Goal: Task Accomplishment & Management: Use online tool/utility

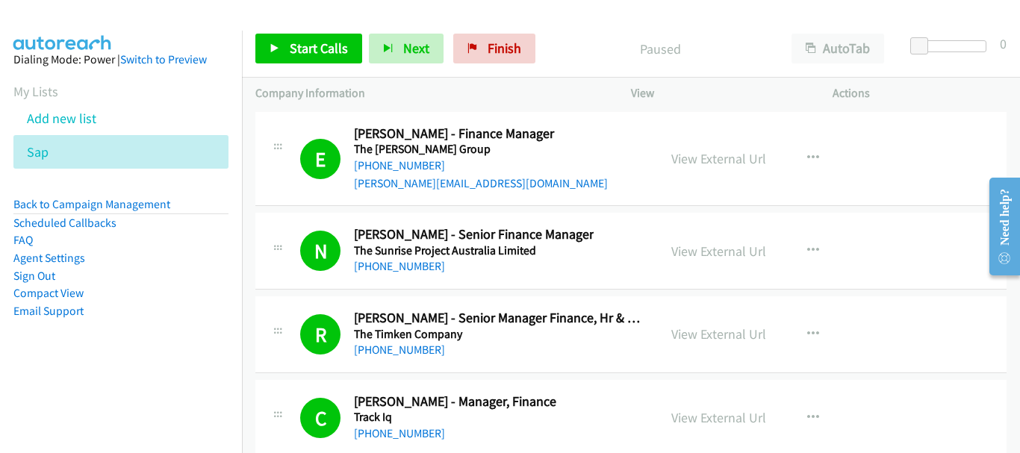
drag, startPoint x: 941, startPoint y: 116, endPoint x: 833, endPoint y: 75, distance: 115.1
click at [57, 150] on icon at bounding box center [57, 153] width 10 height 10
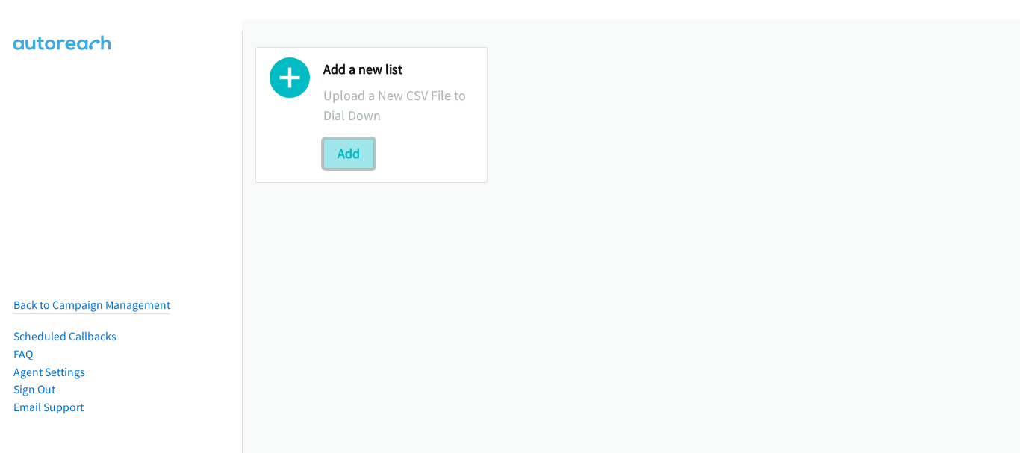
click at [344, 153] on button "Add" at bounding box center [348, 154] width 51 height 30
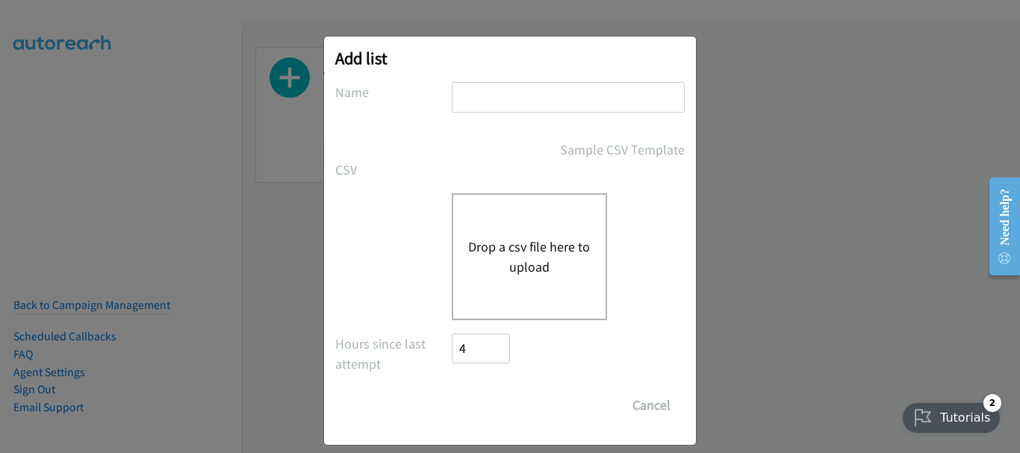
click at [544, 102] on input "text" at bounding box center [568, 97] width 233 height 31
type input "sap"
click at [482, 248] on button "Drop a csv file here to upload" at bounding box center [529, 257] width 122 height 40
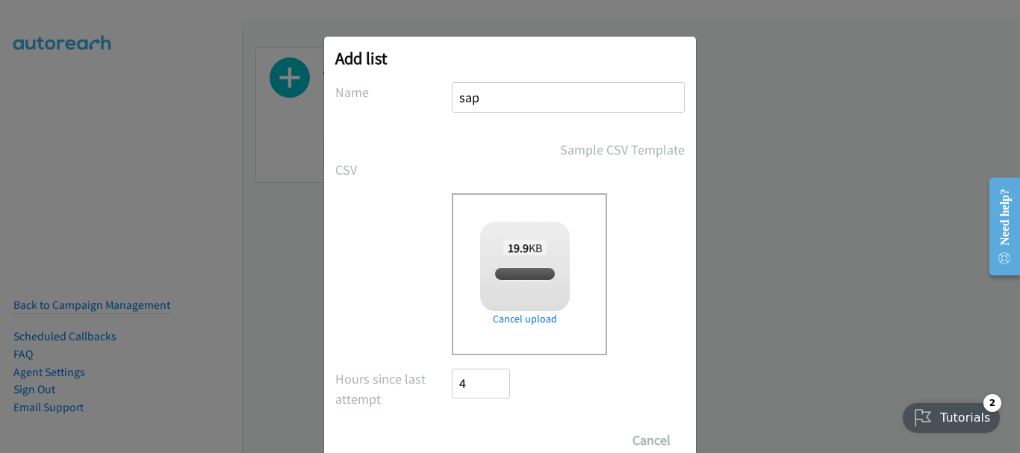
scroll to position [50, 0]
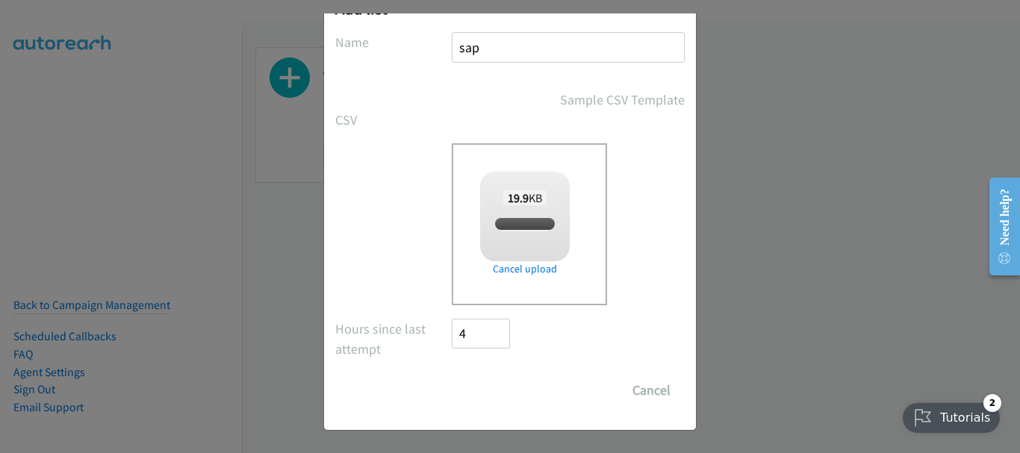
checkbox input "true"
click at [468, 385] on input "Save List" at bounding box center [491, 391] width 78 height 30
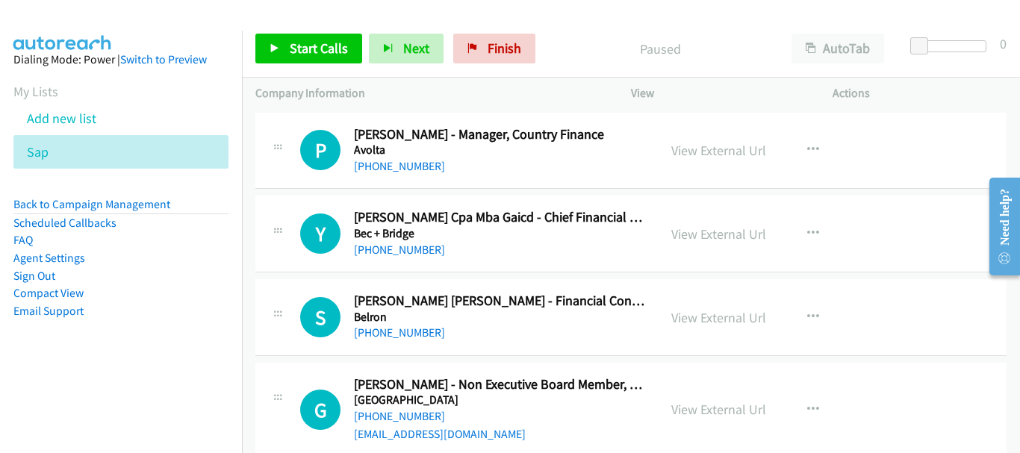
click at [915, 114] on div "P Callback Scheduled Prasanthan Balendran - Manager, Country Finance Avolta Aus…" at bounding box center [630, 151] width 751 height 77
drag, startPoint x: 943, startPoint y: 118, endPoint x: 929, endPoint y: 120, distance: 14.4
click at [943, 118] on div "P Callback Scheduled Prasanthan Balendran - Manager, Country Finance Avolta Aus…" at bounding box center [630, 151] width 751 height 77
click at [313, 40] on span "Start Calls" at bounding box center [319, 48] width 58 height 17
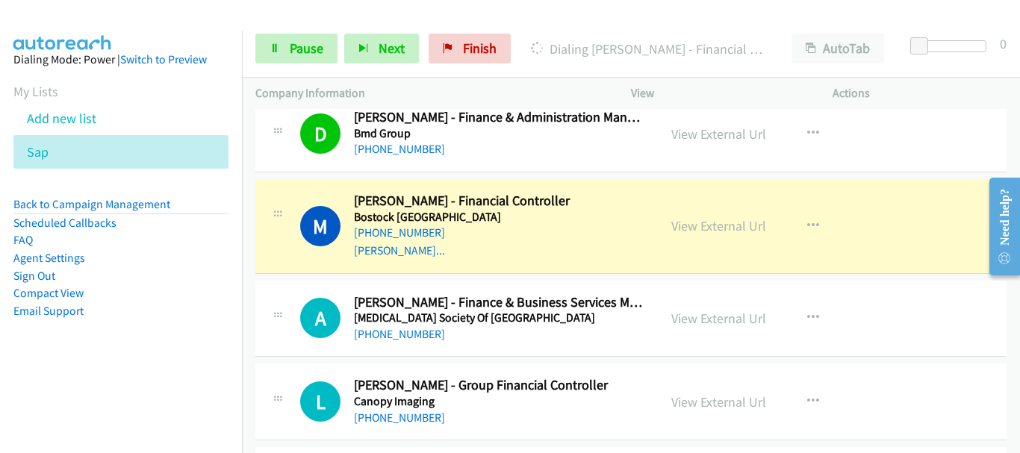
scroll to position [597, 0]
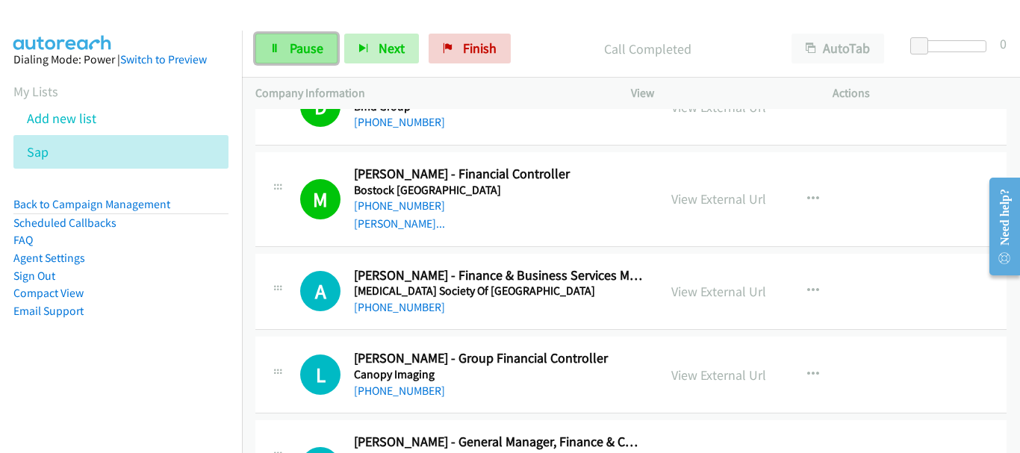
click at [308, 45] on span "Pause" at bounding box center [307, 48] width 34 height 17
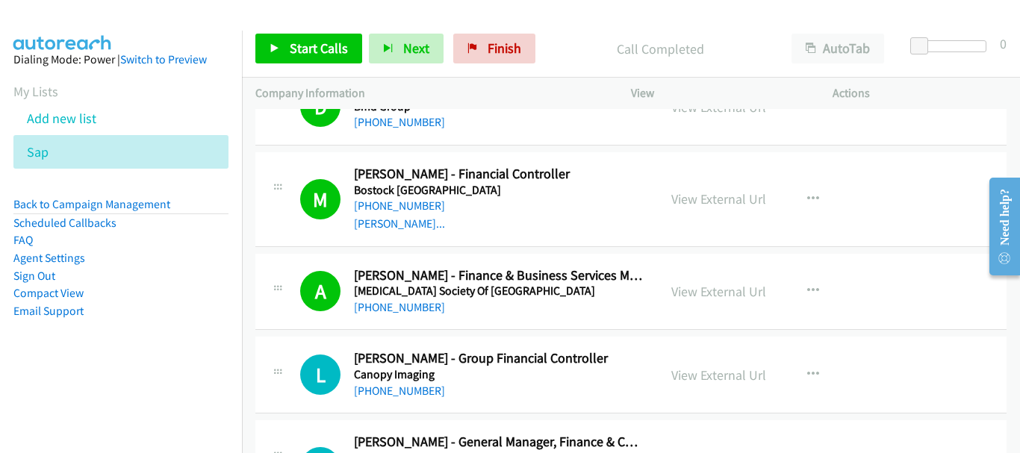
drag, startPoint x: 867, startPoint y: 233, endPoint x: 755, endPoint y: 116, distance: 162.1
click at [867, 233] on div "M Callback Scheduled Michael Cranswick - Financial Controller Bostock New Zeala…" at bounding box center [630, 199] width 751 height 94
click at [337, 54] on span "Start Calls" at bounding box center [319, 48] width 58 height 17
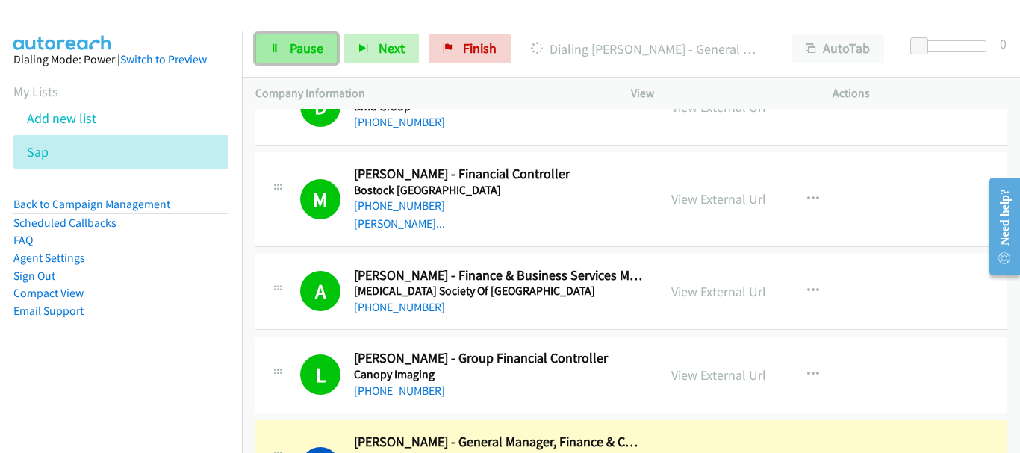
click at [306, 59] on link "Pause" at bounding box center [296, 49] width 82 height 30
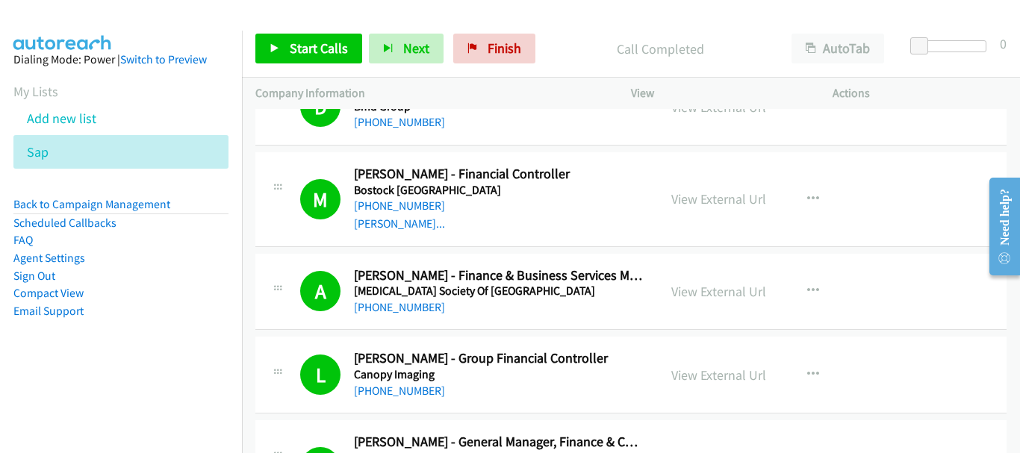
click at [122, 27] on div at bounding box center [503, 28] width 1006 height 57
click at [903, 259] on div "A Callback Scheduled Anne Bridger - Finance & Business Services Manager Cancer …" at bounding box center [630, 292] width 751 height 77
click at [912, 293] on div "A Callback Scheduled Anne Bridger - Finance & Business Services Manager Cancer …" at bounding box center [630, 292] width 751 height 77
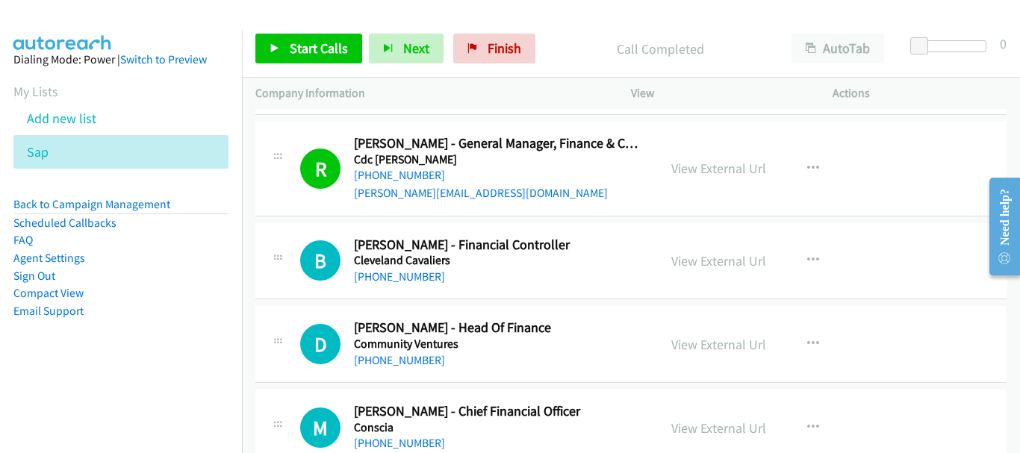
scroll to position [747, 0]
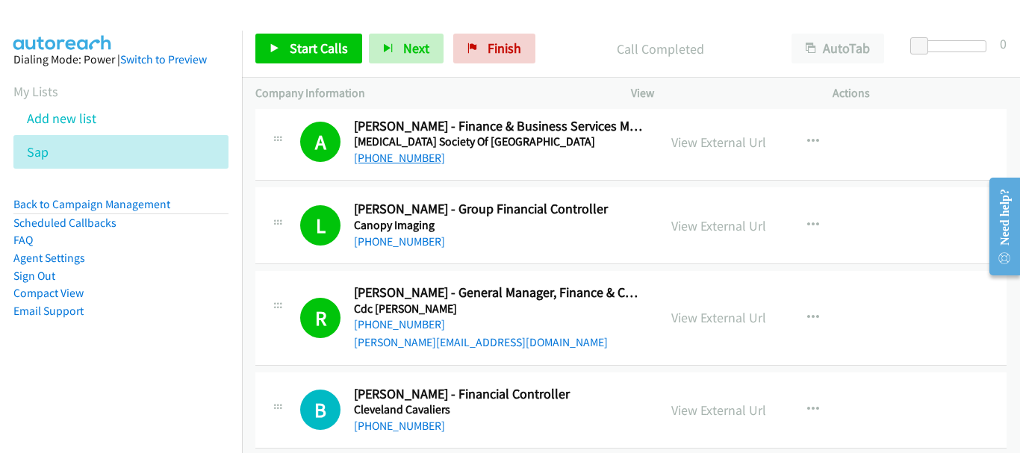
drag, startPoint x: 939, startPoint y: 244, endPoint x: 402, endPoint y: 161, distance: 543.2
click at [343, 60] on link "Start Calls" at bounding box center [308, 49] width 107 height 30
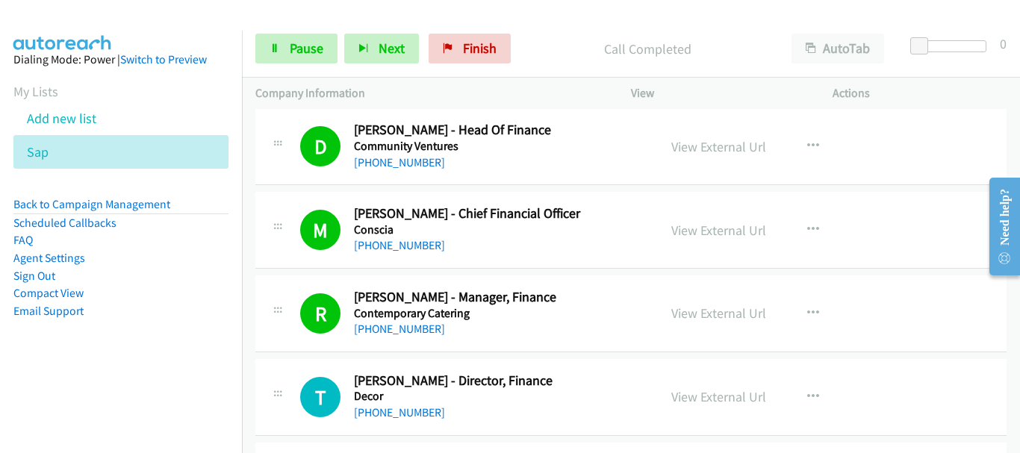
scroll to position [1120, 0]
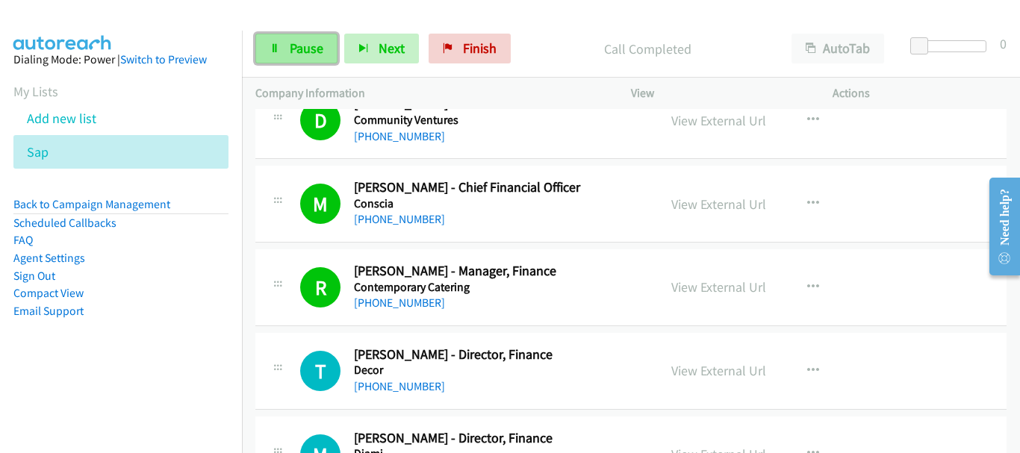
click at [325, 40] on link "Pause" at bounding box center [296, 49] width 82 height 30
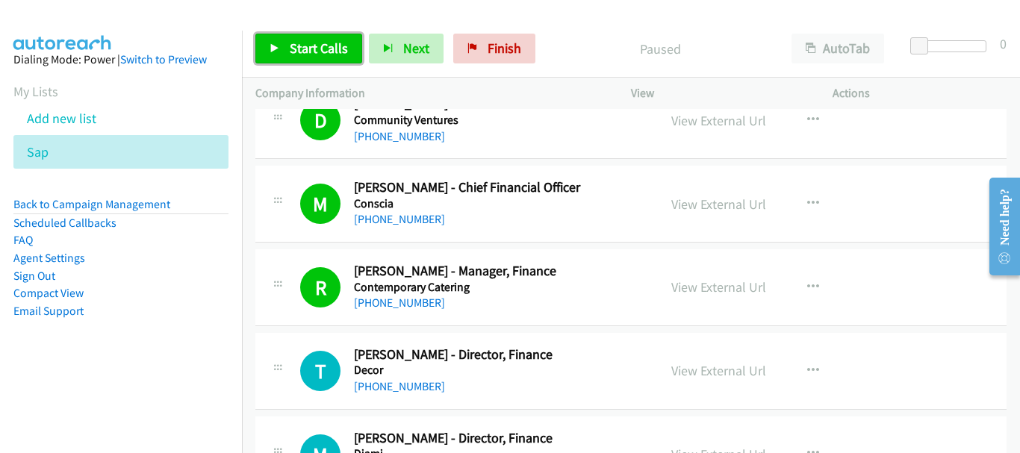
click at [337, 58] on link "Start Calls" at bounding box center [308, 49] width 107 height 30
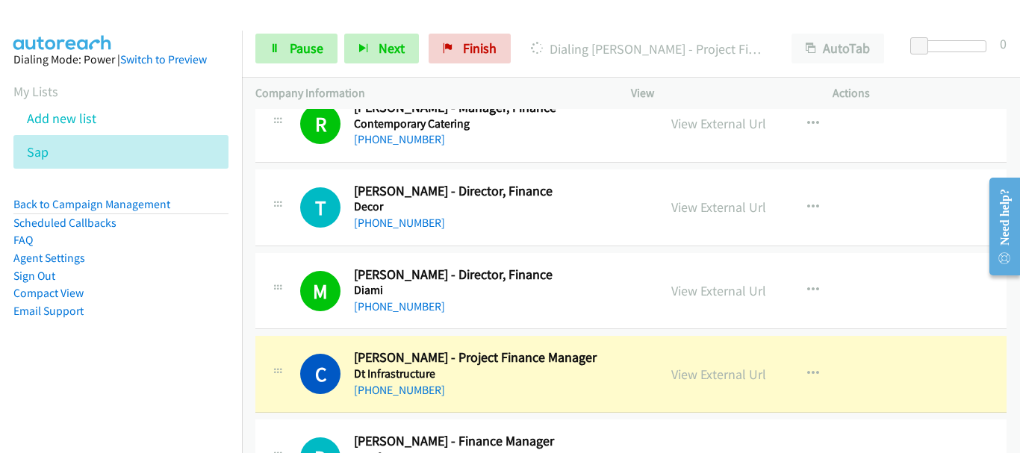
scroll to position [1493, 0]
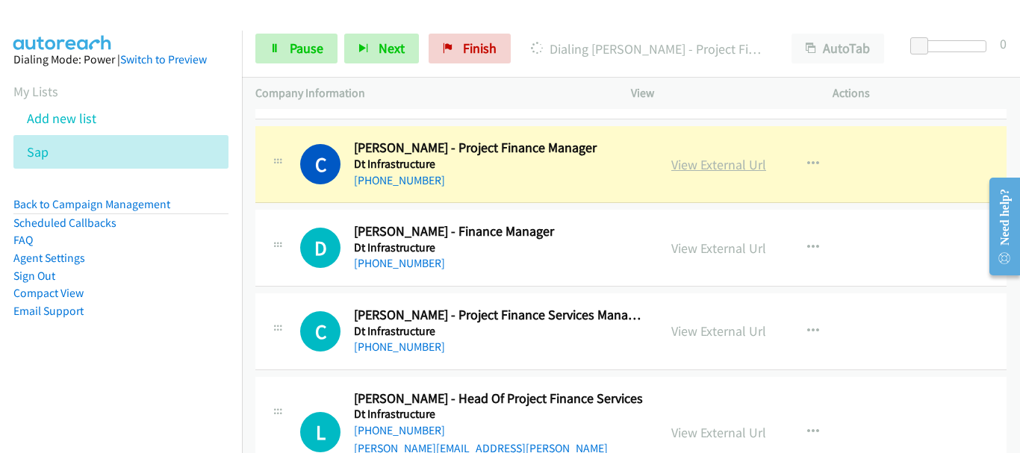
click at [726, 166] on link "View External Url" at bounding box center [718, 164] width 95 height 17
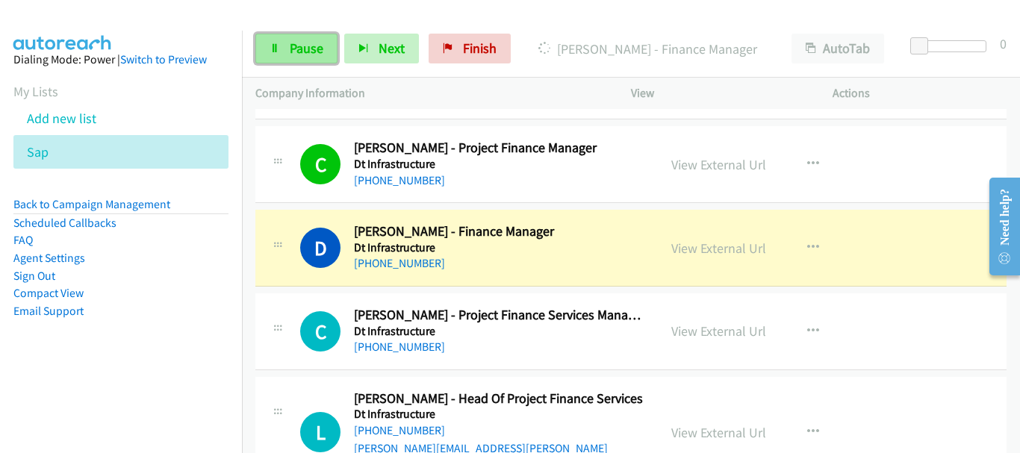
click at [305, 48] on span "Pause" at bounding box center [307, 48] width 34 height 17
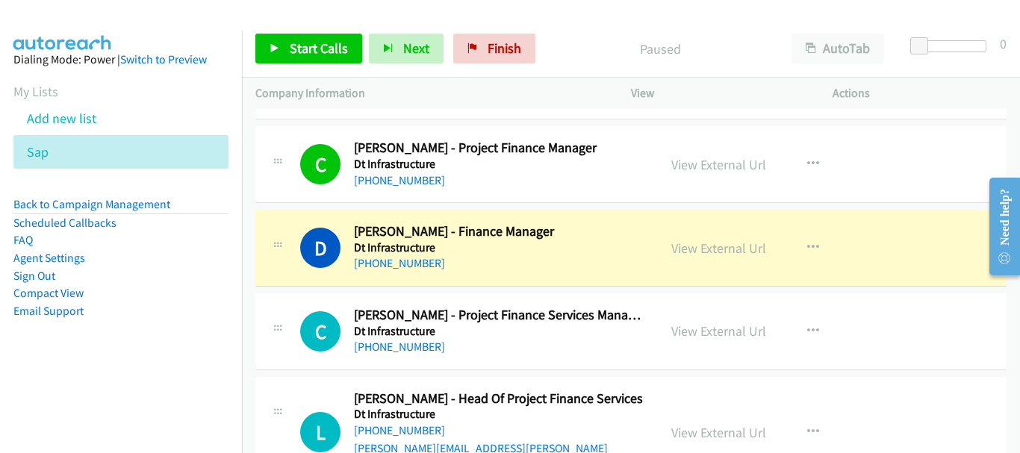
scroll to position [1568, 0]
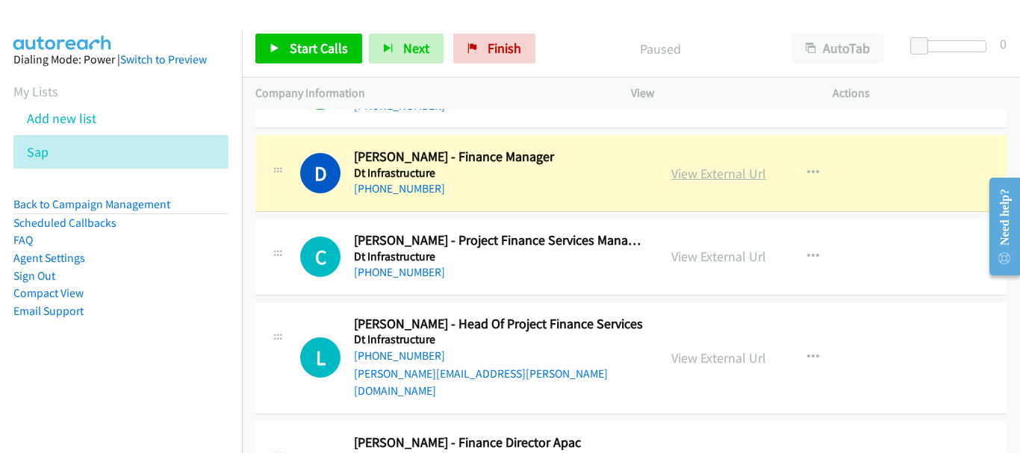
click at [709, 180] on link "View External Url" at bounding box center [718, 173] width 95 height 17
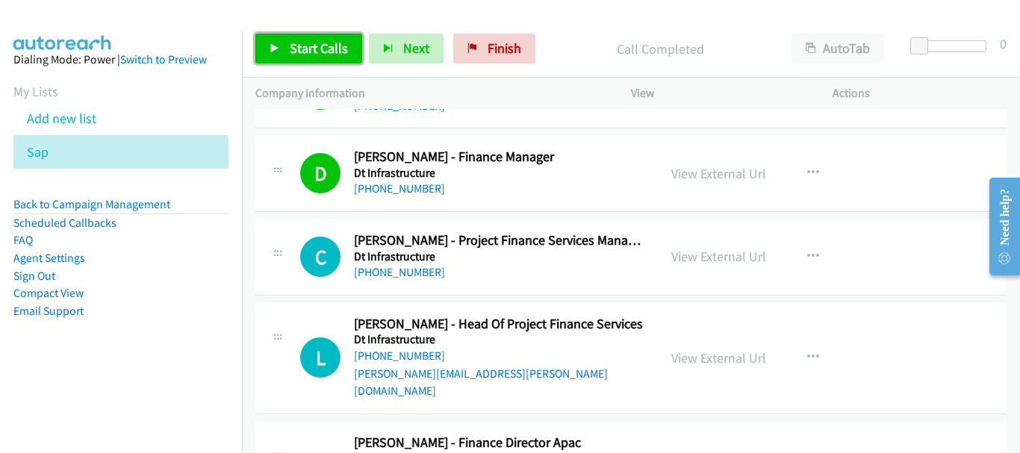
click at [270, 47] on icon at bounding box center [275, 49] width 10 height 10
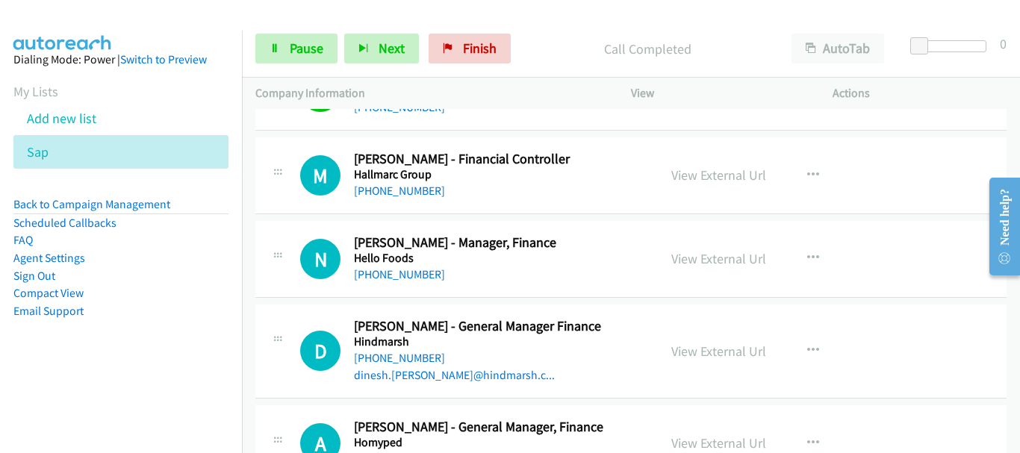
scroll to position [3061, 0]
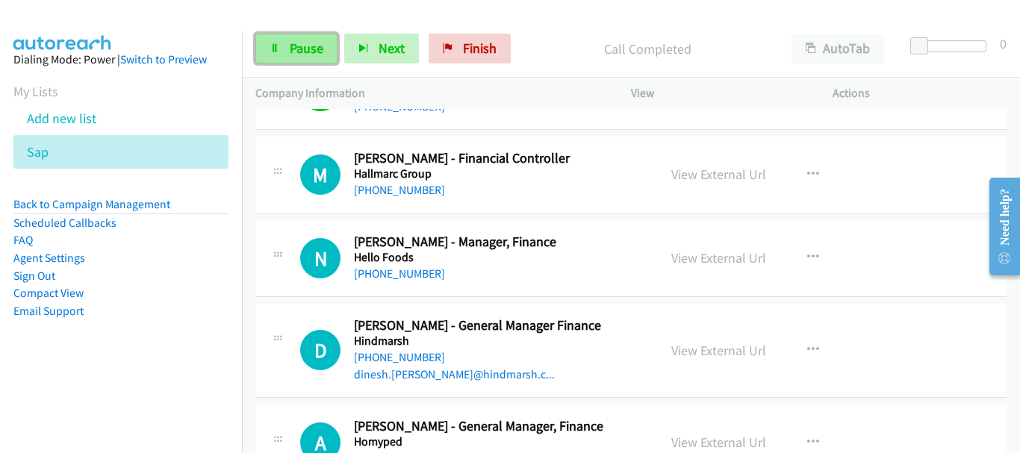
click at [320, 56] on span "Pause" at bounding box center [307, 48] width 34 height 17
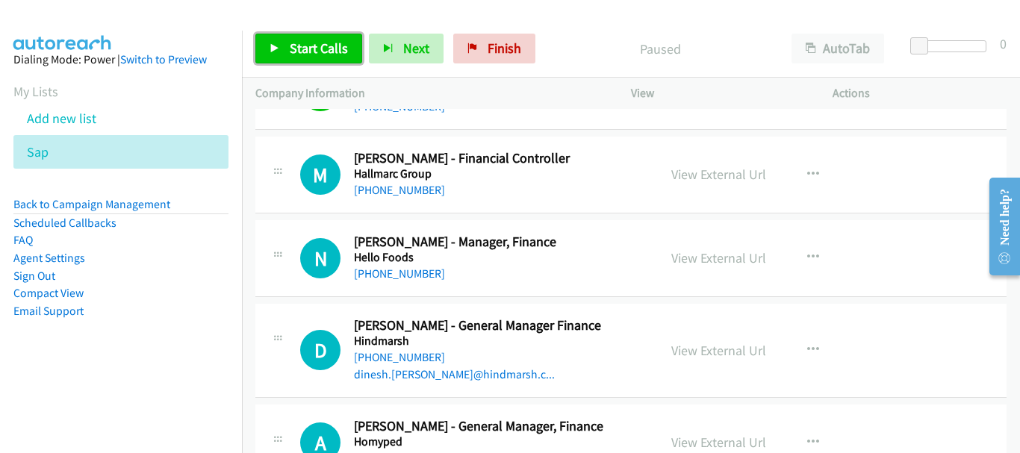
click at [320, 56] on span "Start Calls" at bounding box center [319, 48] width 58 height 17
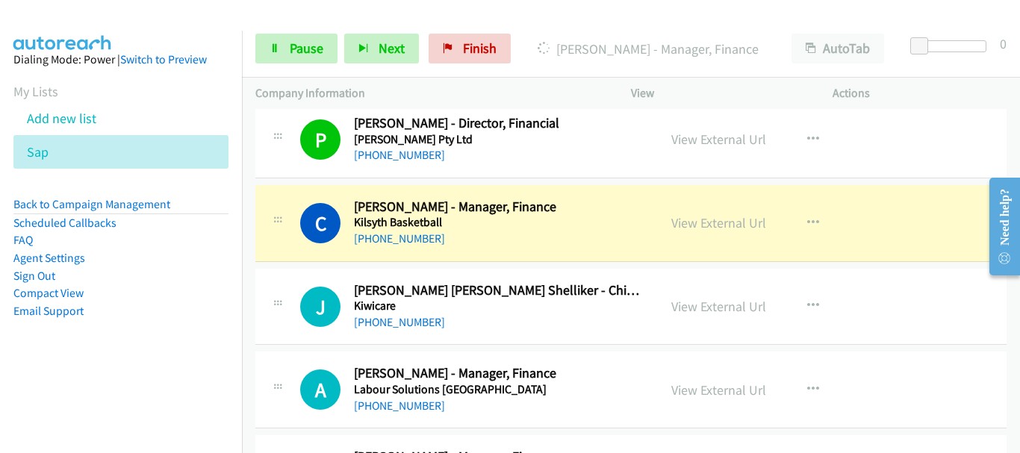
scroll to position [3659, 0]
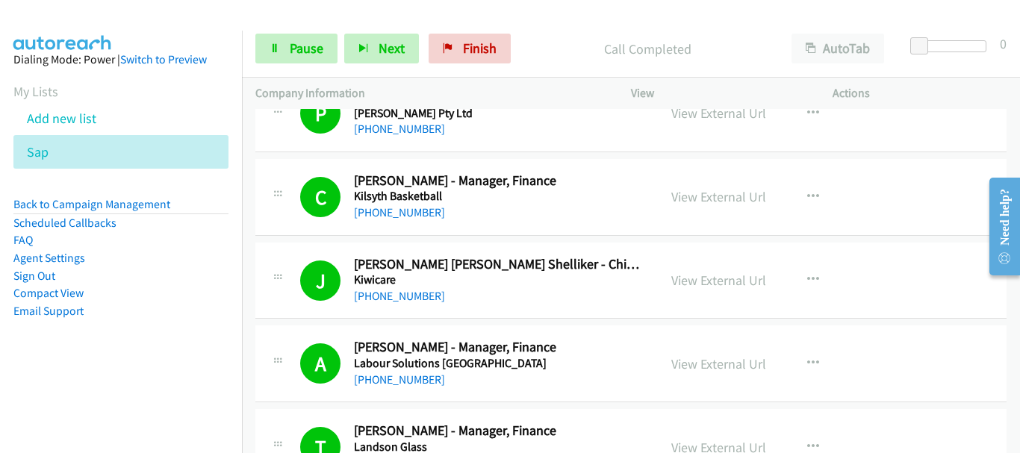
click at [315, 66] on div "Start Calls Pause Next Finish Call Completed AutoTab AutoTab 0" at bounding box center [631, 48] width 778 height 57
click at [311, 57] on link "Pause" at bounding box center [296, 49] width 82 height 30
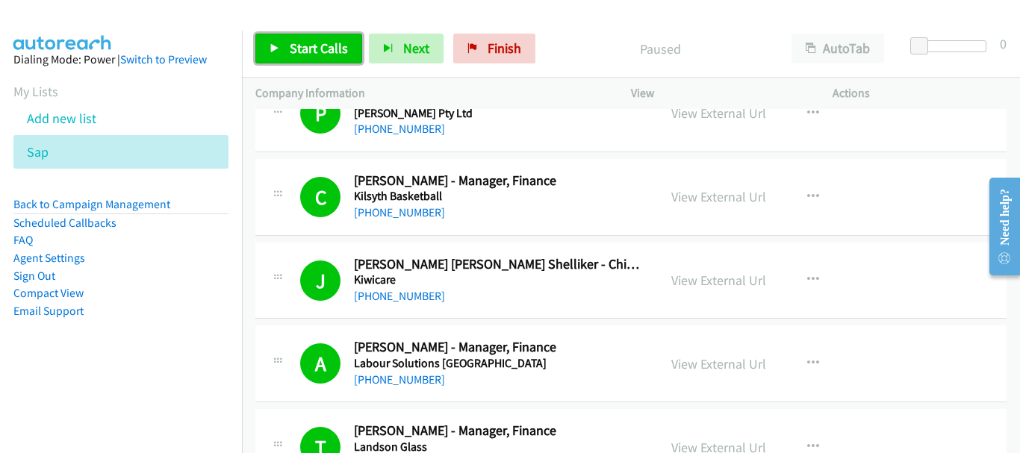
click at [311, 57] on link "Start Calls" at bounding box center [308, 49] width 107 height 30
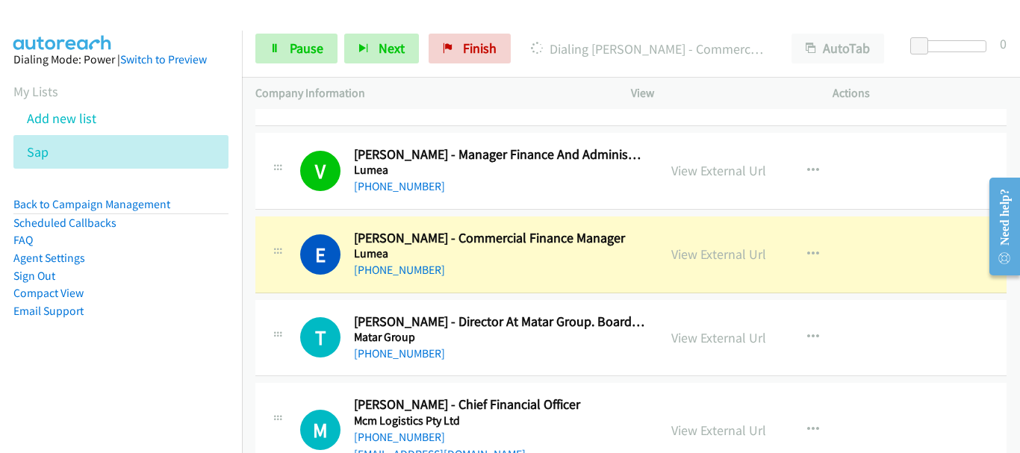
scroll to position [4405, 0]
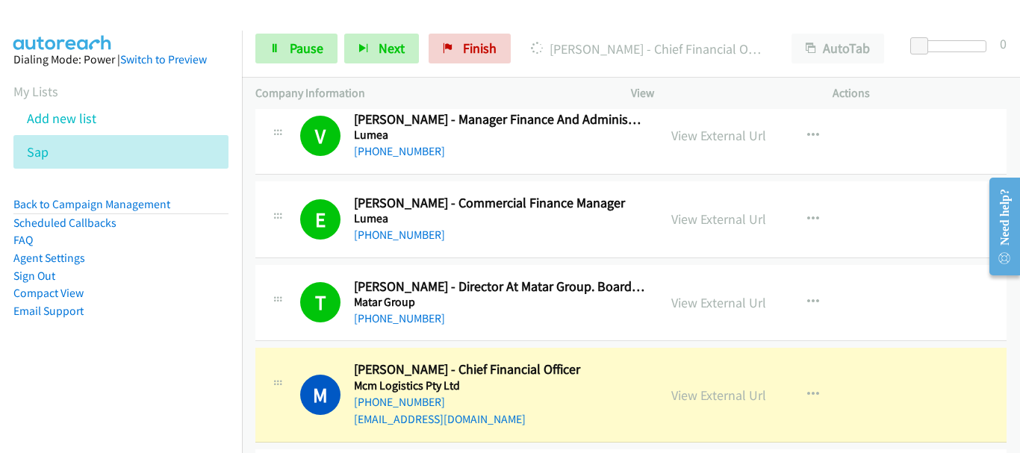
click at [930, 89] on p "Actions" at bounding box center [920, 93] width 175 height 18
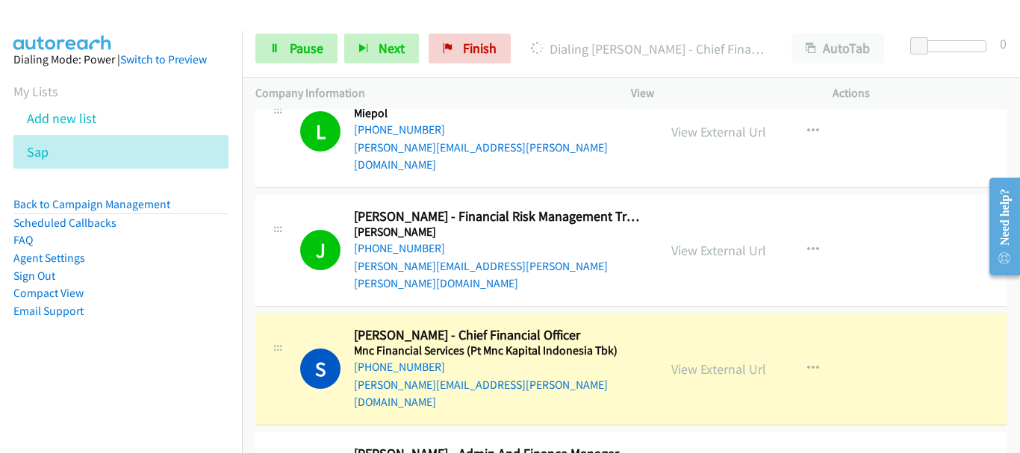
scroll to position [4928, 0]
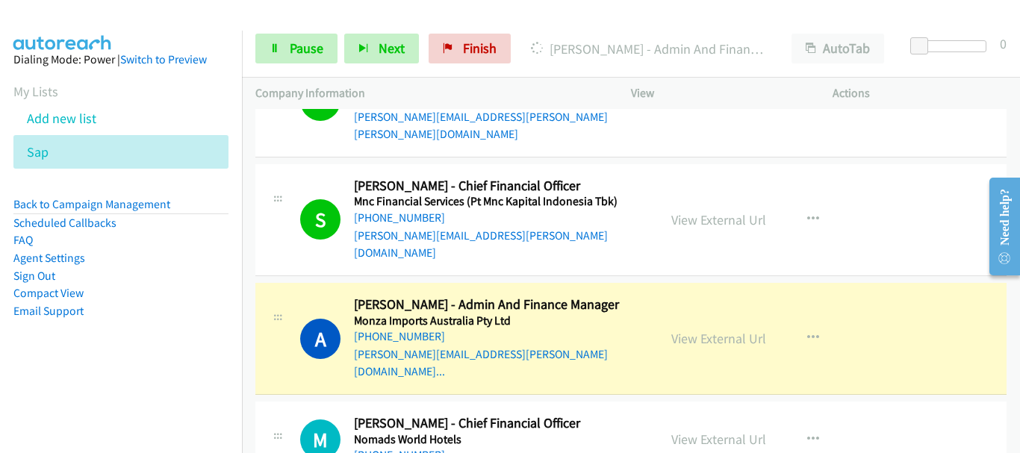
click at [912, 20] on div "Start Calls Pause Next Finish Dialing Anne Kubiak - Admin And Finance Manager A…" at bounding box center [631, 48] width 778 height 57
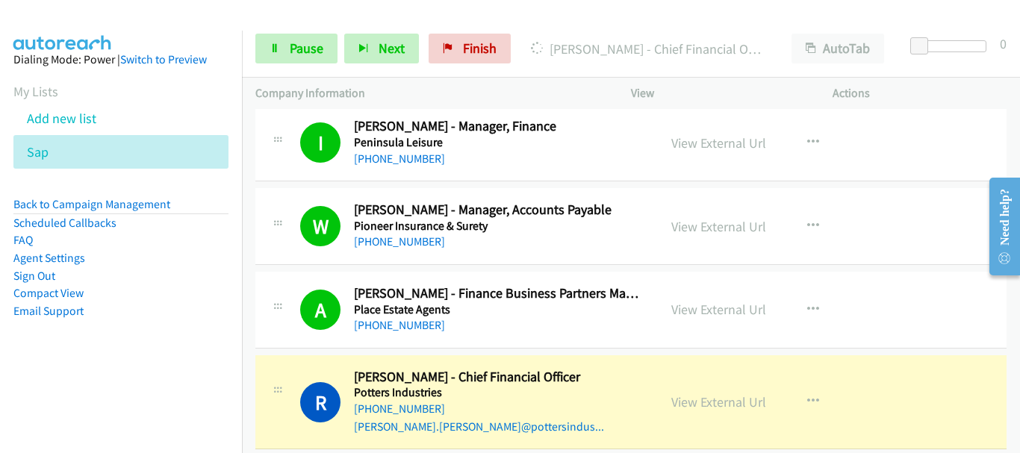
scroll to position [6123, 0]
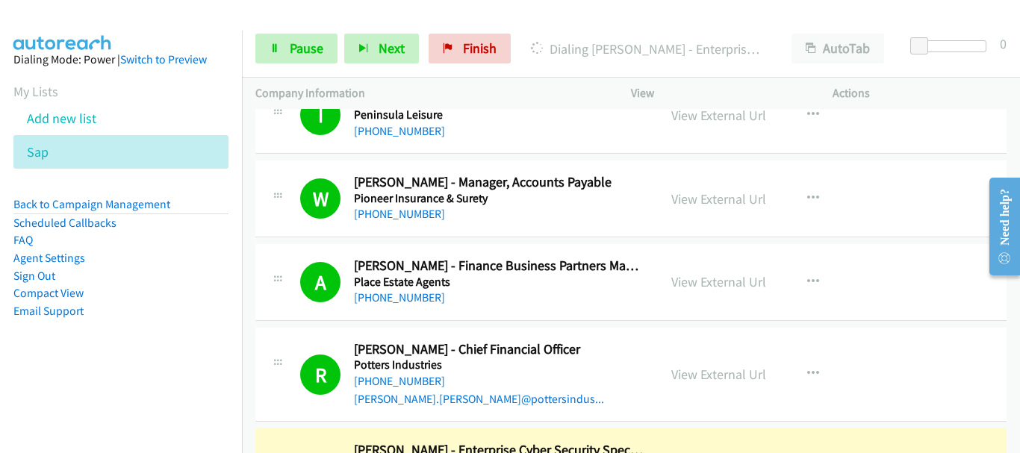
click at [85, 13] on img at bounding box center [63, 26] width 112 height 52
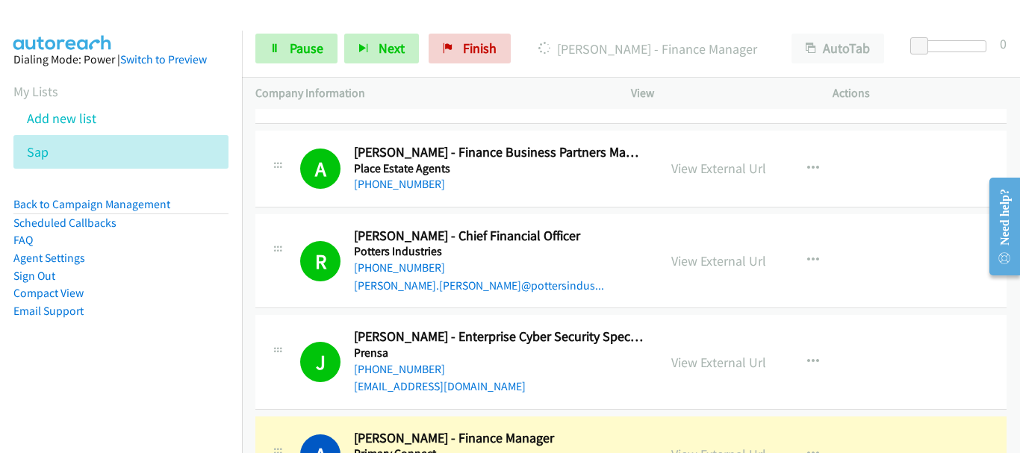
scroll to position [6421, 0]
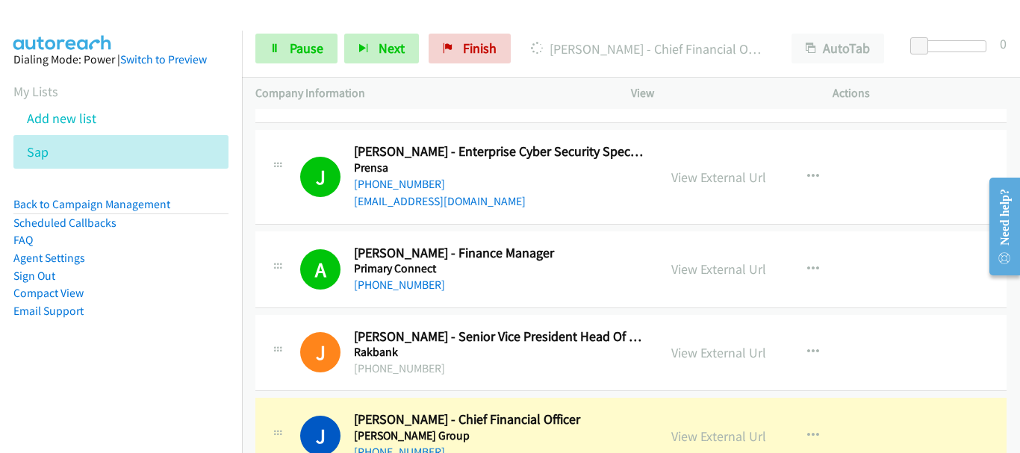
click at [122, 37] on aside "Dialing Mode: Power | Switch to Preview My Lists Add new list Sap Back to Campa…" at bounding box center [121, 209] width 242 height 357
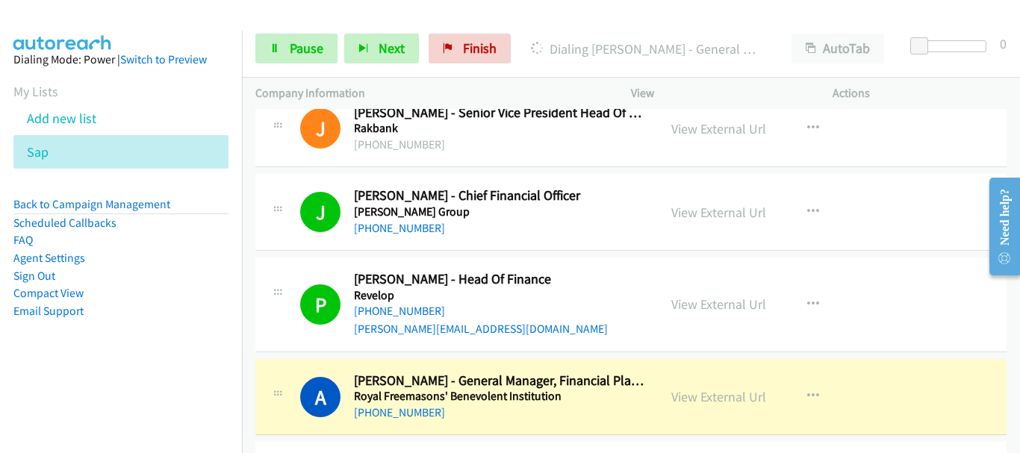
scroll to position [6720, 0]
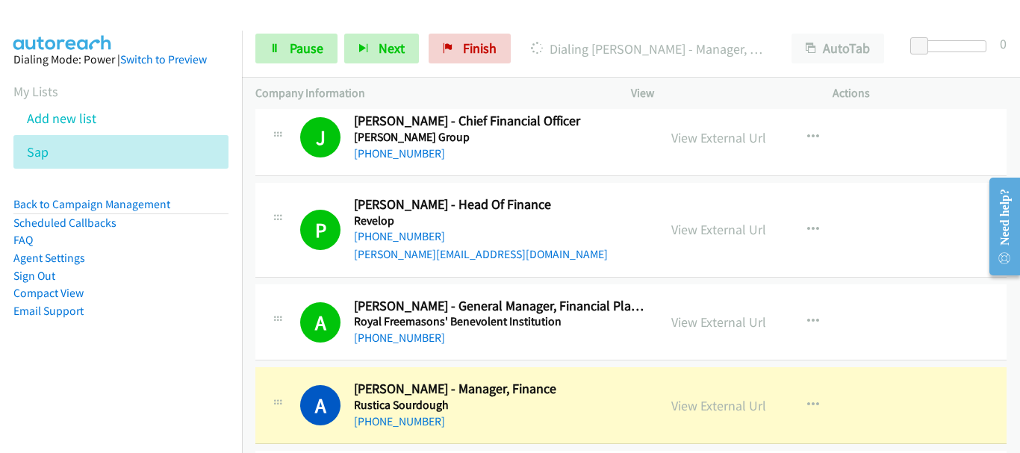
click at [945, 26] on div "Start Calls Pause Next Finish Dialing Annie Alexander - Manager, Finance AutoTa…" at bounding box center [631, 48] width 778 height 57
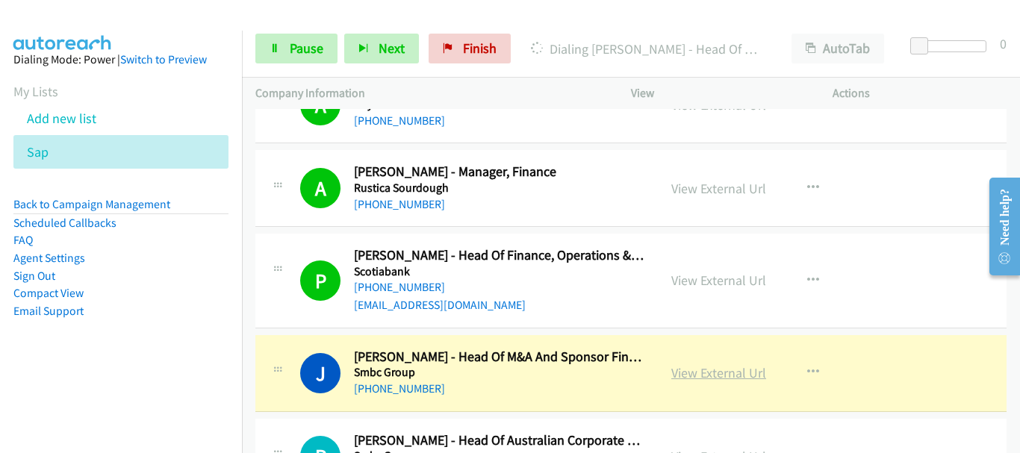
scroll to position [7018, 0]
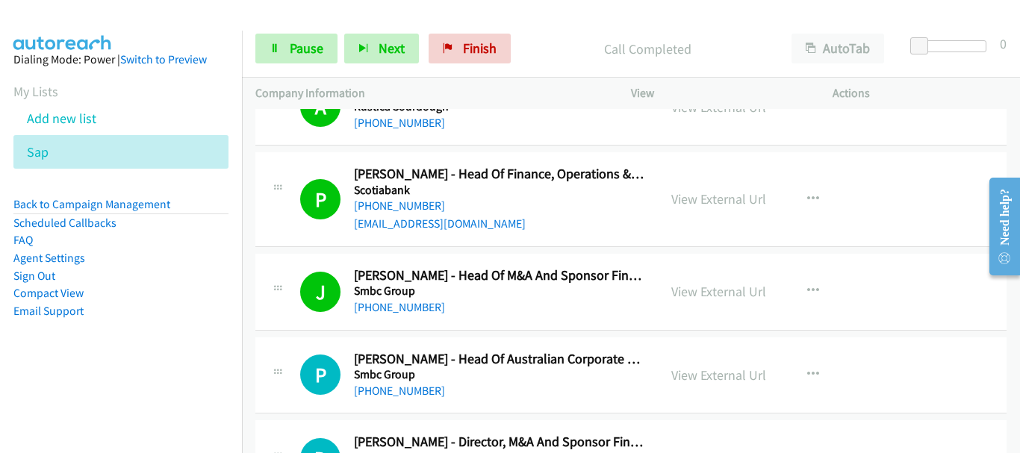
click at [856, 152] on div "P Callback Scheduled Pierre Plazas - Head Of Finance, Operations & Network Mana…" at bounding box center [630, 199] width 751 height 94
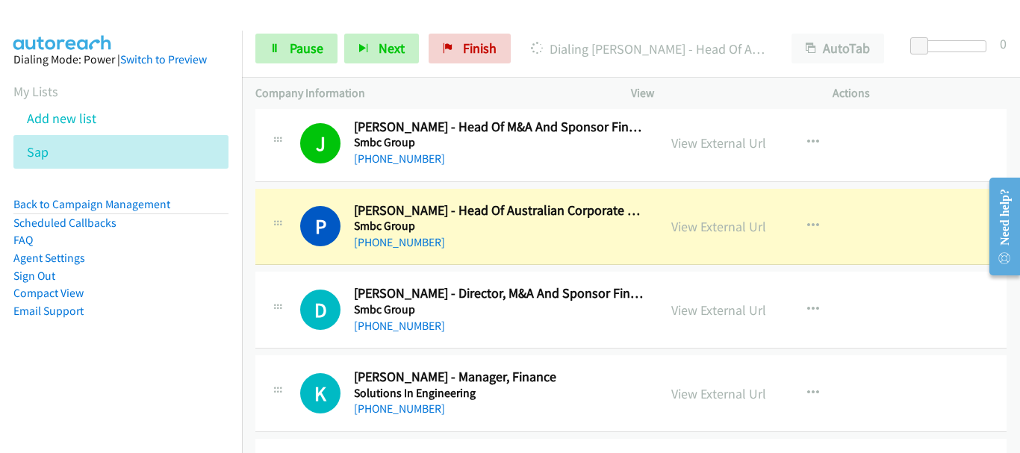
scroll to position [7168, 0]
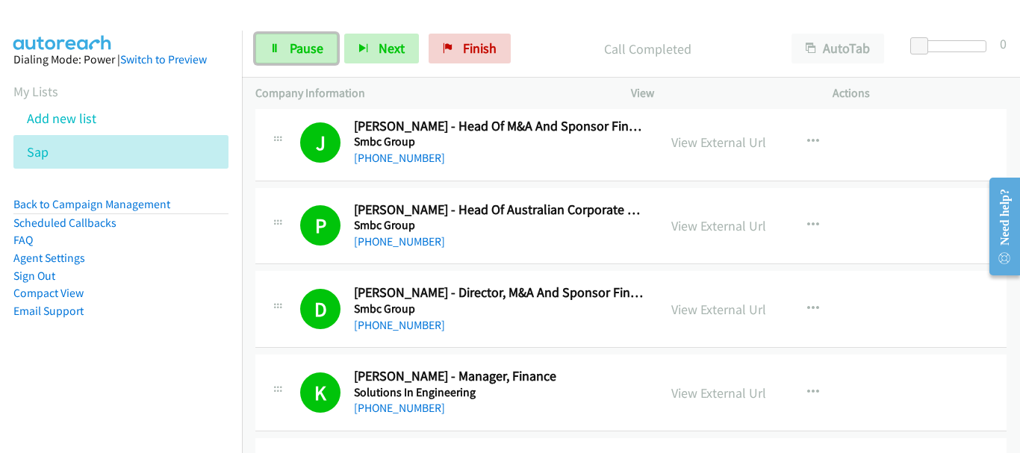
click at [295, 46] on span "Pause" at bounding box center [307, 48] width 34 height 17
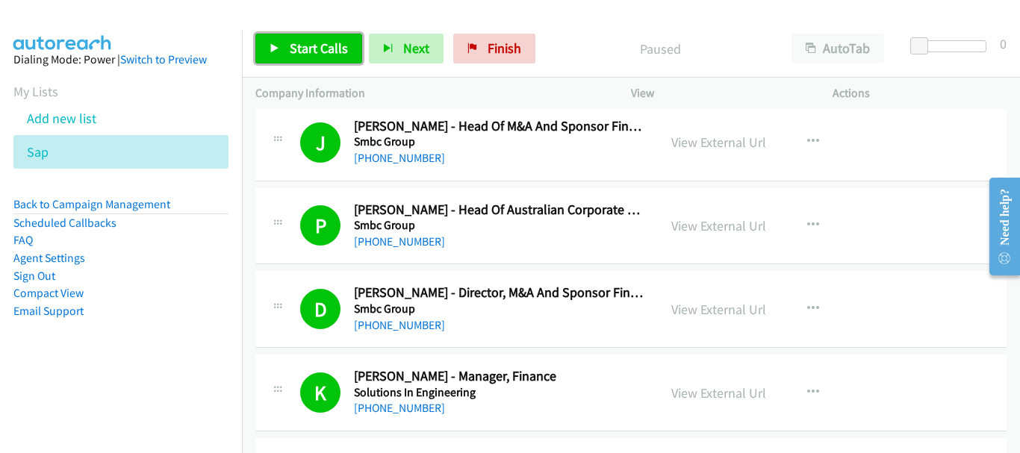
click at [326, 60] on link "Start Calls" at bounding box center [308, 49] width 107 height 30
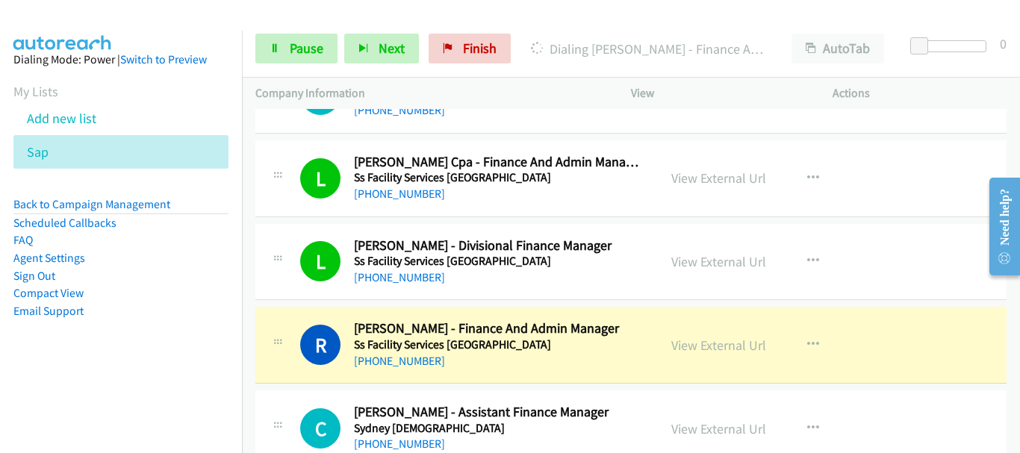
scroll to position [7616, 0]
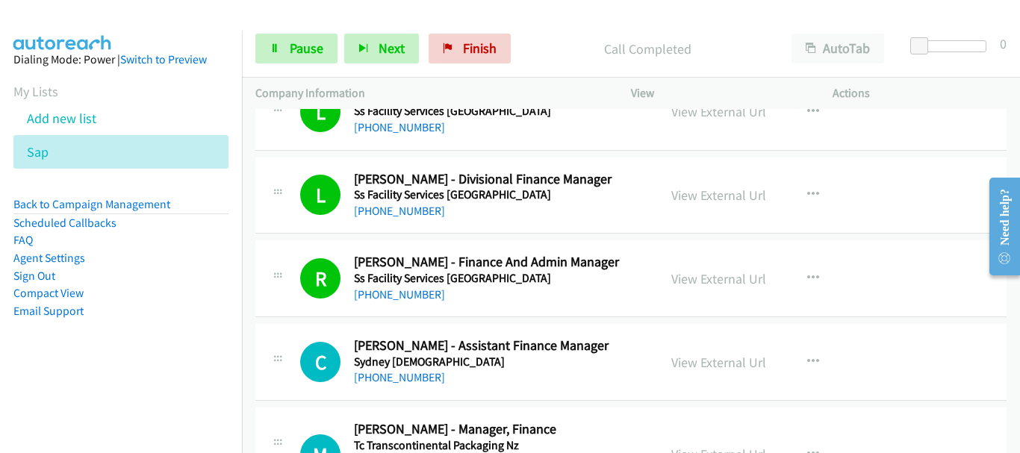
drag, startPoint x: 945, startPoint y: 108, endPoint x: 511, endPoint y: 116, distance: 433.1
click at [945, 108] on div "Actions" at bounding box center [920, 93] width 202 height 31
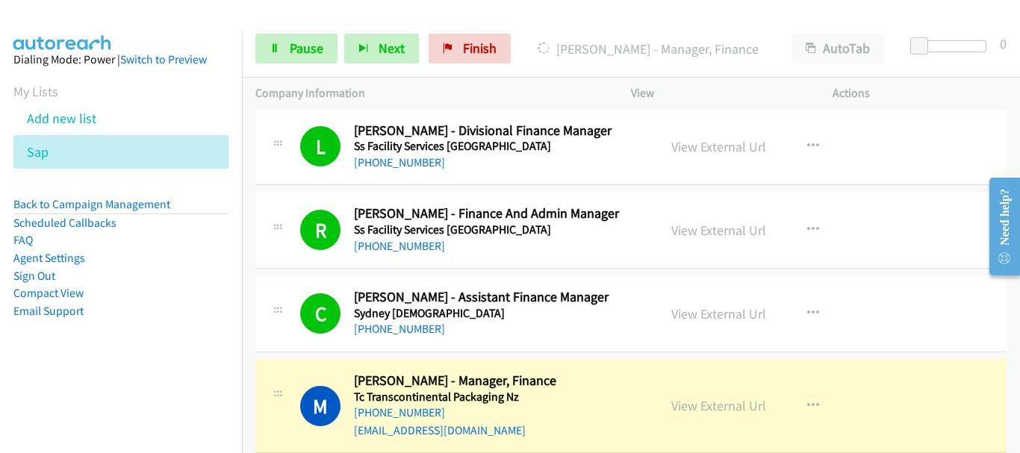
scroll to position [7690, 0]
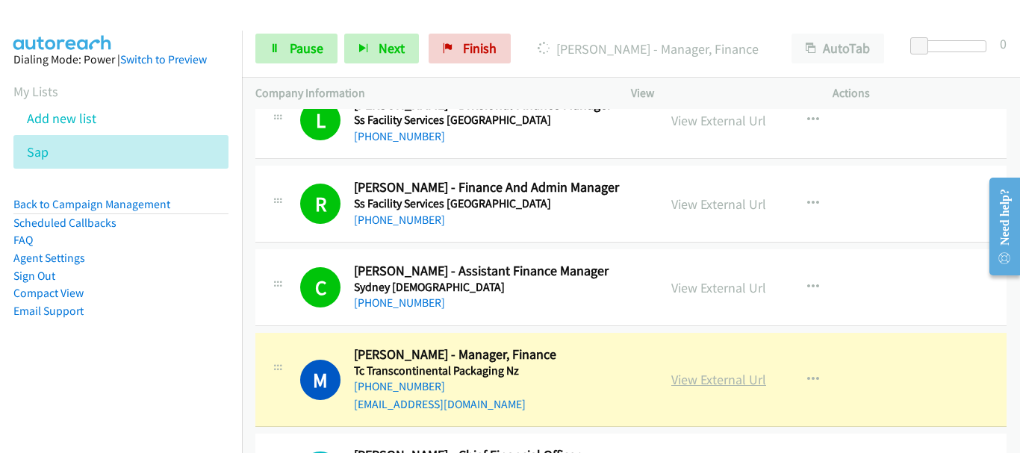
click at [720, 371] on link "View External Url" at bounding box center [718, 379] width 95 height 17
click at [291, 55] on span "Pause" at bounding box center [307, 48] width 34 height 17
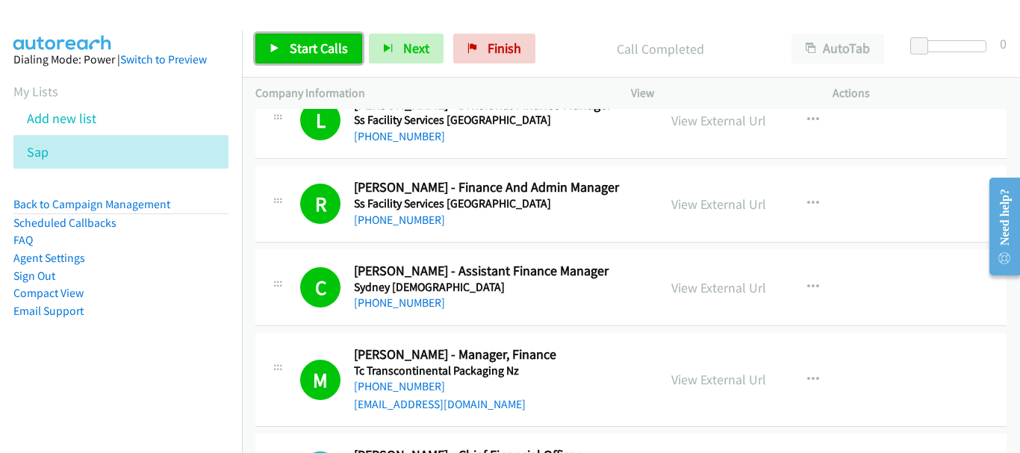
click at [327, 46] on span "Start Calls" at bounding box center [319, 48] width 58 height 17
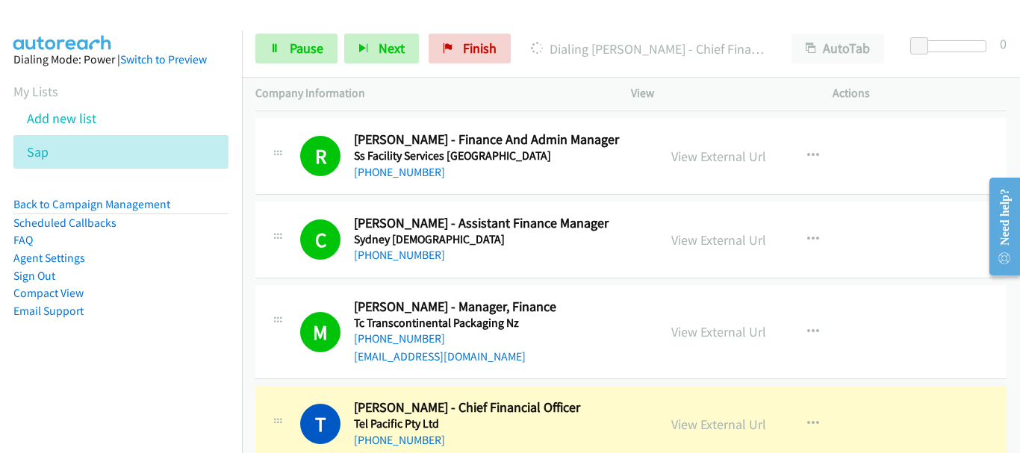
scroll to position [7765, 0]
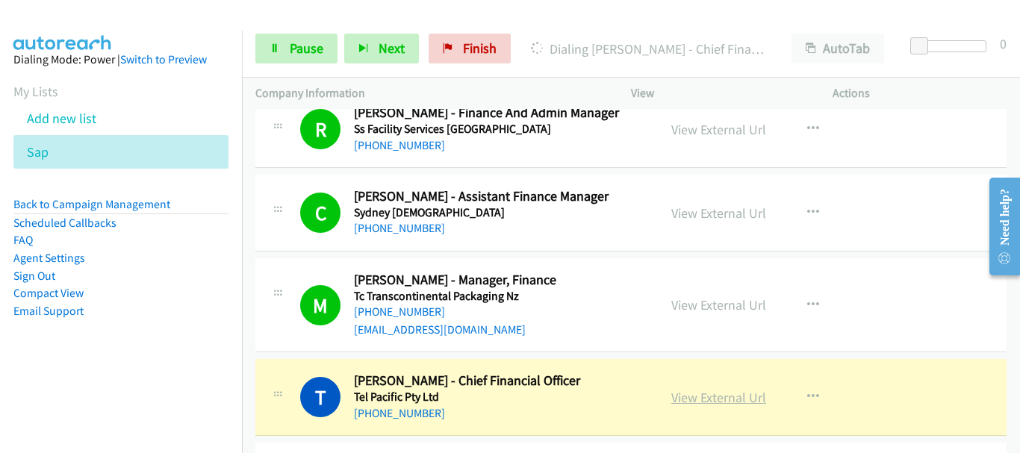
click at [698, 389] on link "View External Url" at bounding box center [718, 397] width 95 height 17
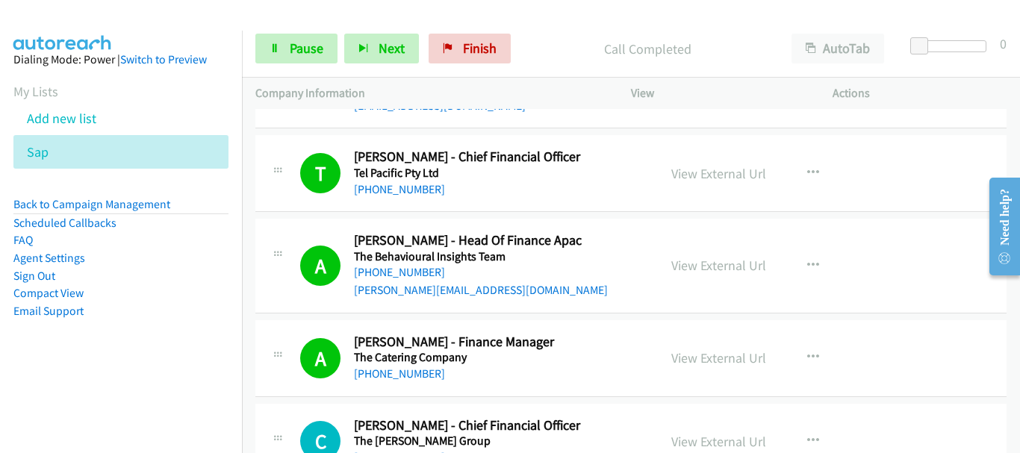
scroll to position [8138, 0]
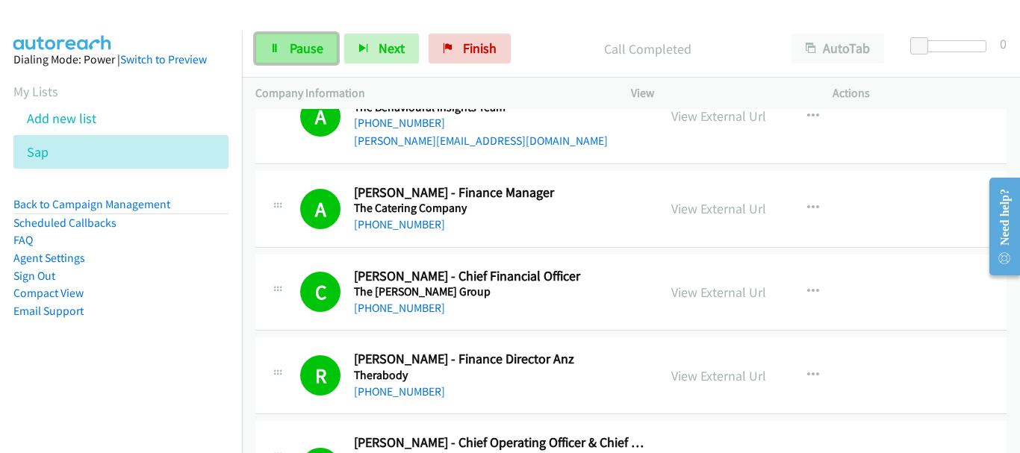
click at [291, 37] on link "Pause" at bounding box center [296, 49] width 82 height 30
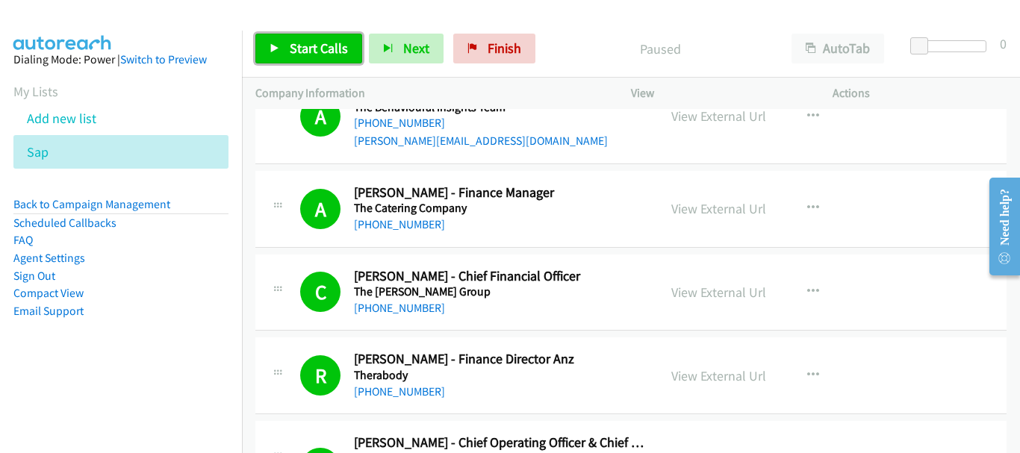
click at [291, 37] on link "Start Calls" at bounding box center [308, 49] width 107 height 30
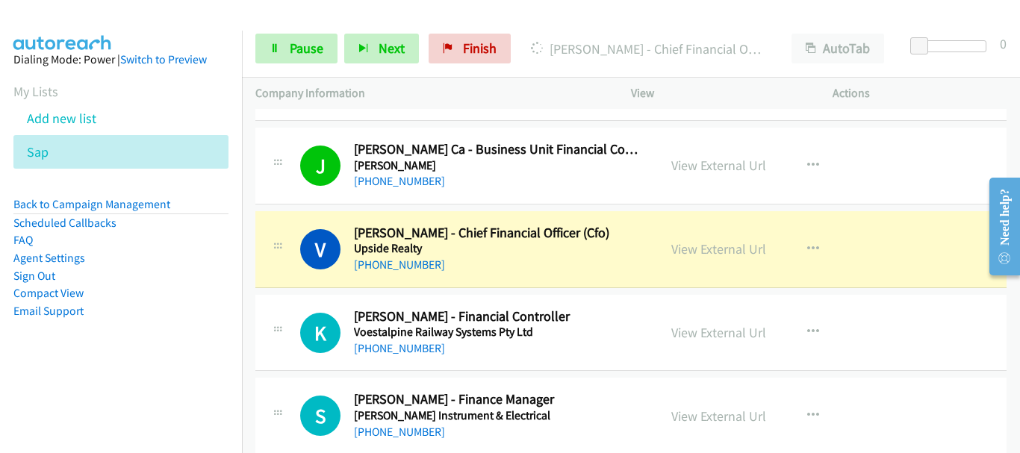
scroll to position [8785, 0]
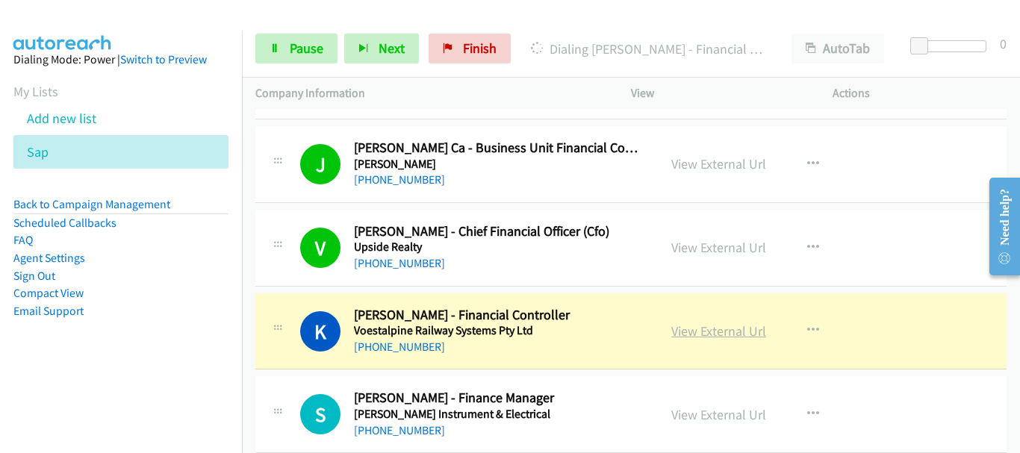
click at [756, 323] on link "View External Url" at bounding box center [718, 331] width 95 height 17
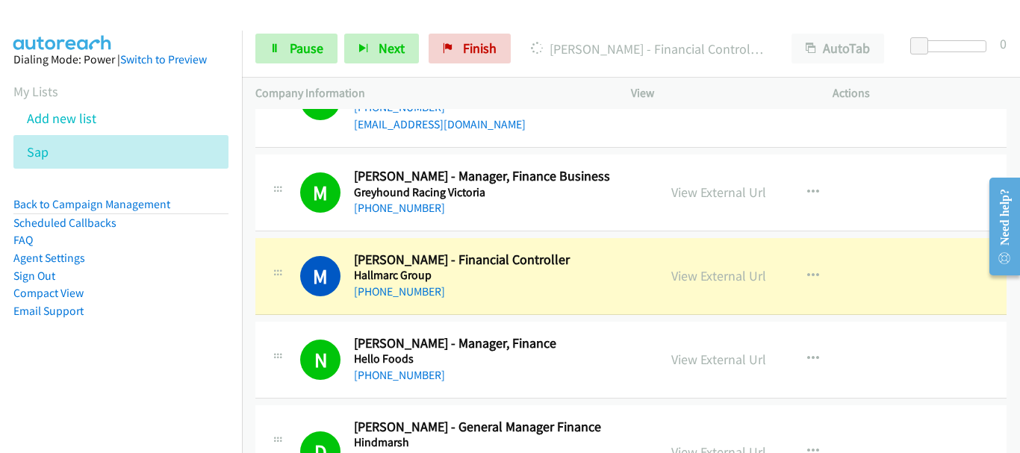
scroll to position [2987, 0]
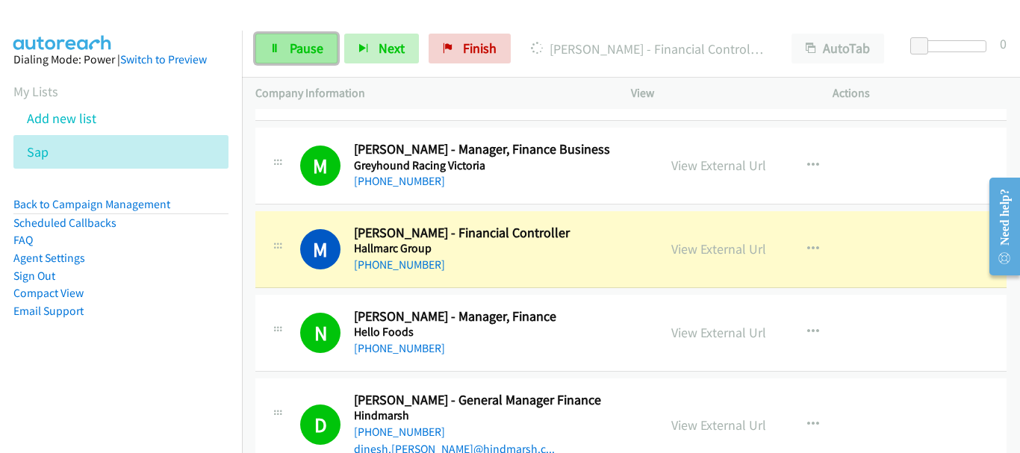
click at [270, 63] on link "Pause" at bounding box center [296, 49] width 82 height 30
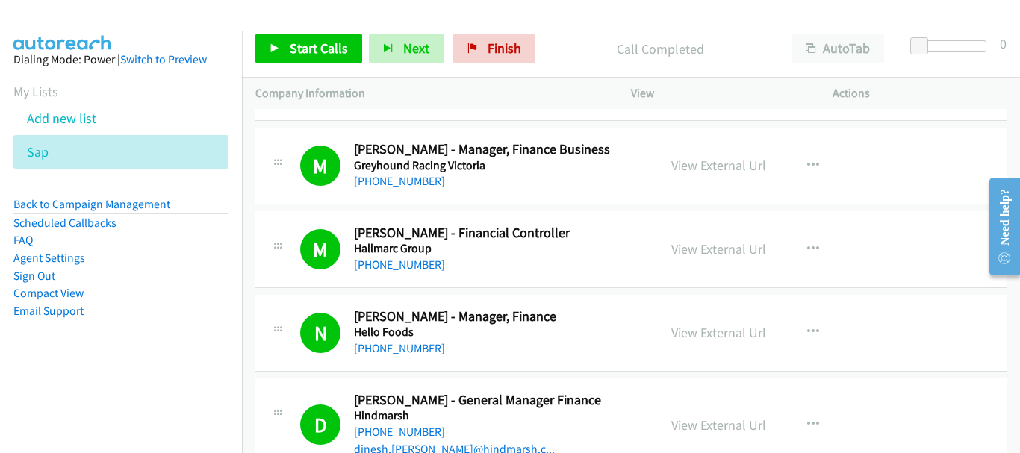
click at [932, 211] on div "M Callback Scheduled Michael Laffin - Financial Controller Hallmarc Group Austr…" at bounding box center [630, 249] width 751 height 77
click at [54, 153] on icon at bounding box center [57, 153] width 10 height 10
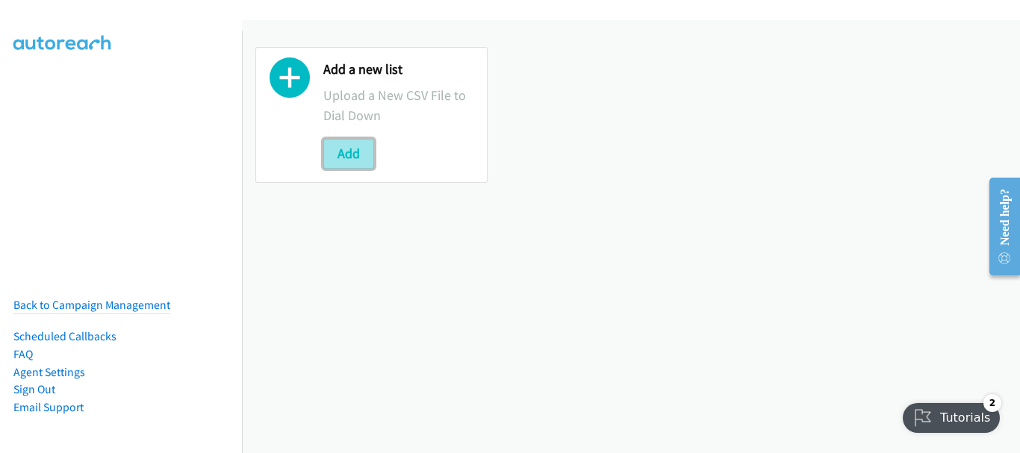
click at [357, 153] on button "Add" at bounding box center [348, 154] width 51 height 30
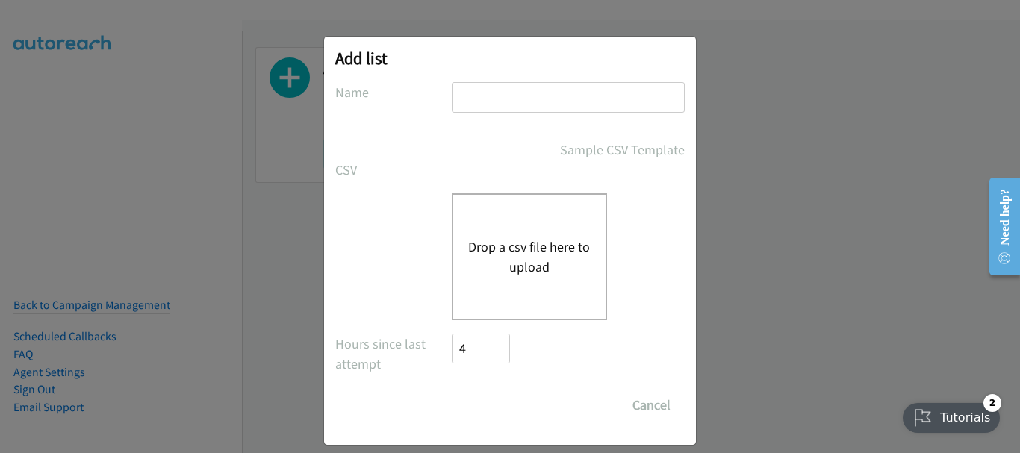
click at [452, 108] on input "text" at bounding box center [568, 97] width 233 height 31
type input "sap"
click at [489, 252] on button "Drop a csv file here to upload" at bounding box center [529, 257] width 122 height 40
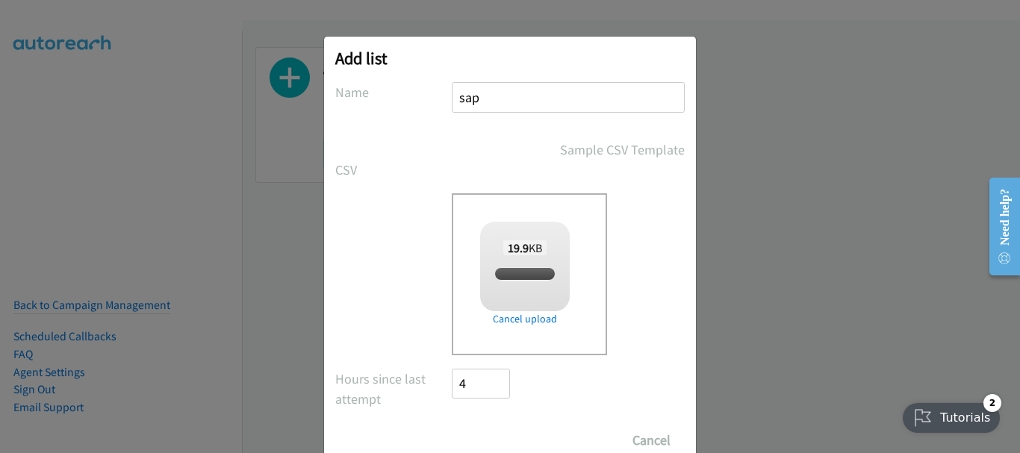
checkbox input "true"
click at [510, 432] on input "Save List" at bounding box center [491, 441] width 78 height 30
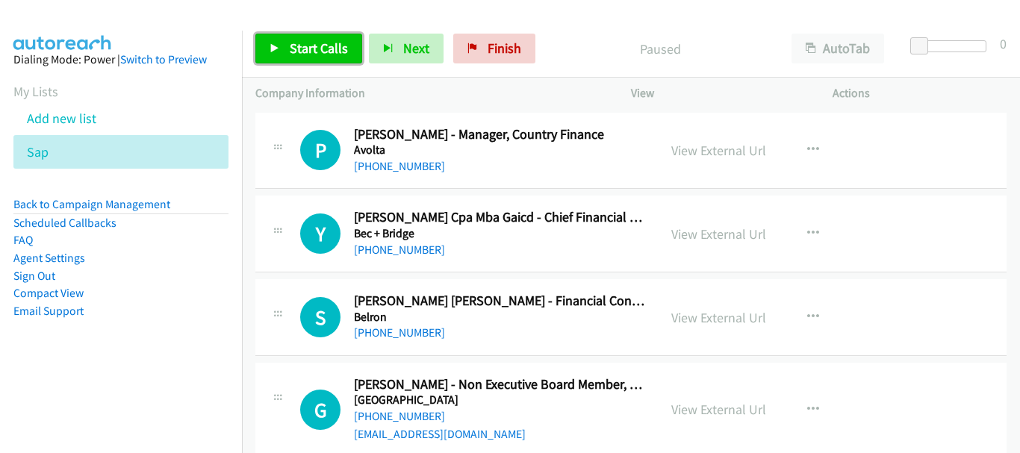
click at [308, 52] on span "Start Calls" at bounding box center [319, 48] width 58 height 17
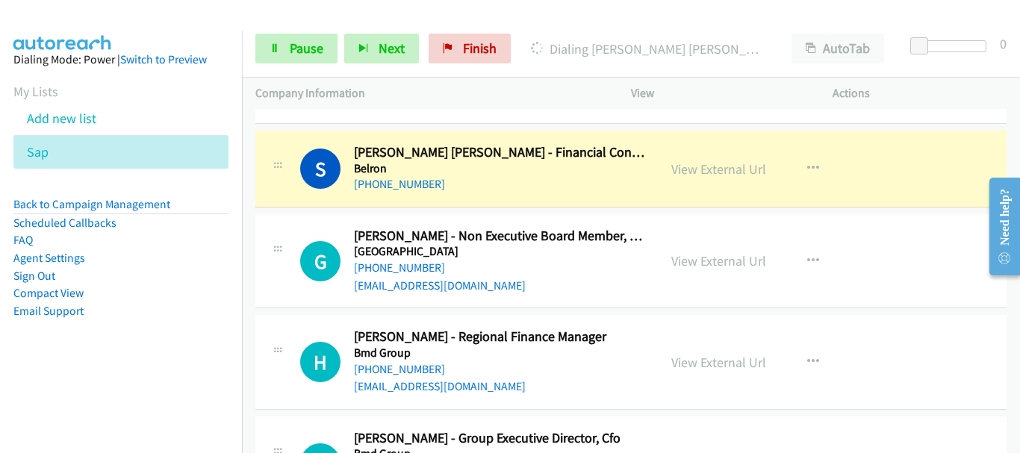
scroll to position [149, 0]
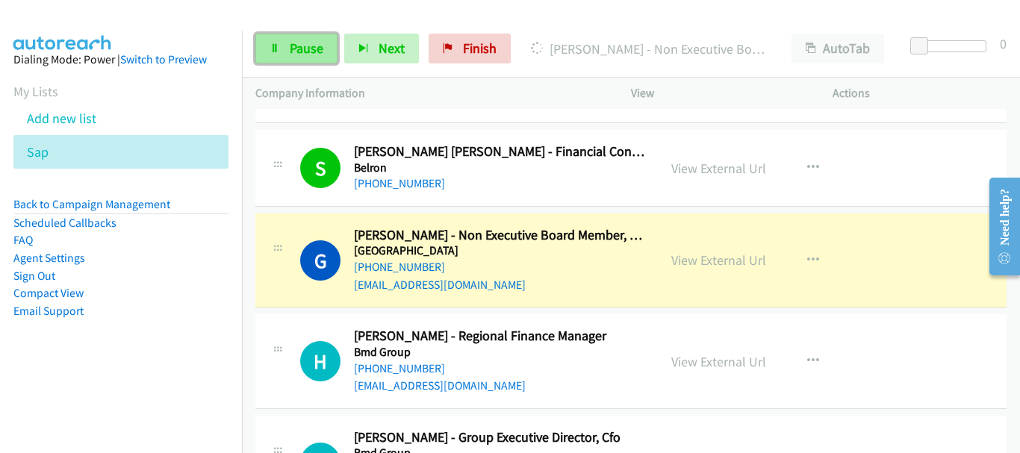
click at [300, 52] on span "Pause" at bounding box center [307, 48] width 34 height 17
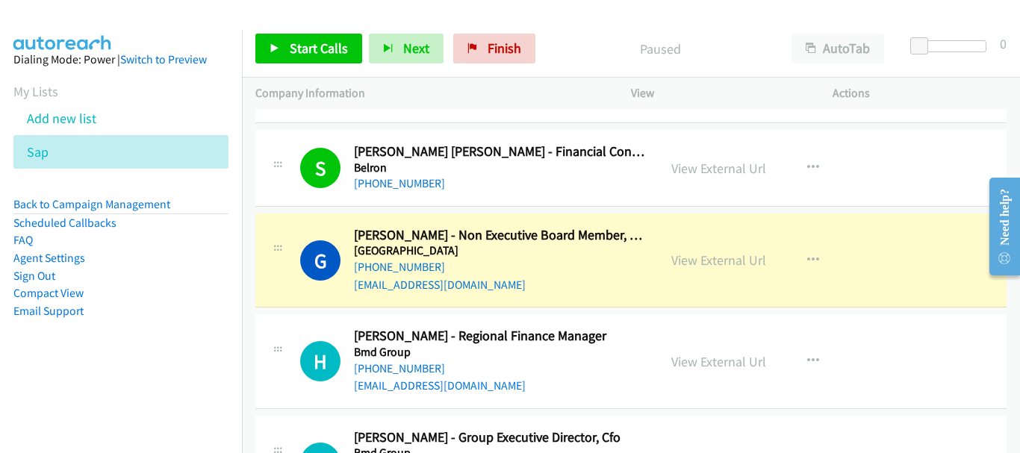
scroll to position [224, 0]
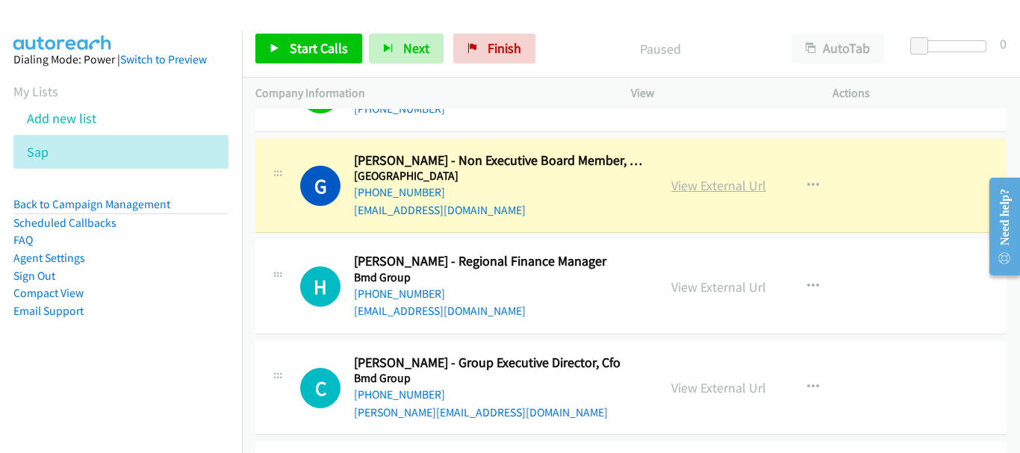
click at [703, 178] on link "View External Url" at bounding box center [718, 185] width 95 height 17
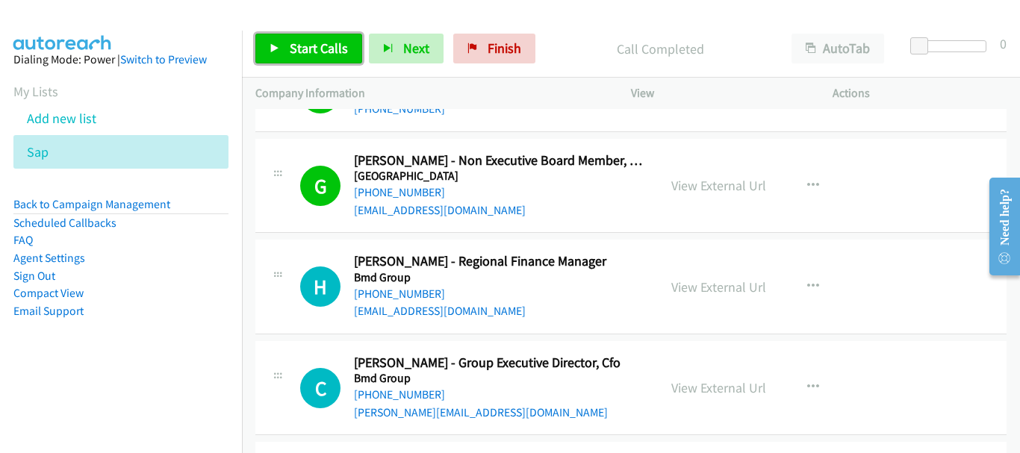
click at [285, 46] on link "Start Calls" at bounding box center [308, 49] width 107 height 30
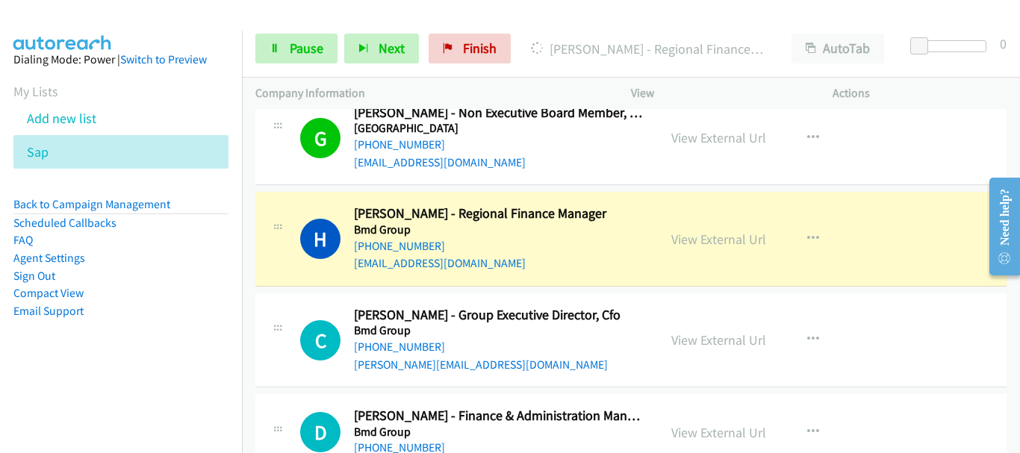
scroll to position [299, 0]
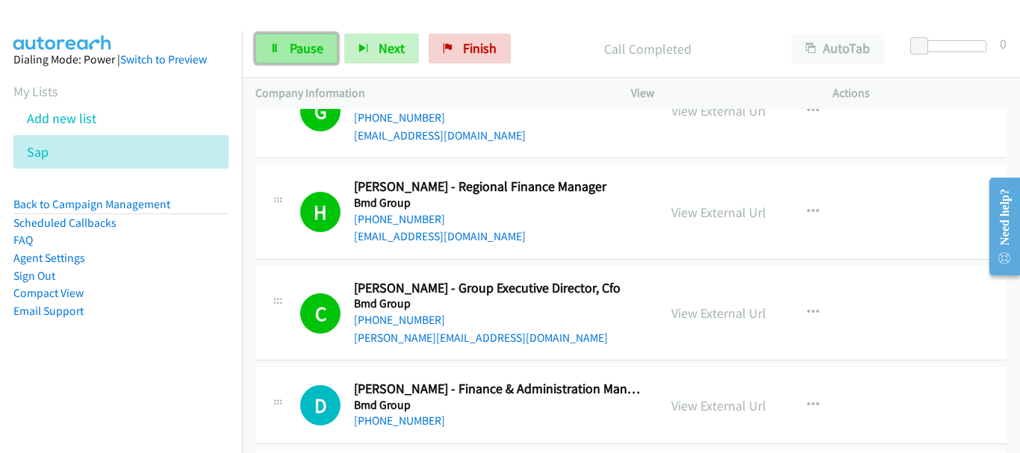
click at [287, 41] on link "Pause" at bounding box center [296, 49] width 82 height 30
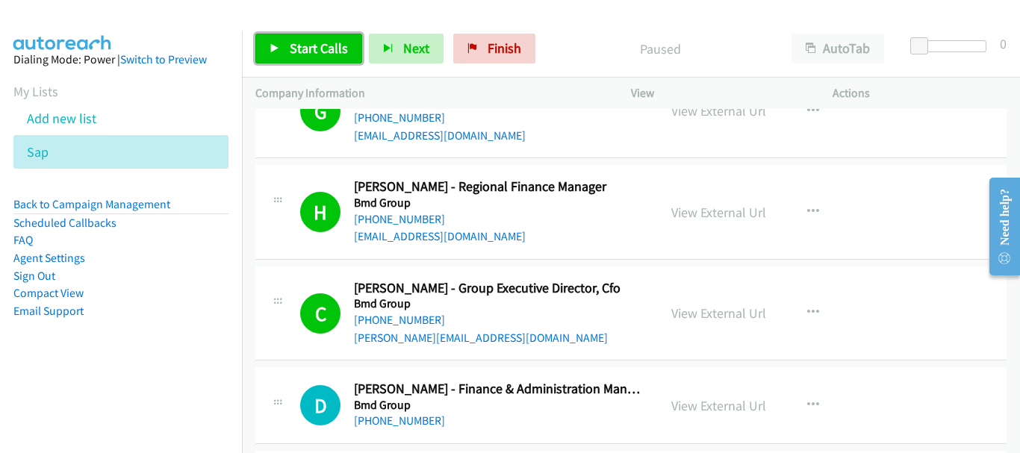
click at [308, 41] on span "Start Calls" at bounding box center [319, 48] width 58 height 17
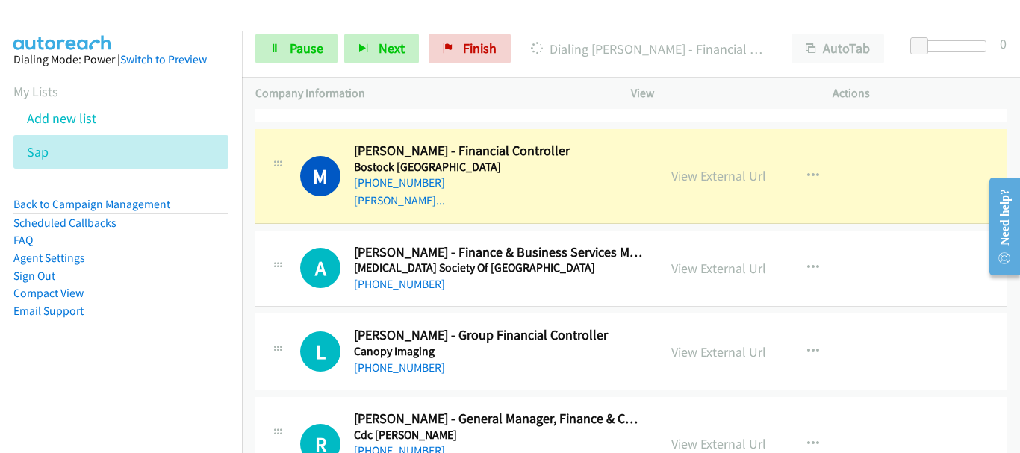
scroll to position [597, 0]
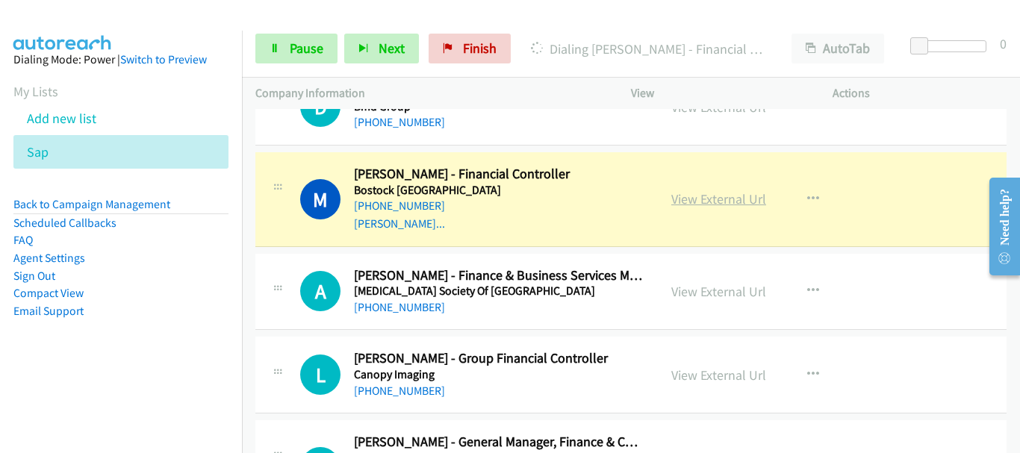
click at [688, 205] on link "View External Url" at bounding box center [718, 198] width 95 height 17
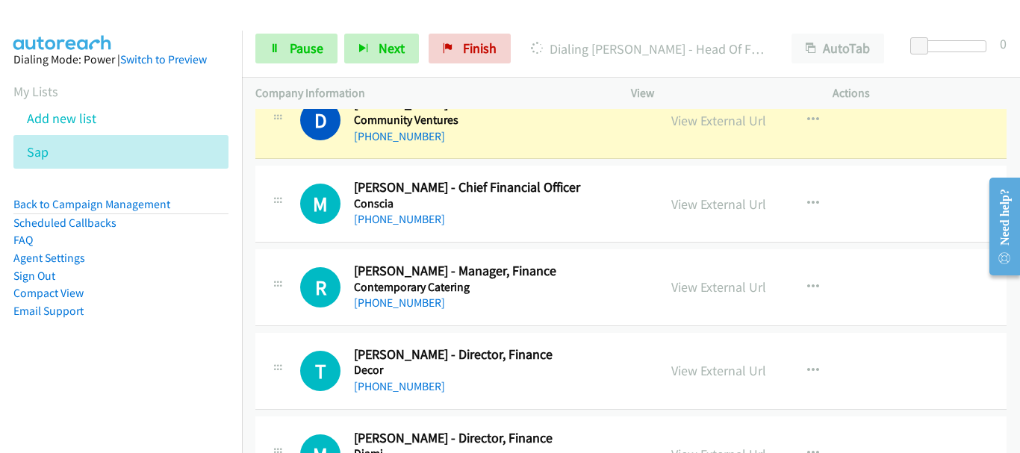
scroll to position [1045, 0]
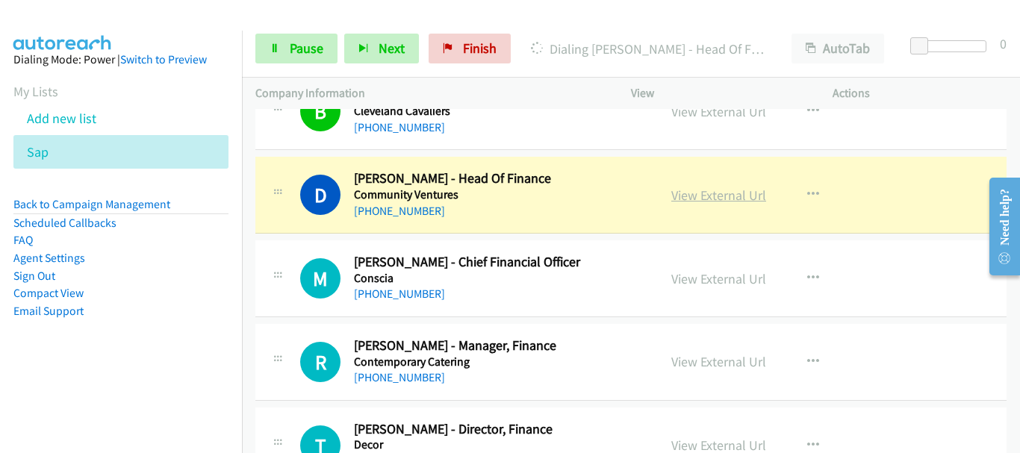
click at [733, 187] on link "View External Url" at bounding box center [718, 195] width 95 height 17
click at [296, 38] on link "Pause" at bounding box center [296, 49] width 82 height 30
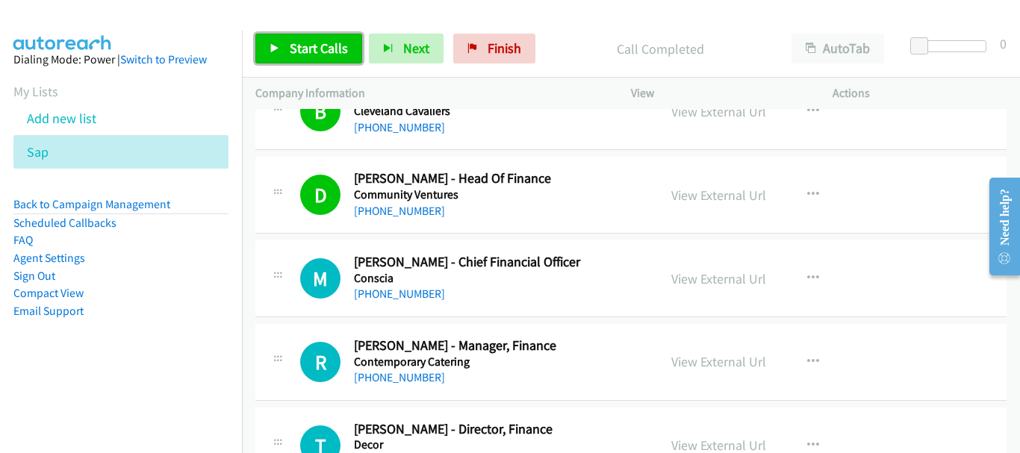
drag, startPoint x: 303, startPoint y: 49, endPoint x: 303, endPoint y: 28, distance: 20.2
click at [303, 49] on span "Start Calls" at bounding box center [319, 48] width 58 height 17
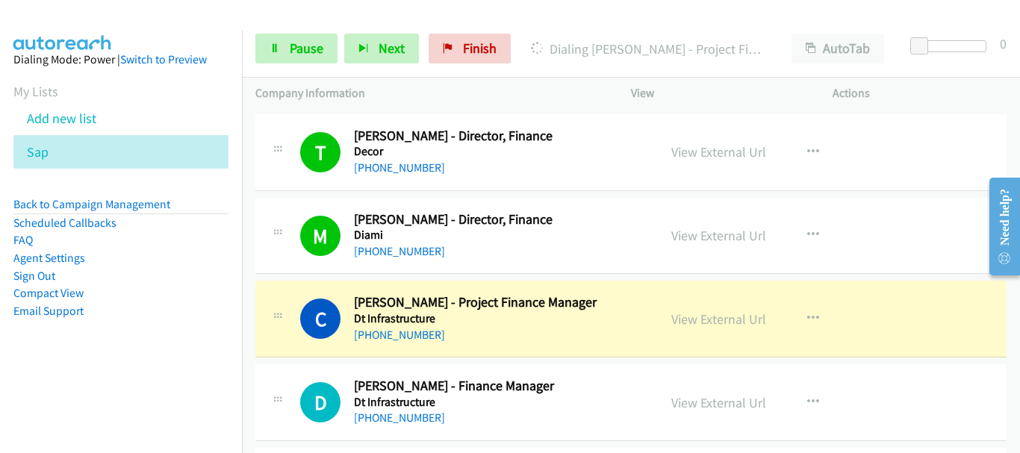
scroll to position [1419, 0]
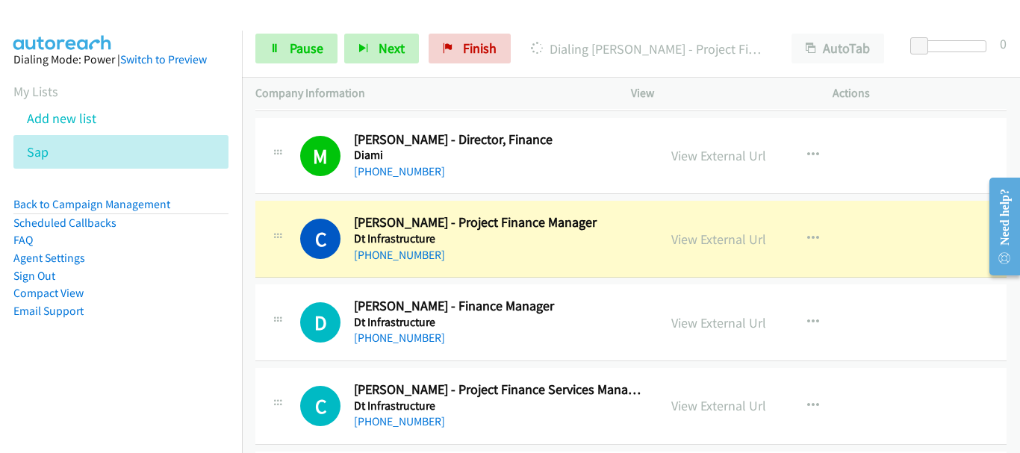
click at [957, 53] on div at bounding box center [952, 51] width 96 height 23
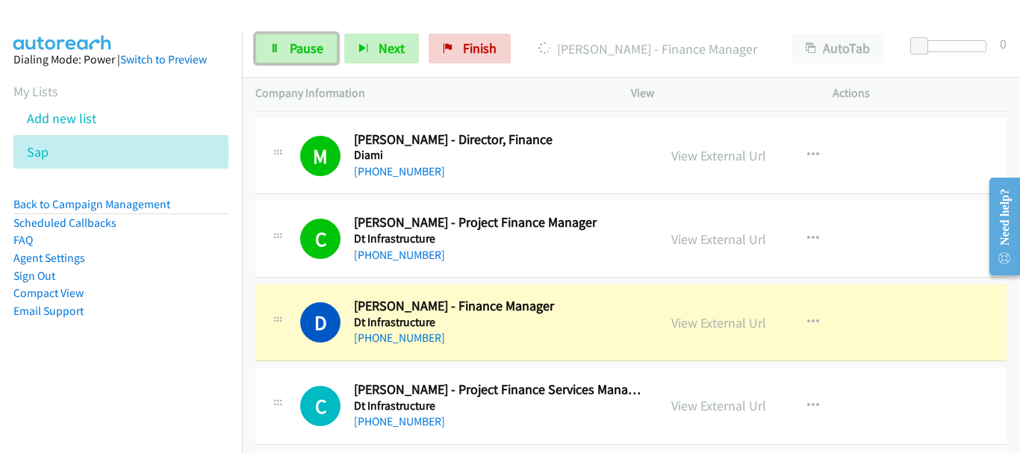
drag, startPoint x: 291, startPoint y: 54, endPoint x: 346, endPoint y: 146, distance: 106.8
click at [292, 56] on span "Pause" at bounding box center [307, 48] width 34 height 17
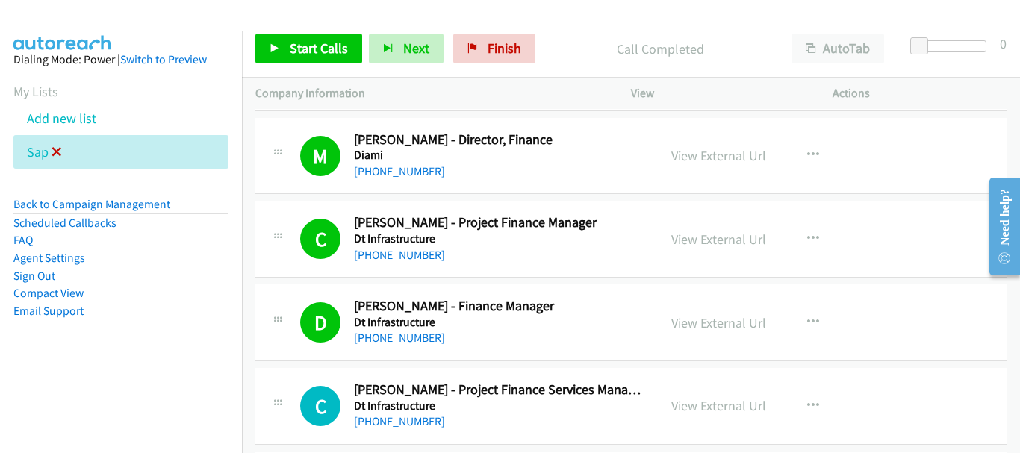
click at [56, 155] on icon at bounding box center [57, 153] width 10 height 10
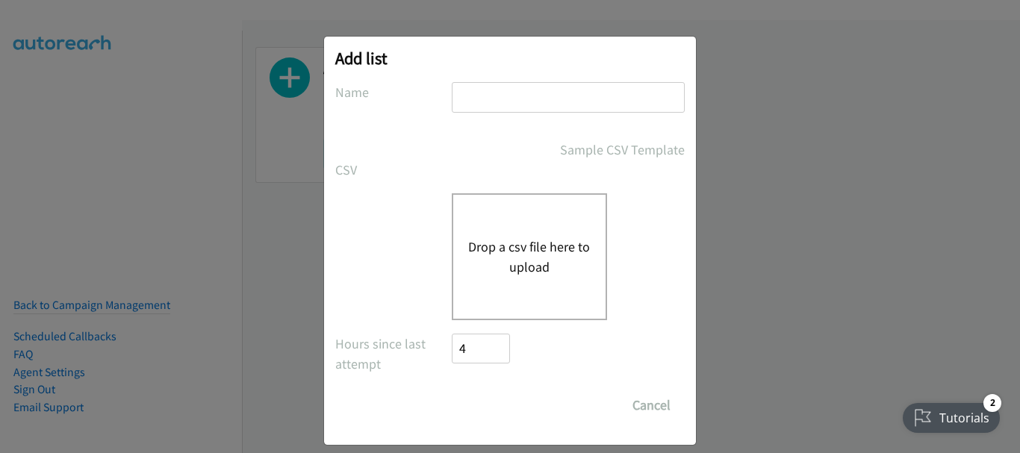
click at [545, 84] on input "text" at bounding box center [568, 97] width 233 height 31
type input "sap"
click at [493, 261] on button "Drop a csv file here to upload" at bounding box center [529, 257] width 122 height 40
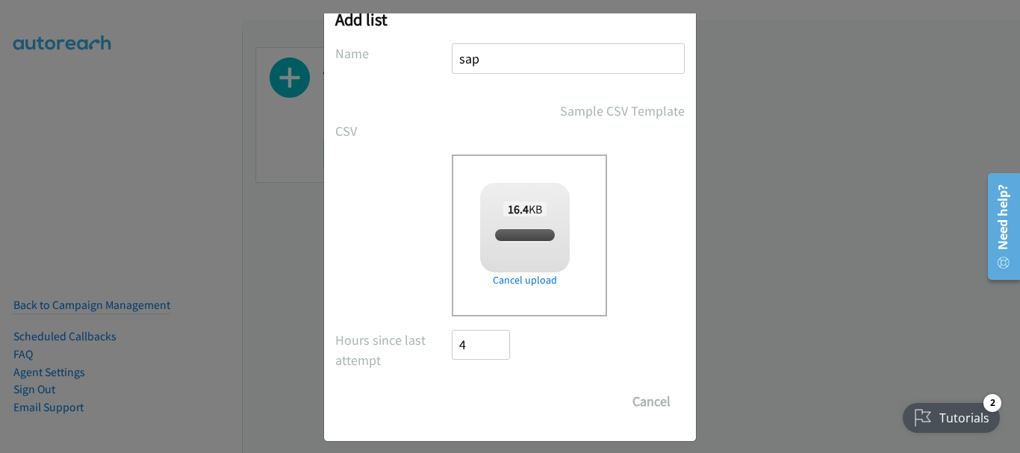
scroll to position [50, 0]
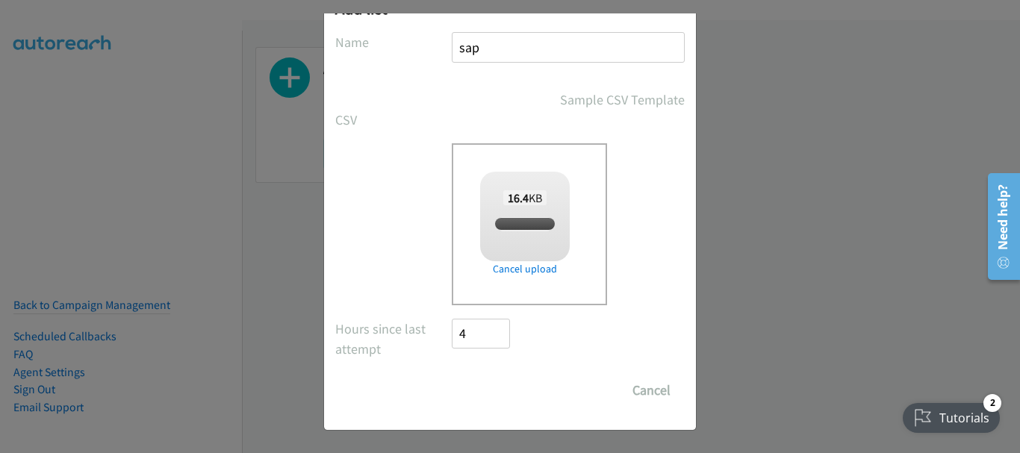
checkbox input "true"
click at [493, 386] on input "Save List" at bounding box center [491, 391] width 78 height 30
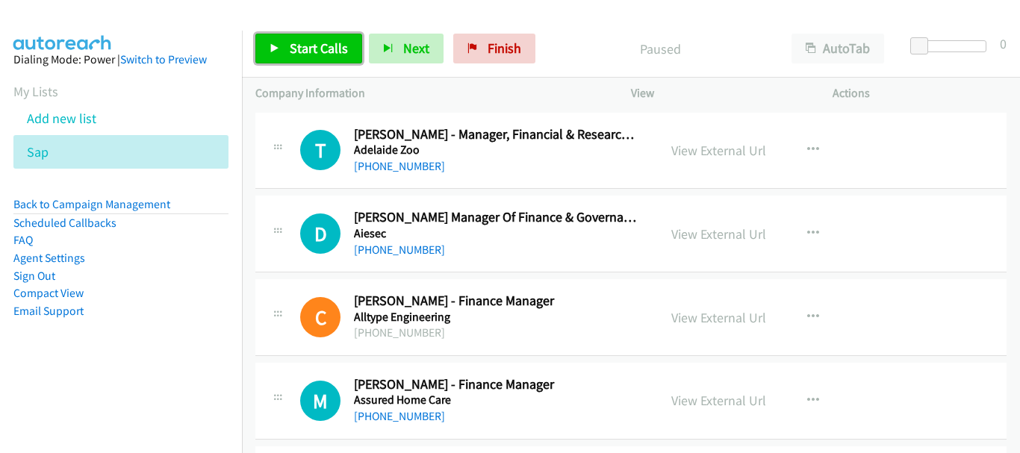
click at [292, 48] on span "Start Calls" at bounding box center [319, 48] width 58 height 17
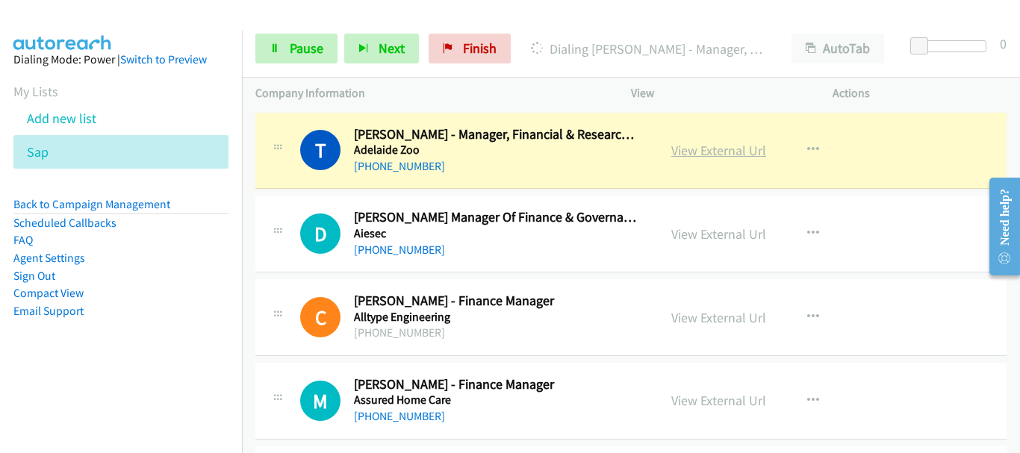
click at [699, 146] on link "View External Url" at bounding box center [718, 150] width 95 height 17
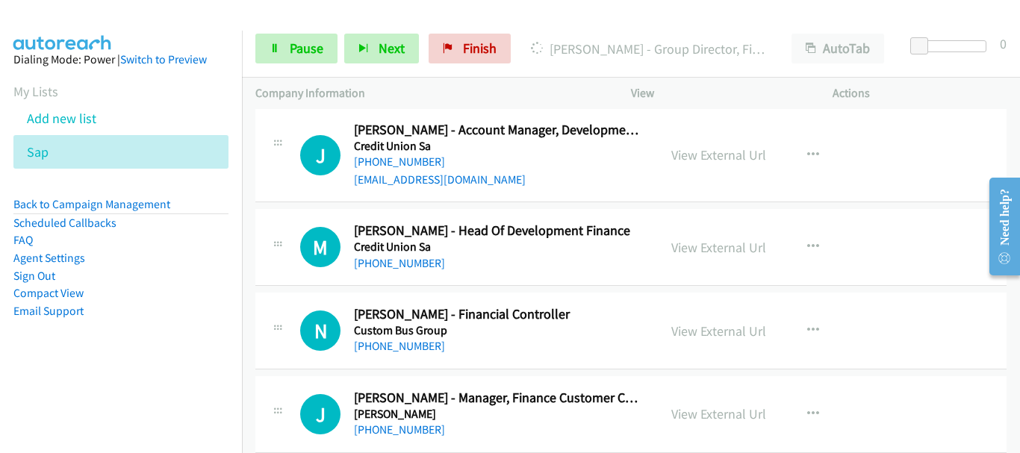
scroll to position [373, 0]
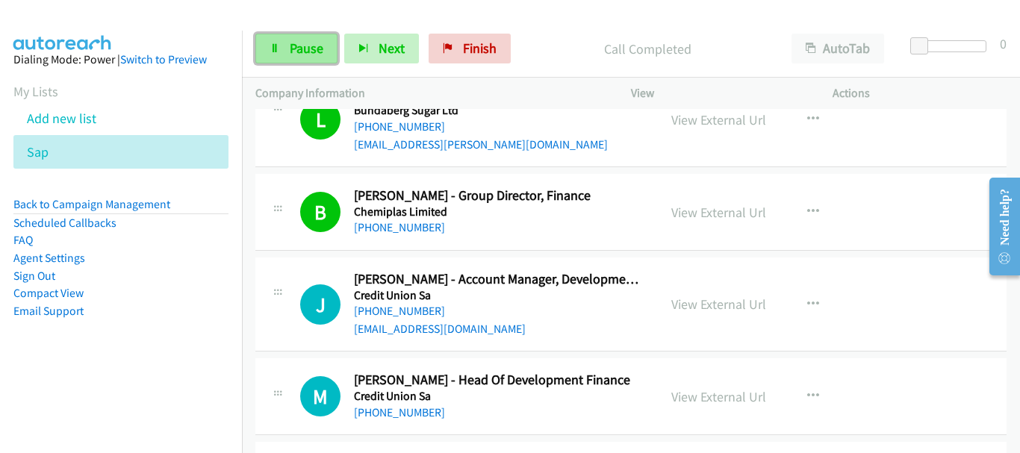
click at [288, 47] on link "Pause" at bounding box center [296, 49] width 82 height 30
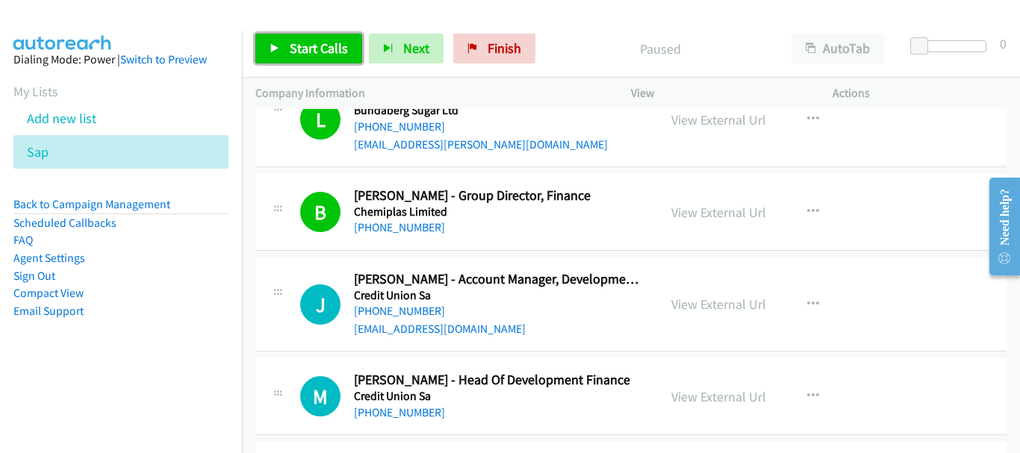
click at [288, 47] on link "Start Calls" at bounding box center [308, 49] width 107 height 30
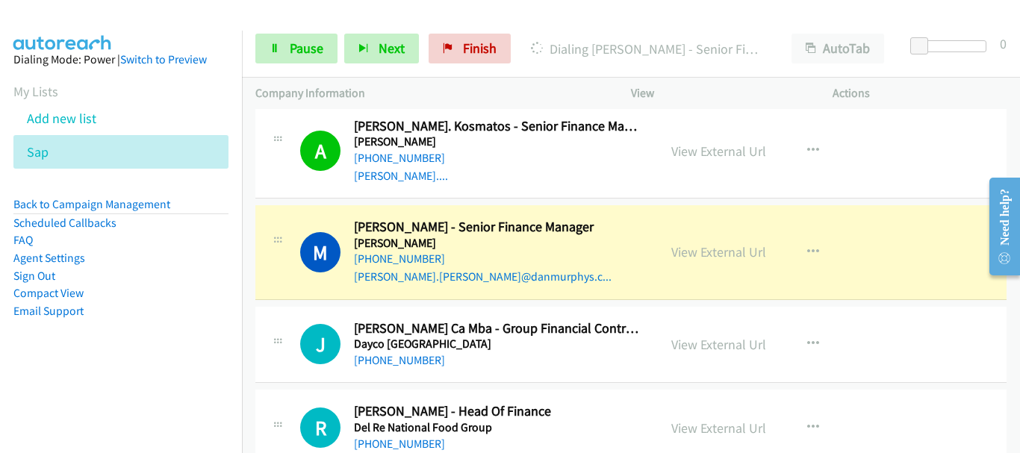
scroll to position [971, 0]
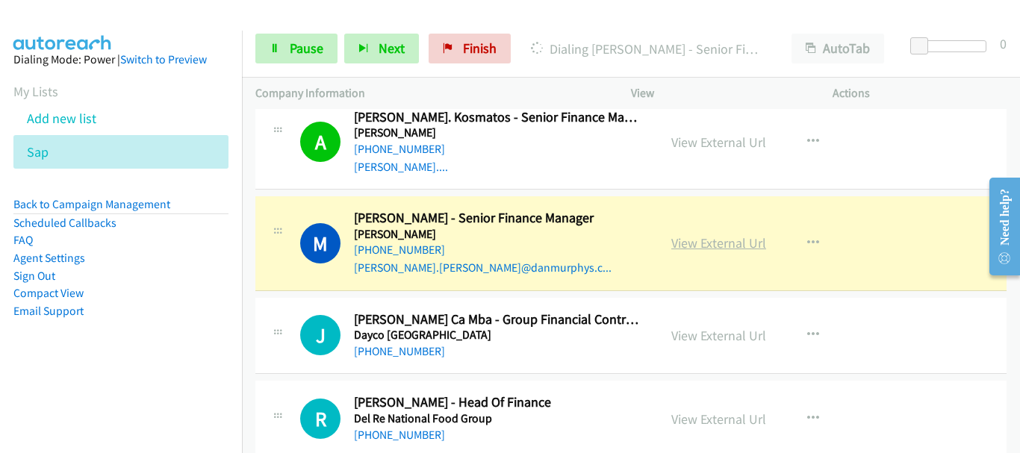
click at [704, 240] on link "View External Url" at bounding box center [718, 242] width 95 height 17
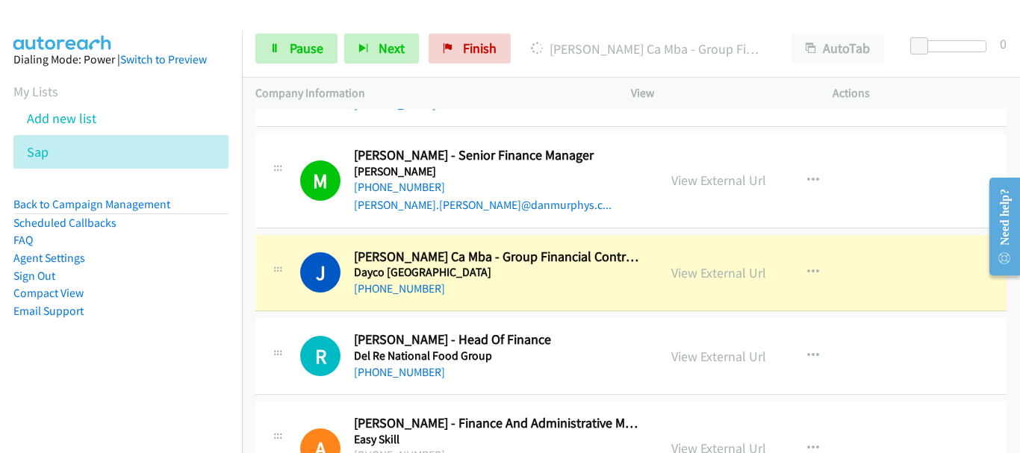
scroll to position [1120, 0]
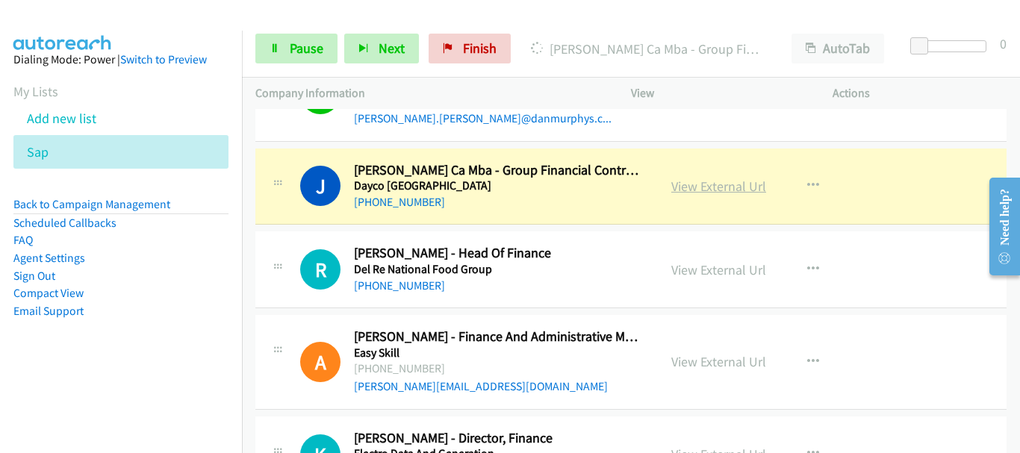
click at [685, 189] on link "View External Url" at bounding box center [718, 186] width 95 height 17
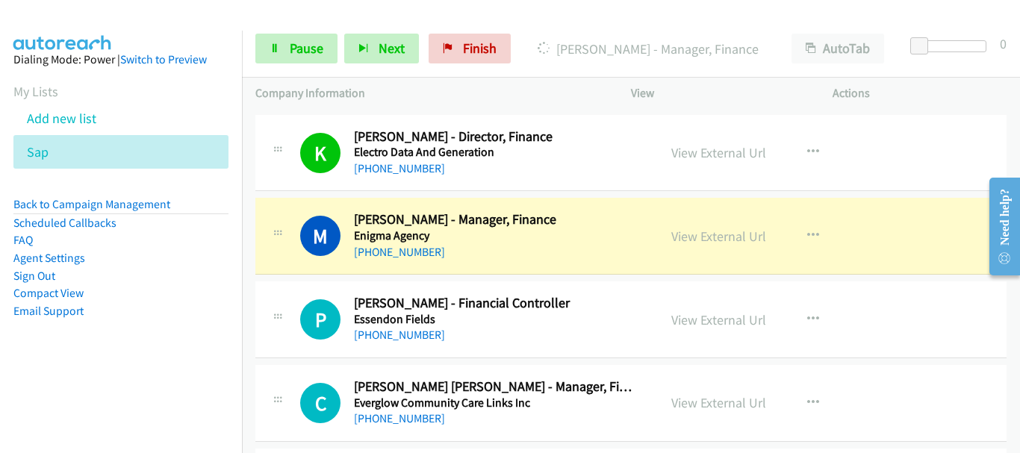
scroll to position [1419, 0]
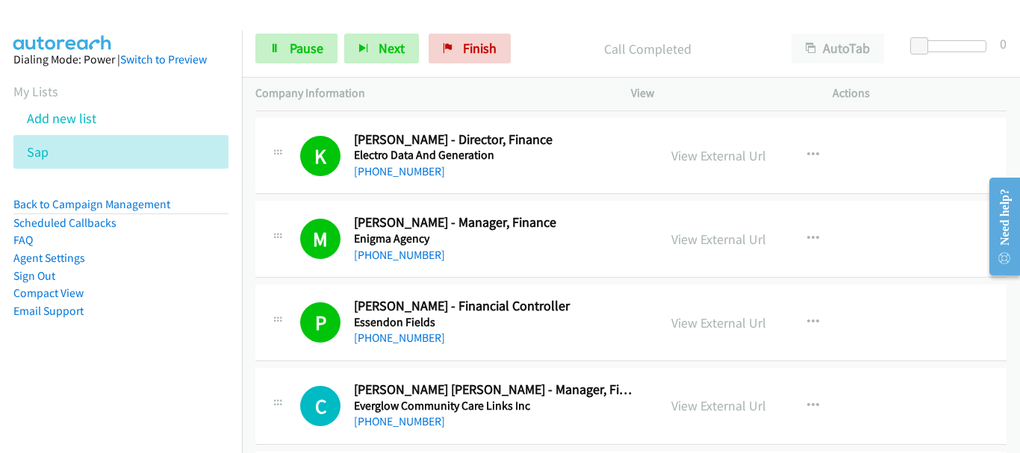
click at [970, 167] on div "K Callback Scheduled [PERSON_NAME] - Director, Finance Electro Data And Generat…" at bounding box center [630, 156] width 751 height 77
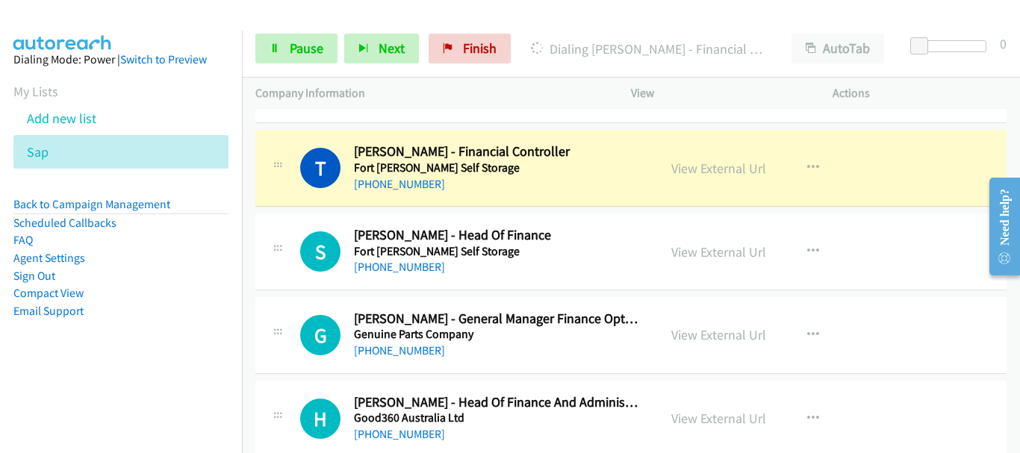
scroll to position [2016, 0]
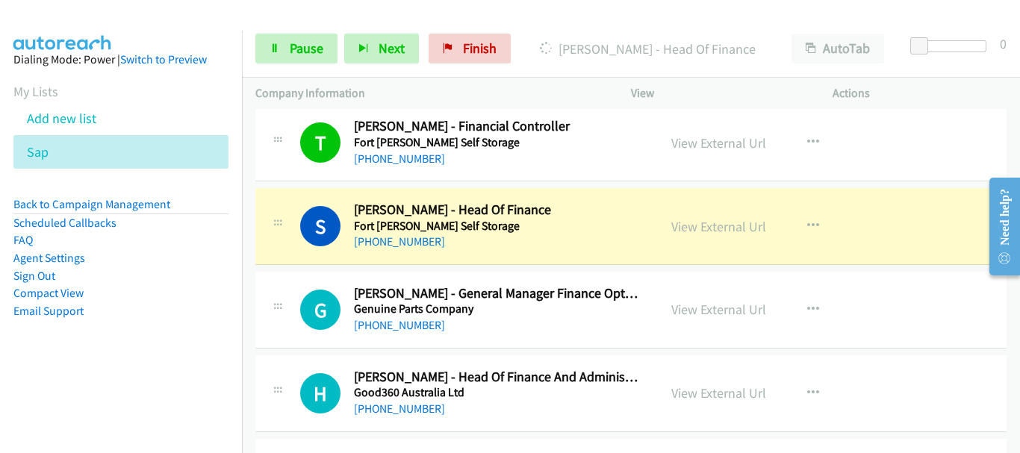
click at [944, 305] on div "G Callback Scheduled [PERSON_NAME] - General Manager Finance Optimisation & Tra…" at bounding box center [630, 310] width 751 height 77
click at [733, 224] on link "View External Url" at bounding box center [718, 226] width 95 height 17
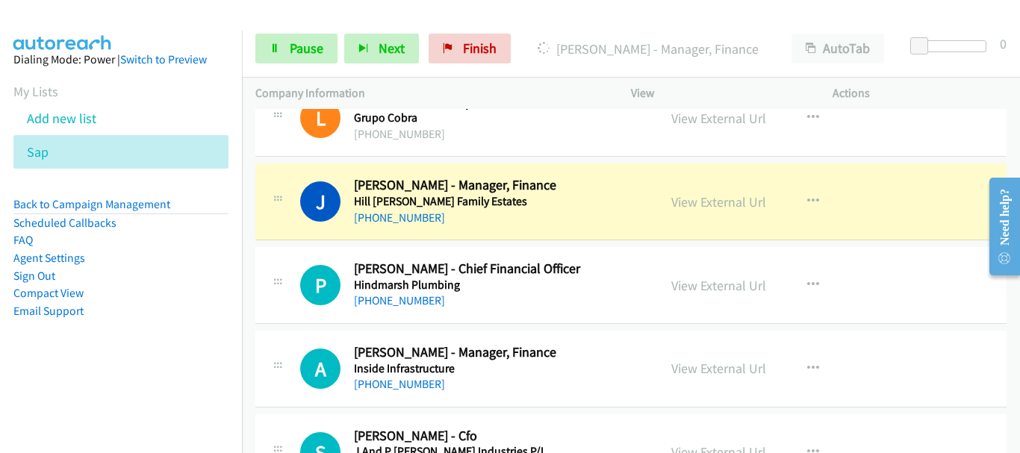
scroll to position [2389, 0]
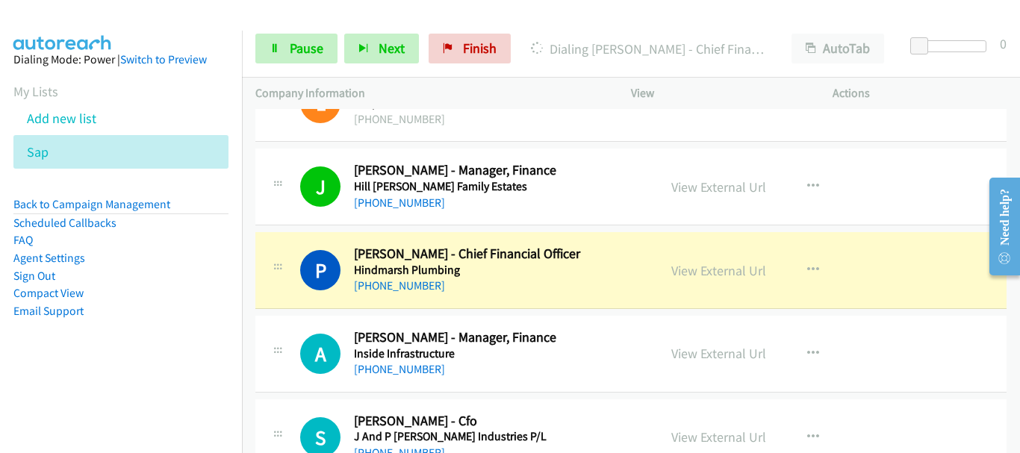
click at [908, 273] on div "P Callback Scheduled [PERSON_NAME] - Chief Financial Officer [PERSON_NAME] [GEO…" at bounding box center [630, 270] width 751 height 77
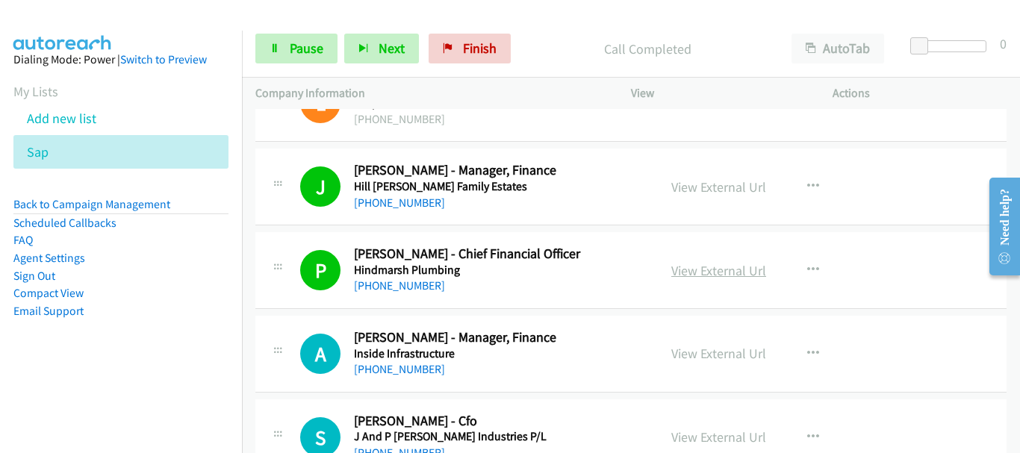
click at [741, 275] on link "View External Url" at bounding box center [718, 270] width 95 height 17
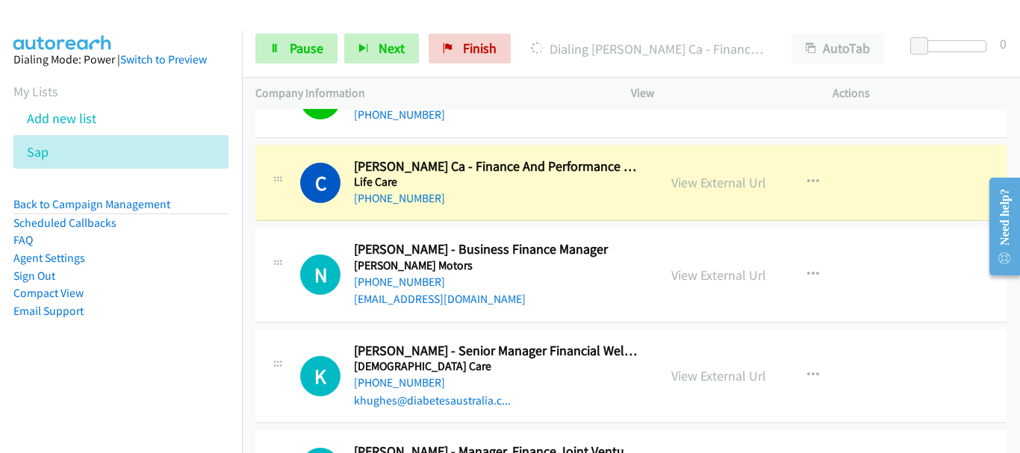
scroll to position [2763, 0]
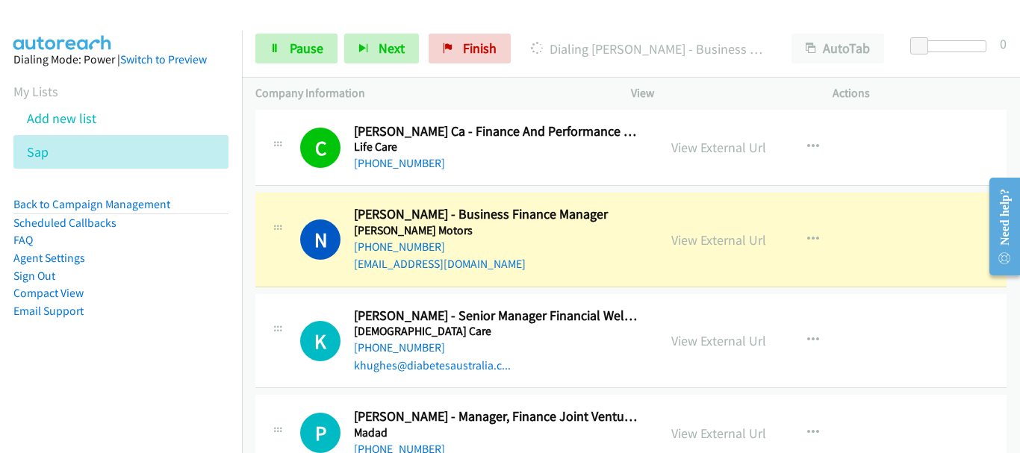
click at [923, 240] on div "N Callback Scheduled [PERSON_NAME] - Business Finance Manager [PERSON_NAME] Mot…" at bounding box center [630, 240] width 751 height 94
click at [701, 246] on link "View External Url" at bounding box center [718, 239] width 95 height 17
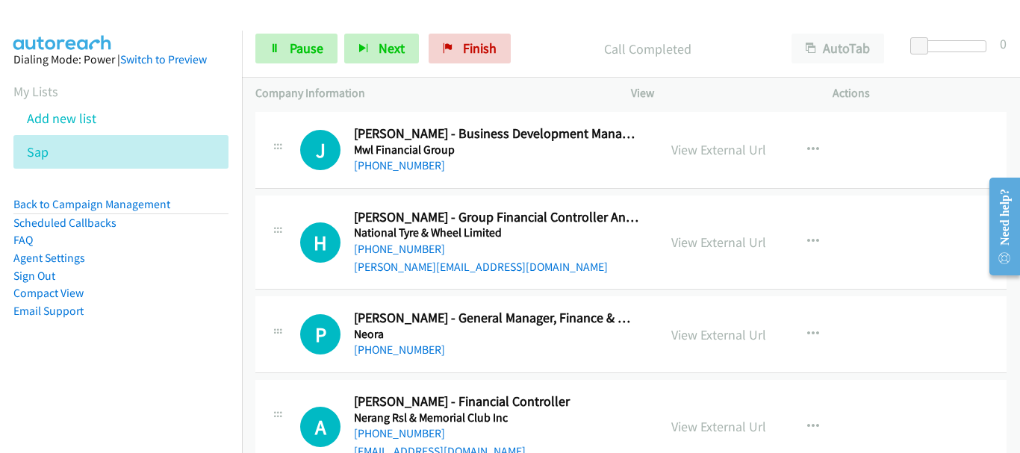
scroll to position [3509, 0]
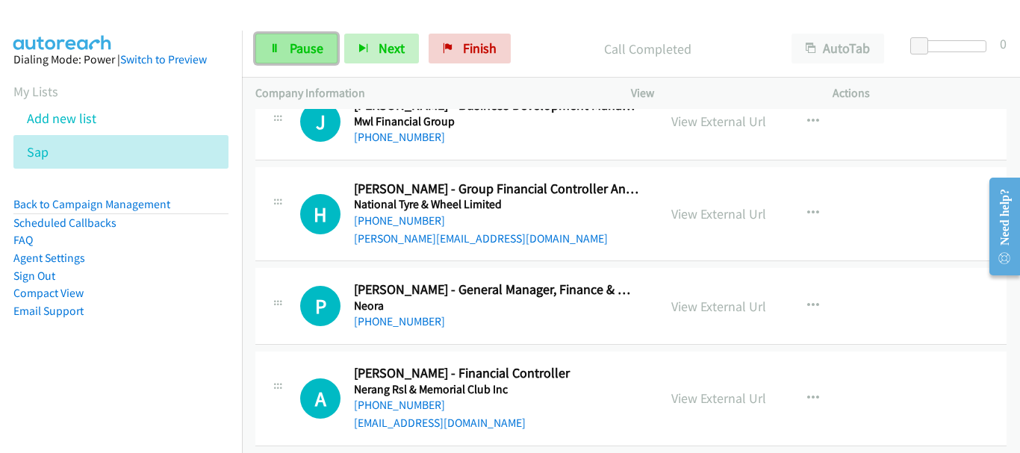
click at [295, 59] on link "Pause" at bounding box center [296, 49] width 82 height 30
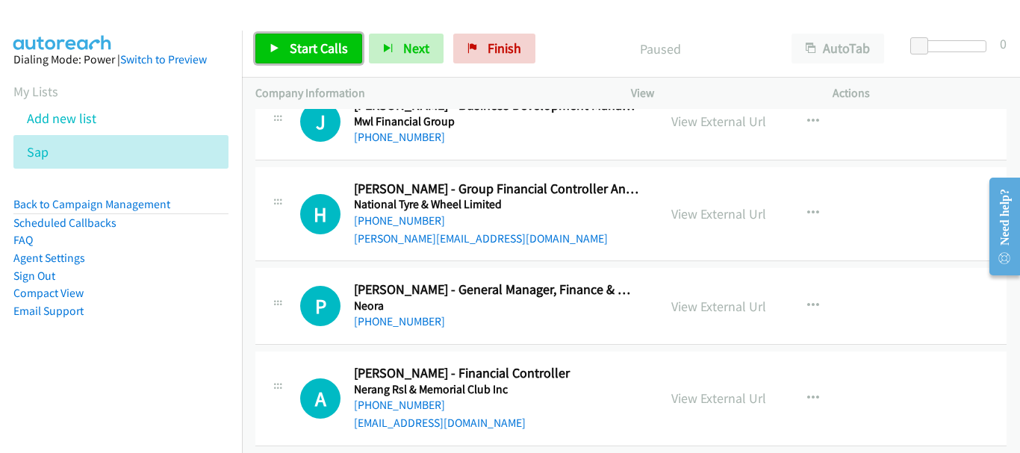
click at [295, 59] on link "Start Calls" at bounding box center [308, 49] width 107 height 30
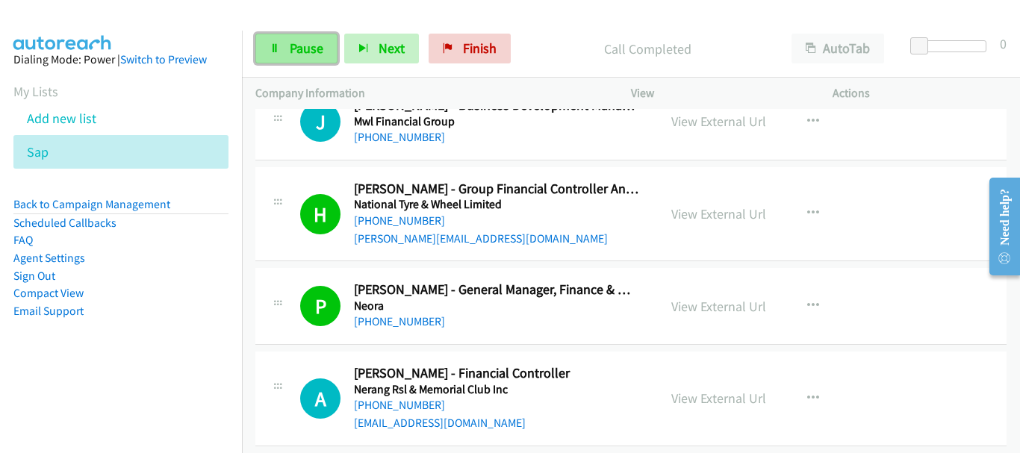
click at [300, 49] on span "Pause" at bounding box center [307, 48] width 34 height 17
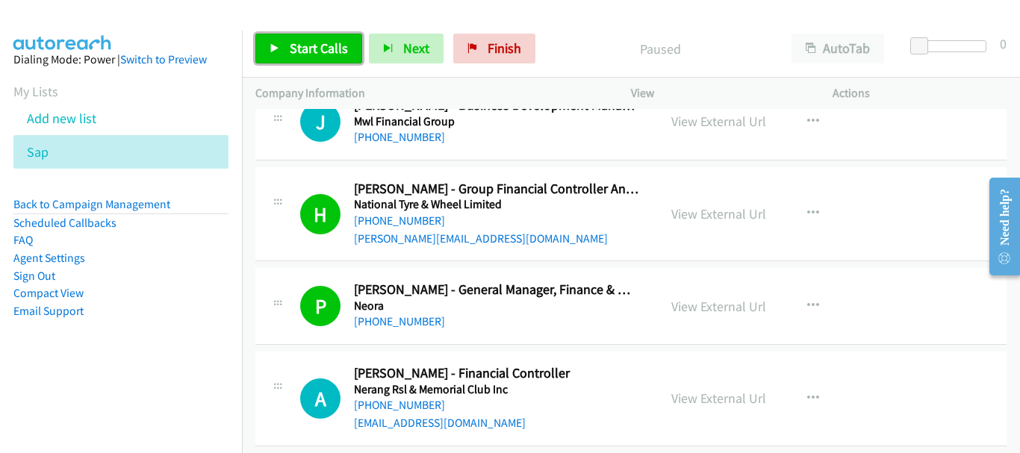
click at [300, 49] on span "Start Calls" at bounding box center [319, 48] width 58 height 17
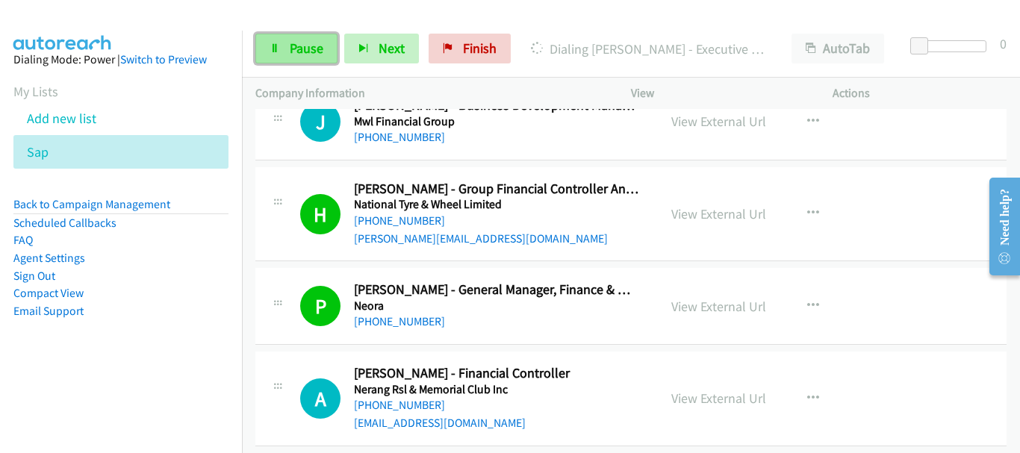
click at [288, 43] on link "Pause" at bounding box center [296, 49] width 82 height 30
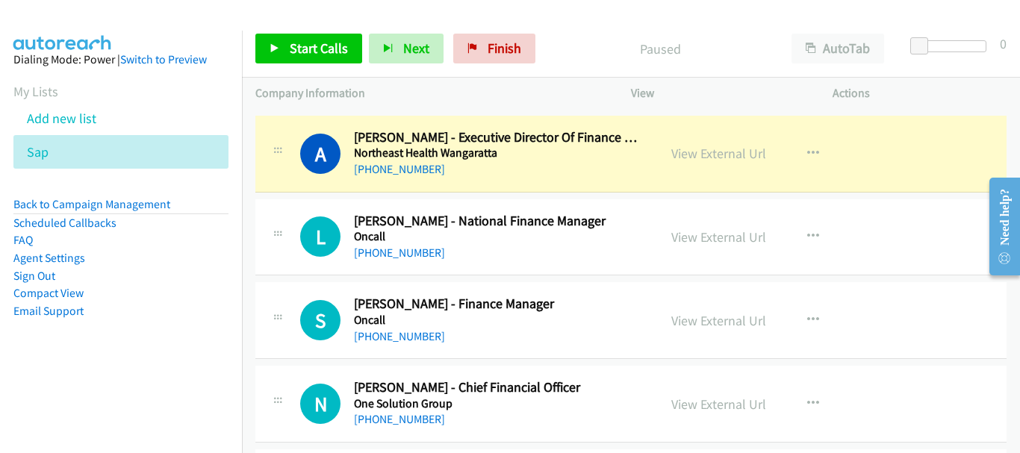
scroll to position [4032, 0]
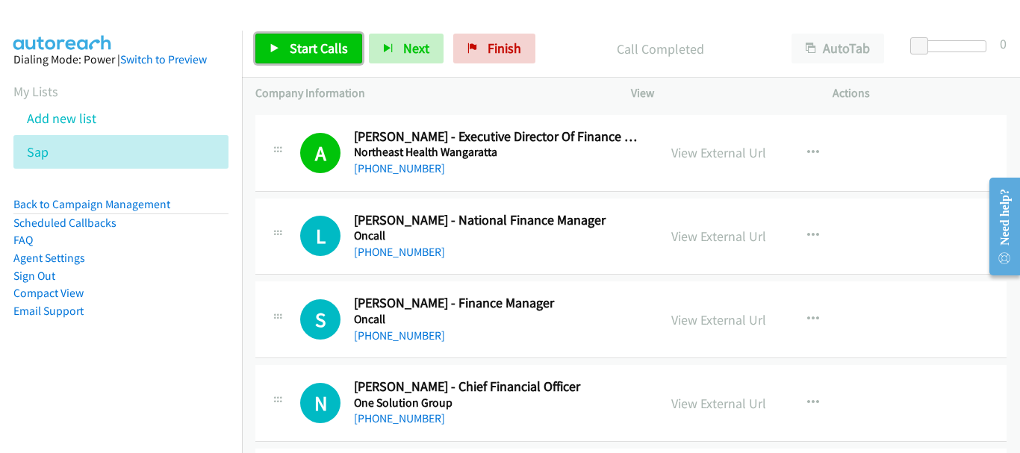
click at [299, 57] on link "Start Calls" at bounding box center [308, 49] width 107 height 30
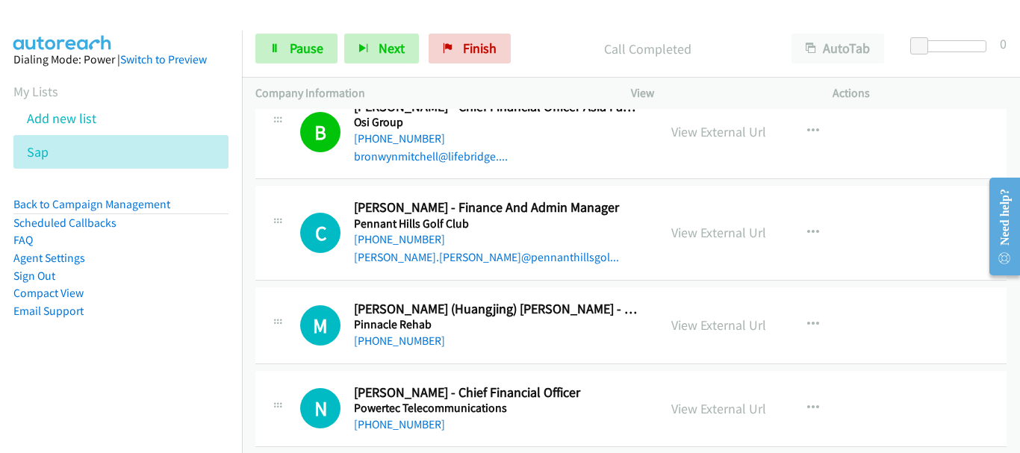
scroll to position [4480, 0]
click at [278, 34] on link "Pause" at bounding box center [296, 49] width 82 height 30
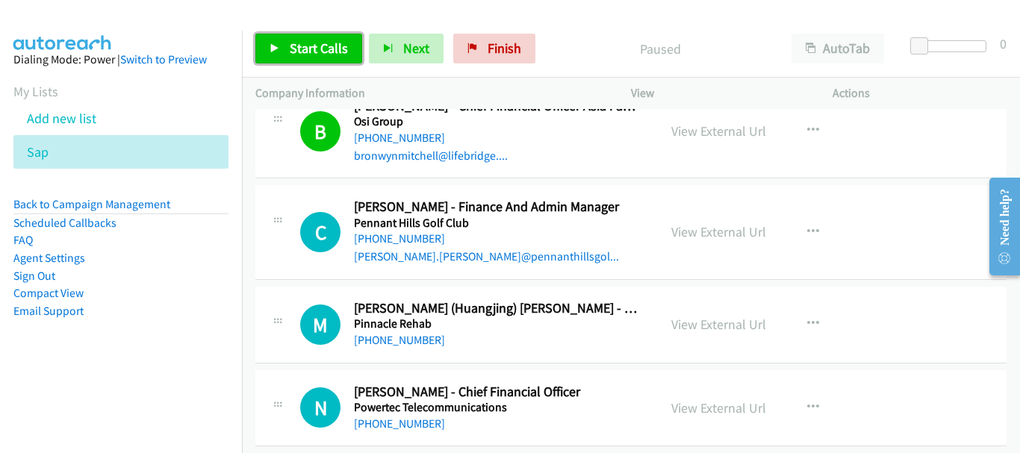
click at [283, 38] on link "Start Calls" at bounding box center [308, 49] width 107 height 30
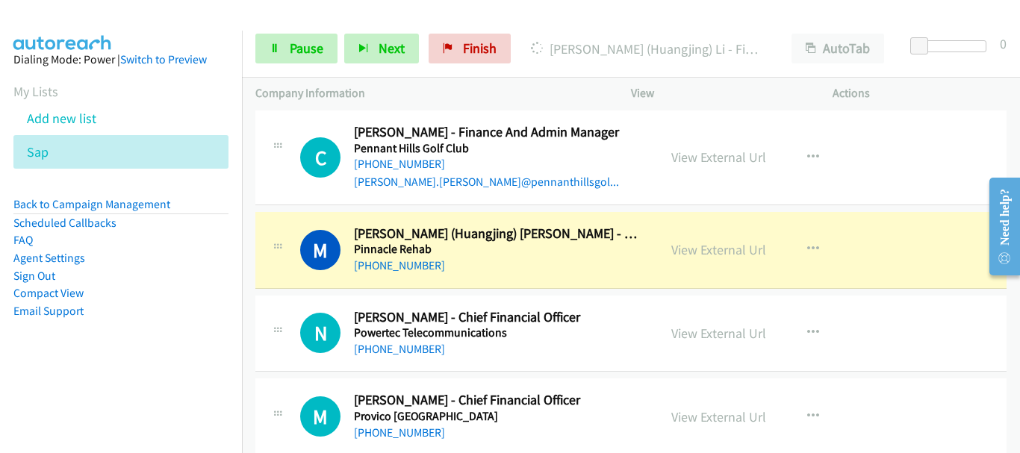
scroll to position [4629, 0]
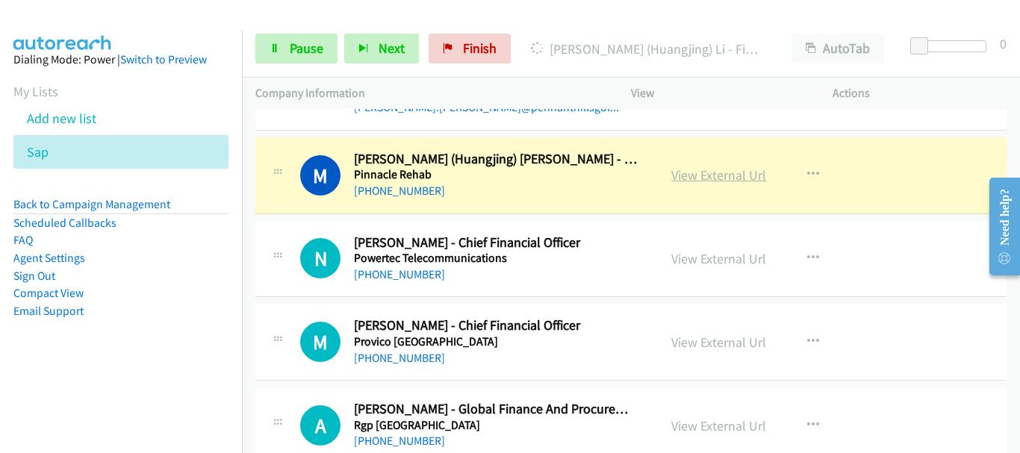
click at [705, 170] on link "View External Url" at bounding box center [718, 175] width 95 height 17
click at [288, 44] on link "Pause" at bounding box center [296, 49] width 82 height 30
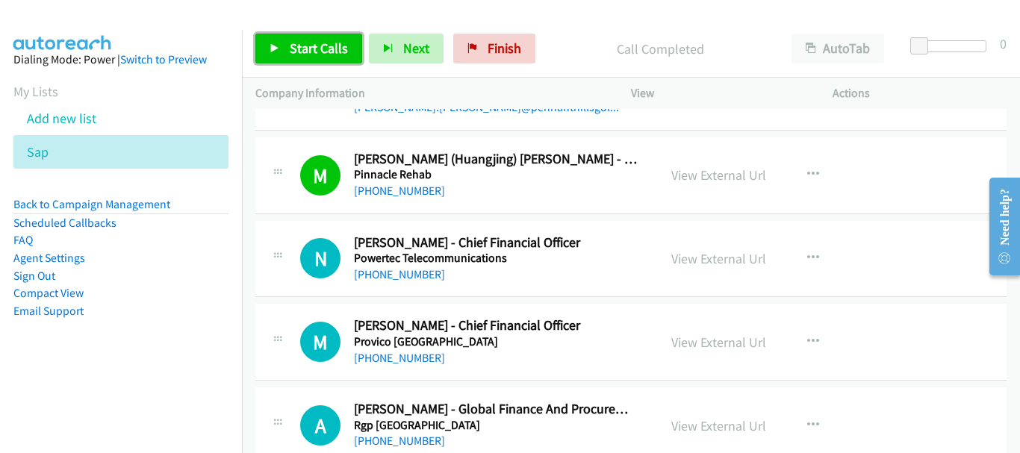
click at [300, 53] on span "Start Calls" at bounding box center [319, 48] width 58 height 17
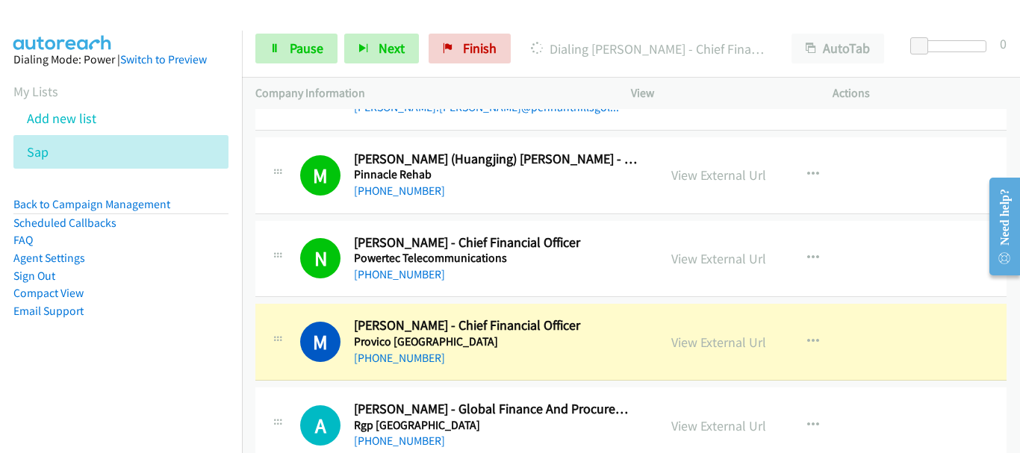
scroll to position [4779, 0]
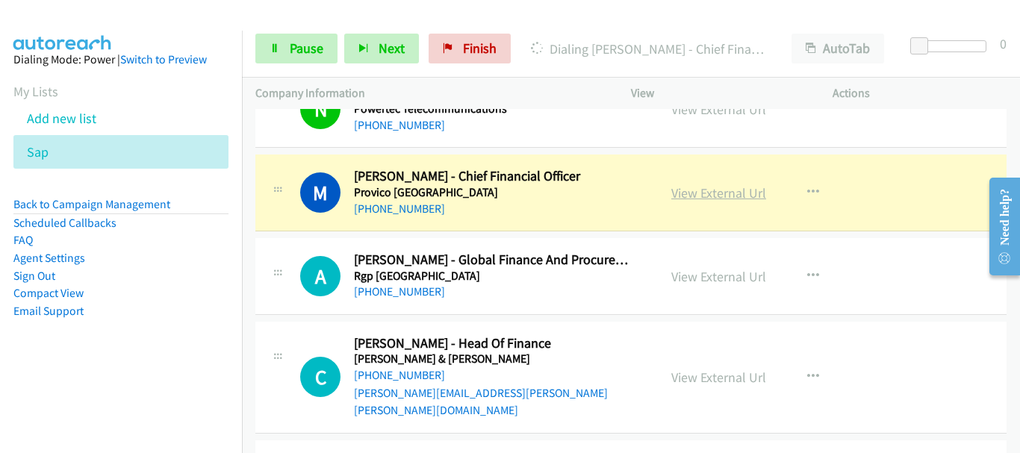
click at [732, 199] on link "View External Url" at bounding box center [718, 192] width 95 height 17
click at [302, 52] on span "Pause" at bounding box center [307, 48] width 34 height 17
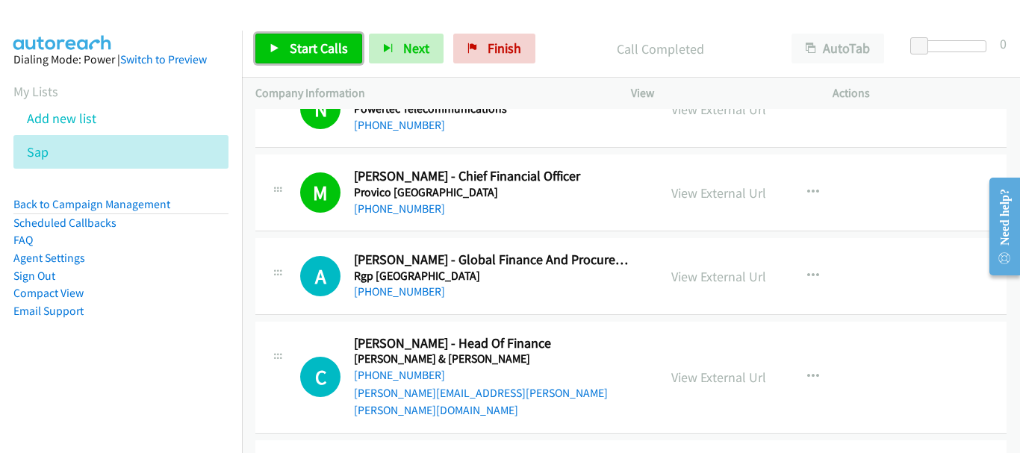
click at [285, 63] on link "Start Calls" at bounding box center [308, 49] width 107 height 30
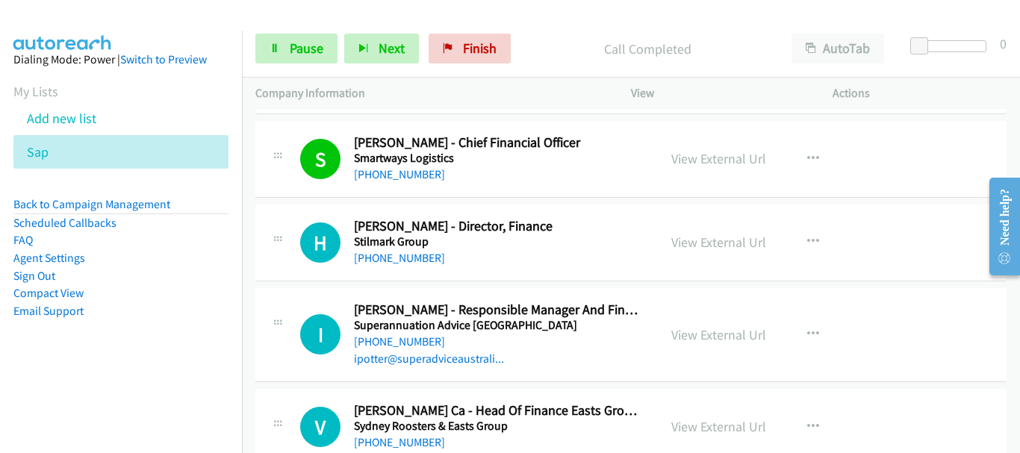
scroll to position [5451, 0]
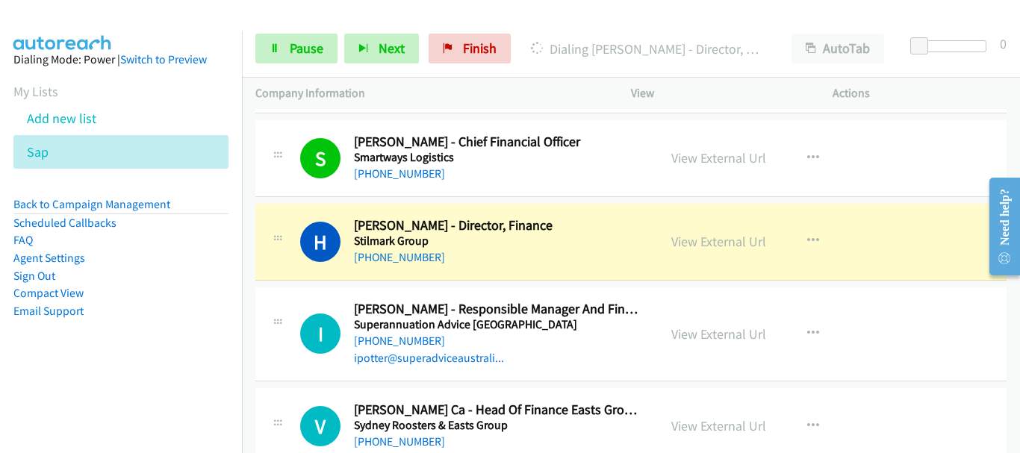
click at [964, 120] on div "S Callback Scheduled [PERSON_NAME] - Chief Financial Officer Smartways Logistic…" at bounding box center [630, 158] width 751 height 77
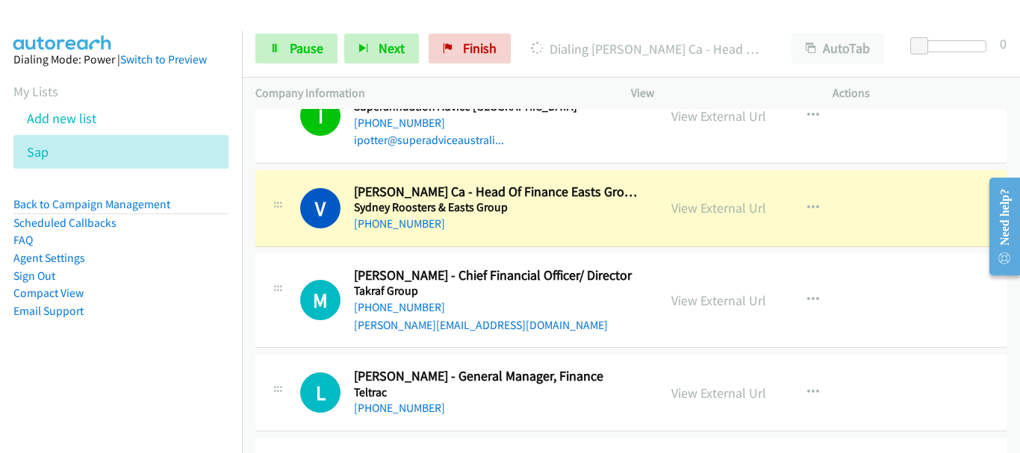
scroll to position [5675, 0]
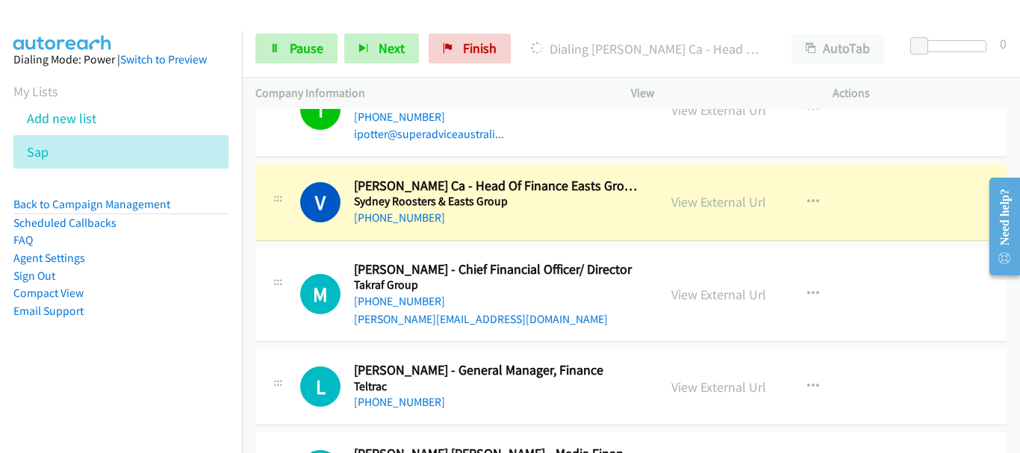
click at [945, 164] on div "V Callback Scheduled [PERSON_NAME] Ca - Head Of Finance Easts Group Sydney Roos…" at bounding box center [630, 202] width 751 height 77
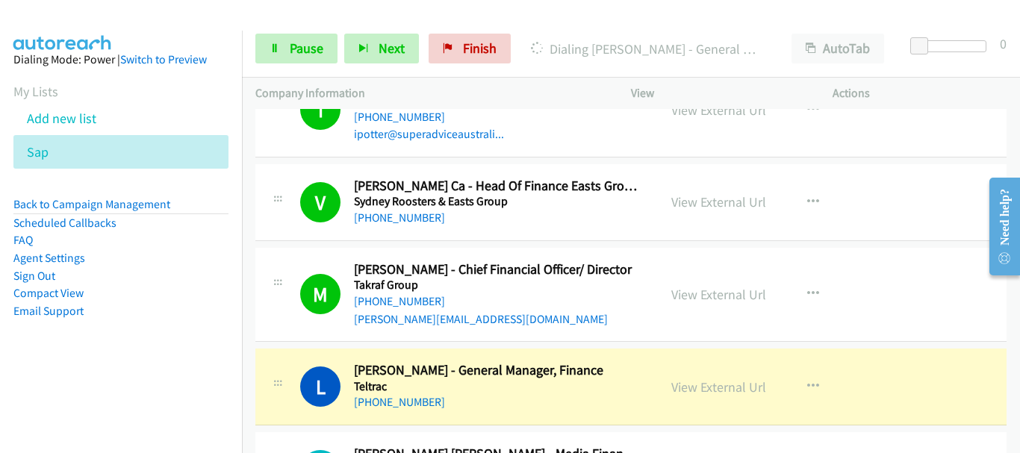
click at [952, 177] on div "V Callback Scheduled [PERSON_NAME] Ca - Head Of Finance Easts Group Sydney Roos…" at bounding box center [630, 202] width 751 height 77
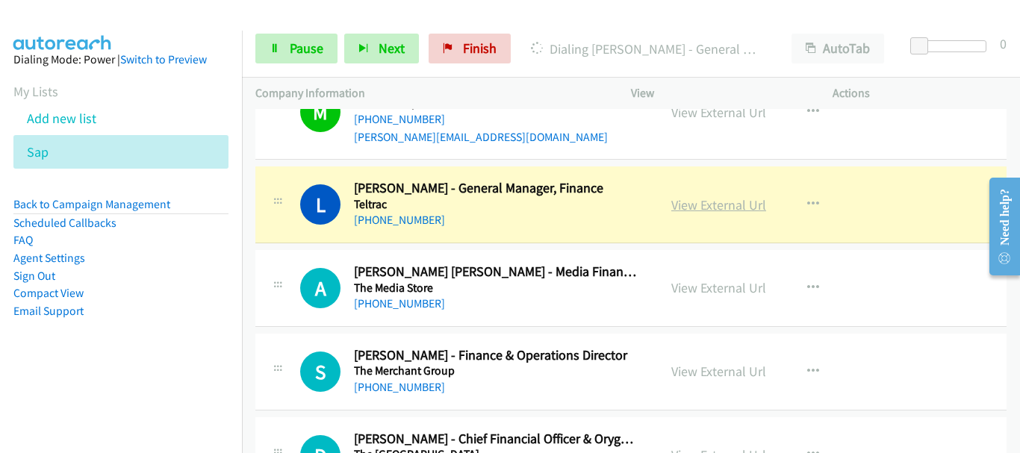
scroll to position [5824, 0]
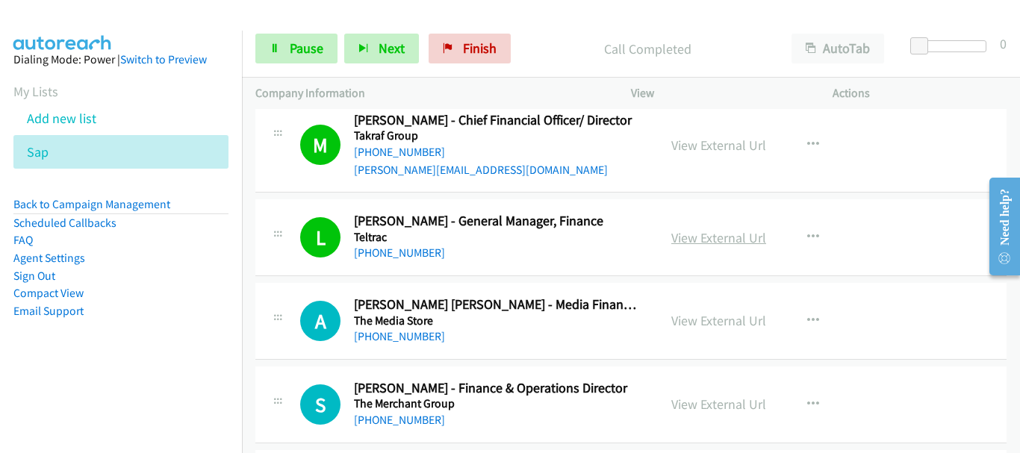
click at [734, 229] on link "View External Url" at bounding box center [718, 237] width 95 height 17
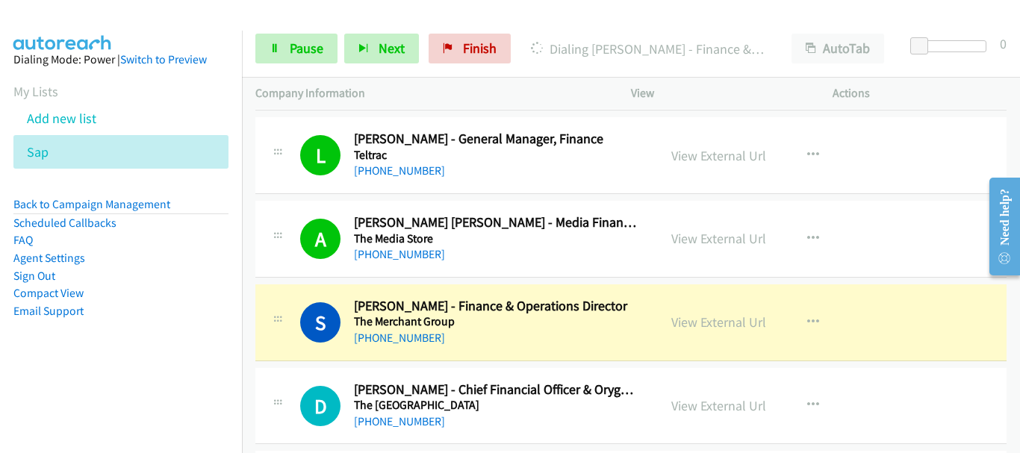
scroll to position [6048, 0]
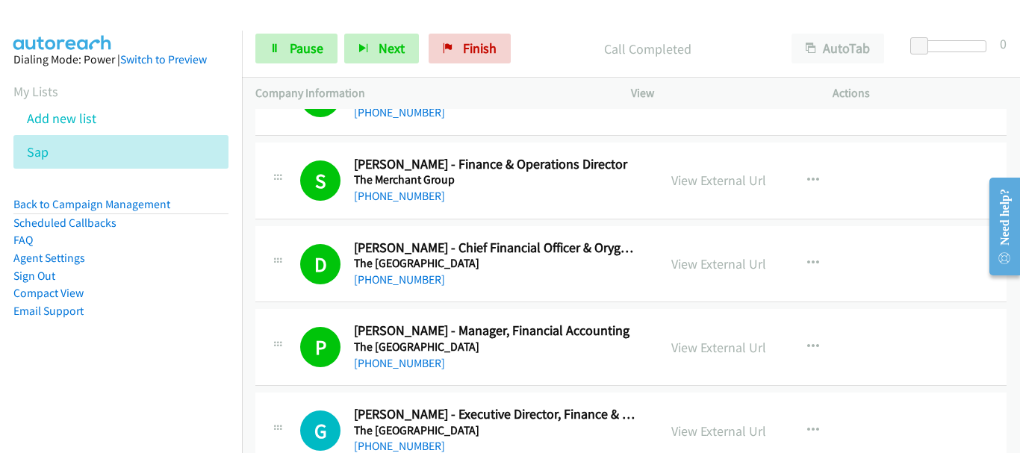
click at [934, 143] on div "S Callback Scheduled [PERSON_NAME] - Finance & Operations Director The Merchant…" at bounding box center [630, 181] width 751 height 77
click at [292, 43] on span "Pause" at bounding box center [307, 48] width 34 height 17
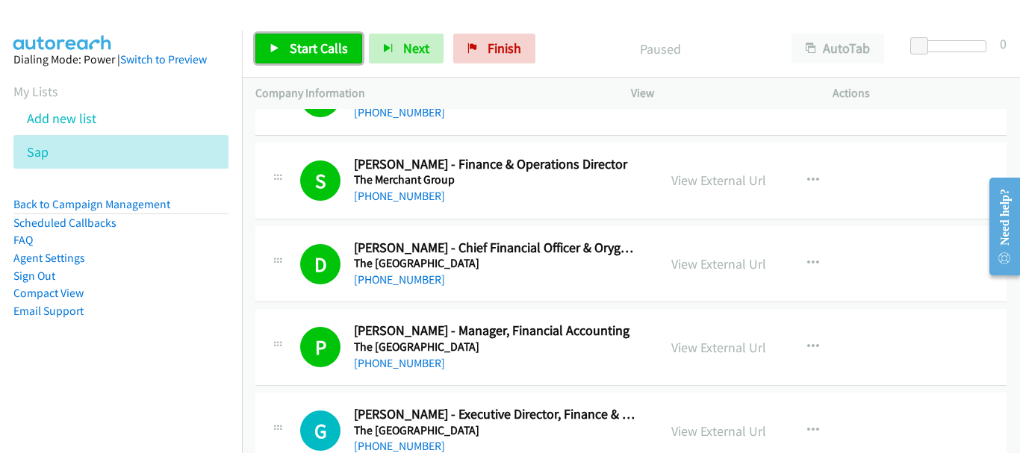
click at [292, 43] on span "Start Calls" at bounding box center [319, 48] width 58 height 17
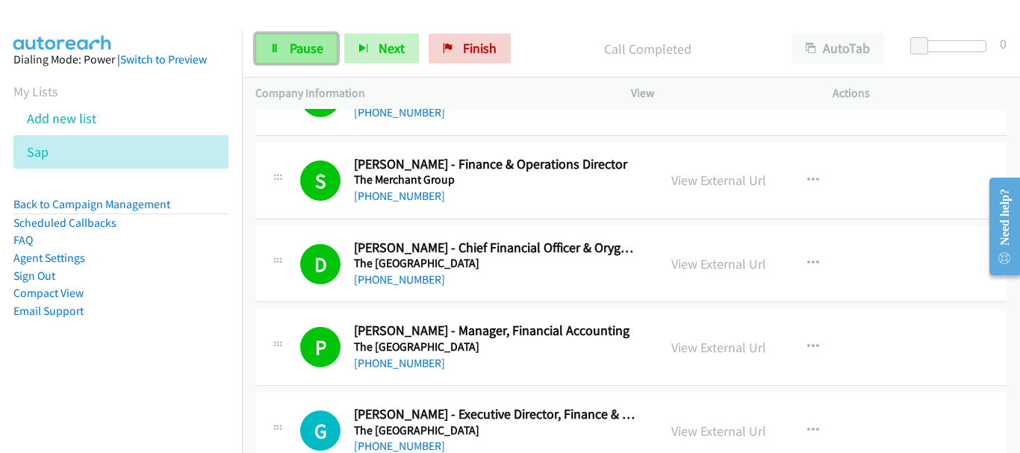
click at [284, 46] on link "Pause" at bounding box center [296, 49] width 82 height 30
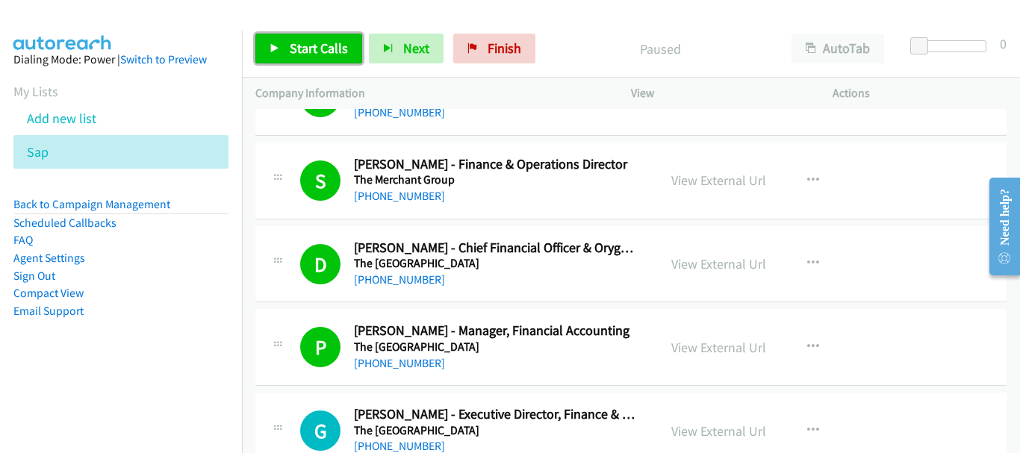
click at [284, 46] on link "Start Calls" at bounding box center [308, 49] width 107 height 30
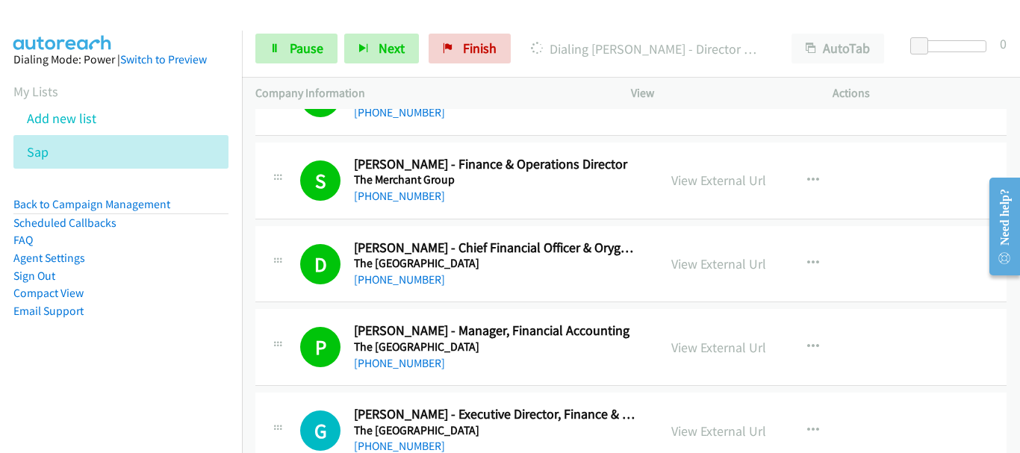
click at [967, 144] on div "S Callback Scheduled [PERSON_NAME] - Finance & Operations Director The Merchant…" at bounding box center [630, 181] width 751 height 77
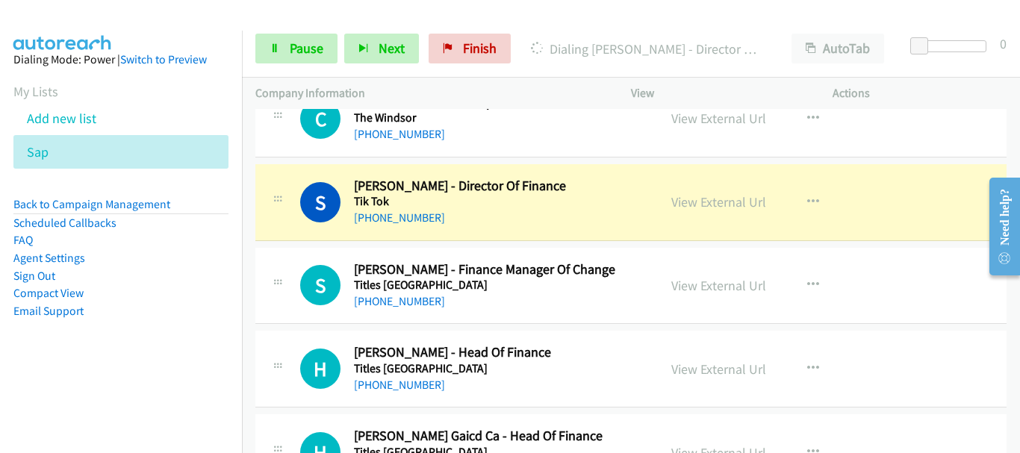
scroll to position [6645, 0]
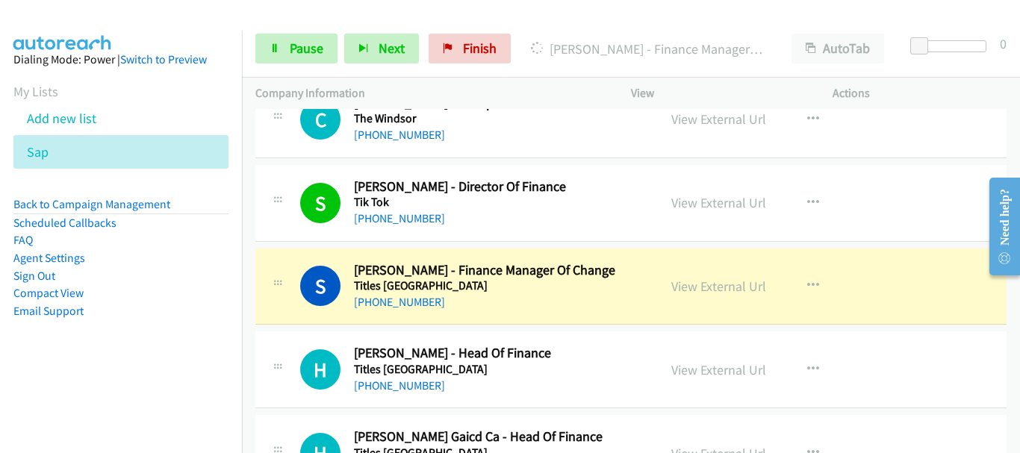
click at [99, 34] on aside "Dialing Mode: Power | Switch to Preview My Lists Add new list Sap Back to Campa…" at bounding box center [121, 209] width 242 height 357
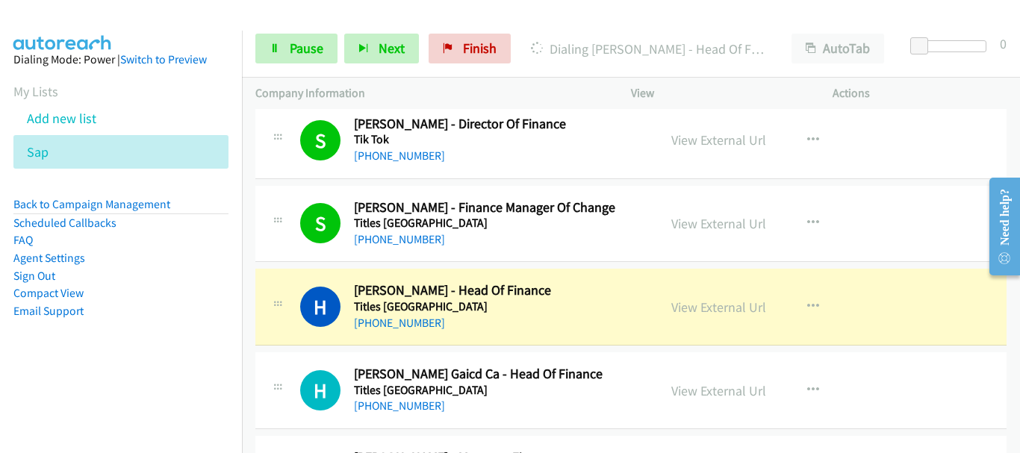
scroll to position [6794, 0]
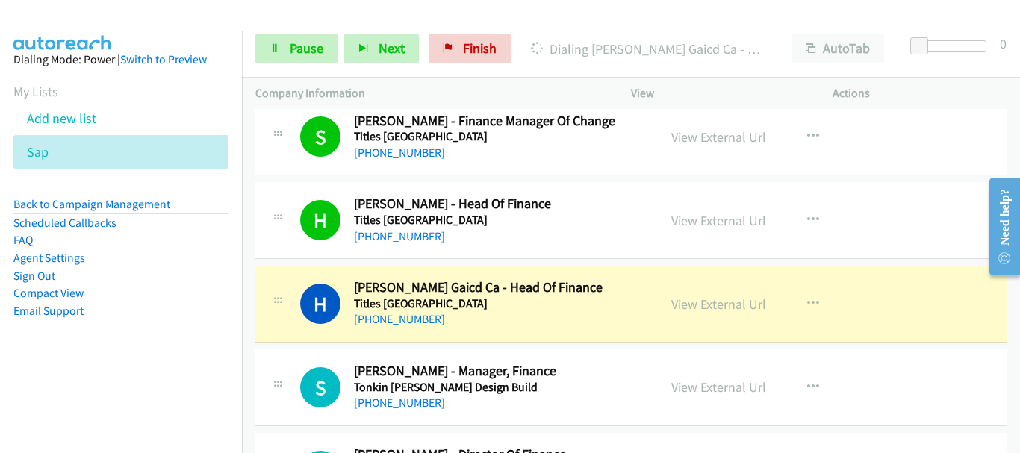
click at [913, 132] on div "S Callback Scheduled [PERSON_NAME] - Finance Manager Of Change Titles [GEOGRAPH…" at bounding box center [630, 137] width 751 height 77
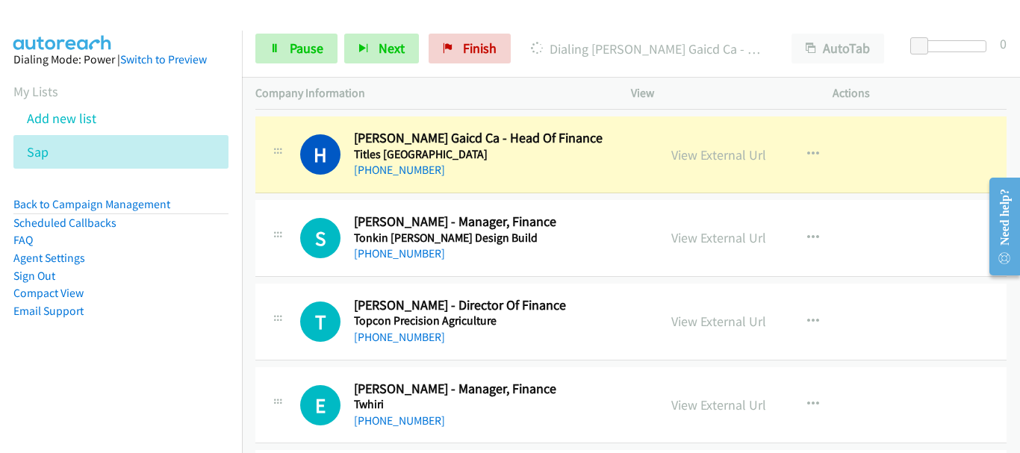
scroll to position [6869, 0]
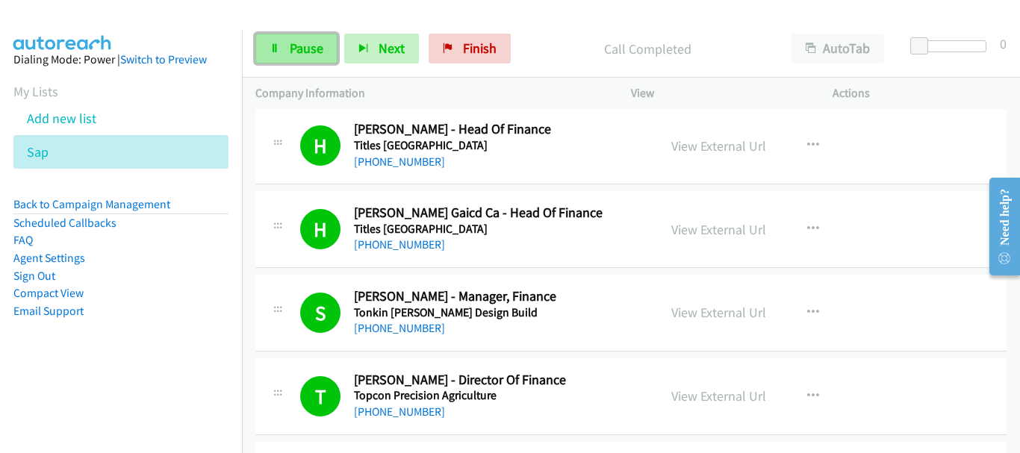
click at [271, 41] on link "Pause" at bounding box center [296, 49] width 82 height 30
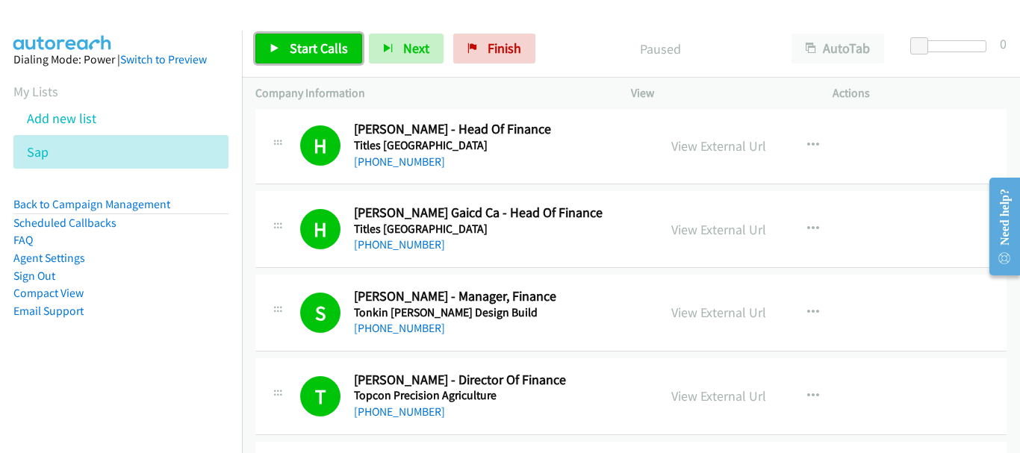
click at [305, 53] on span "Start Calls" at bounding box center [319, 48] width 58 height 17
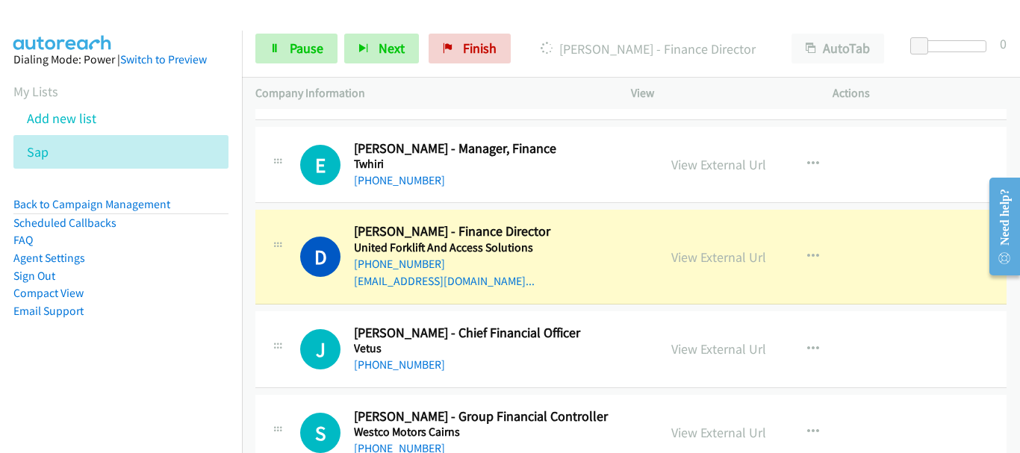
scroll to position [7189, 0]
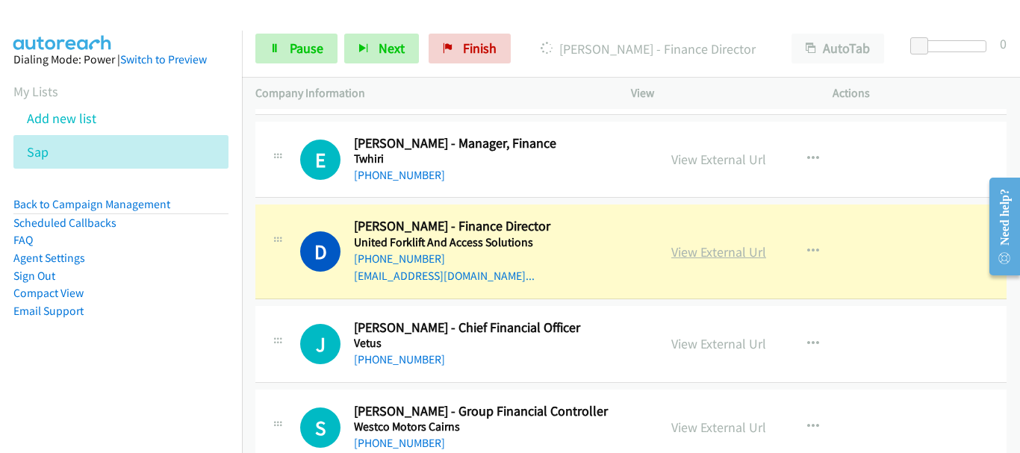
click at [711, 243] on link "View External Url" at bounding box center [718, 251] width 95 height 17
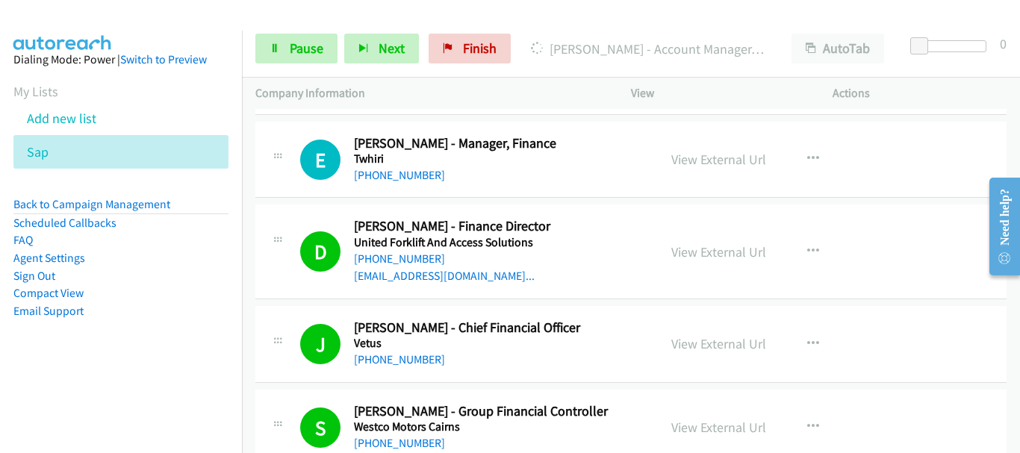
click at [950, 132] on div "E Callback Scheduled [PERSON_NAME] - Manager, Finance Twhiri [GEOGRAPHIC_DATA]/…" at bounding box center [630, 160] width 751 height 77
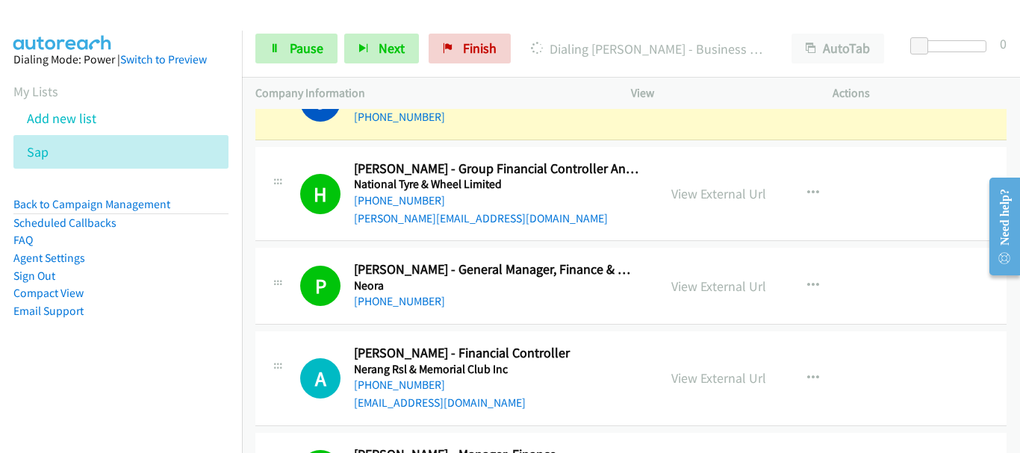
scroll to position [3456, 0]
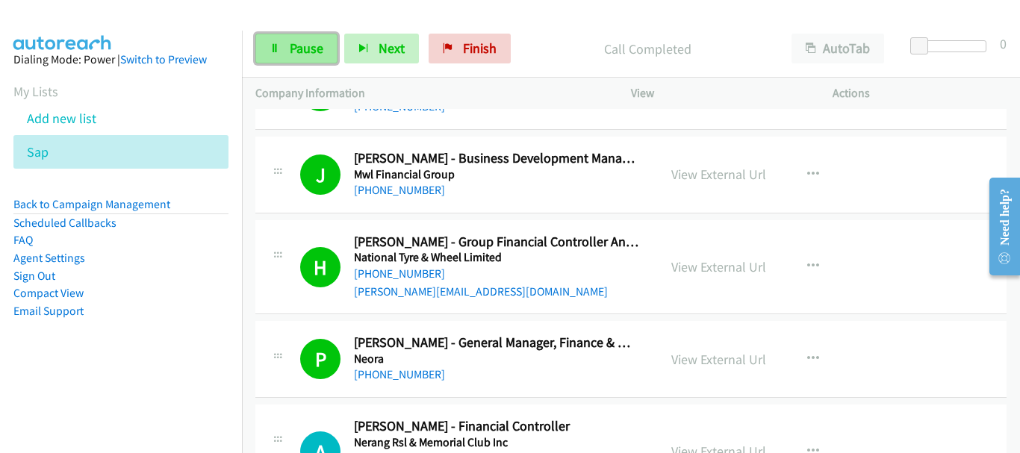
click at [327, 40] on link "Pause" at bounding box center [296, 49] width 82 height 30
